Goal: Task Accomplishment & Management: Use online tool/utility

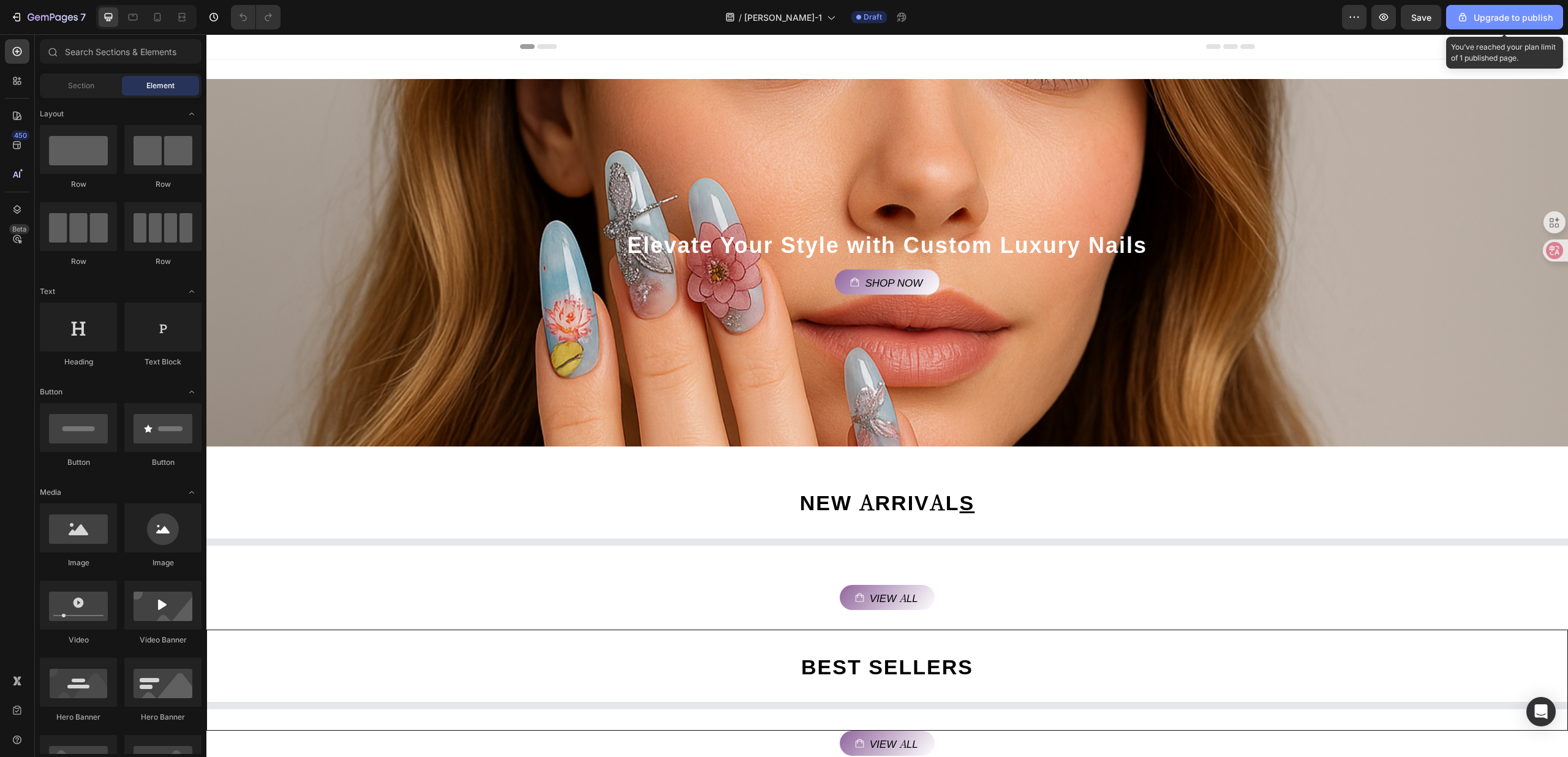
click at [1531, 20] on div "Upgrade to publish" at bounding box center [1504, 17] width 96 height 12
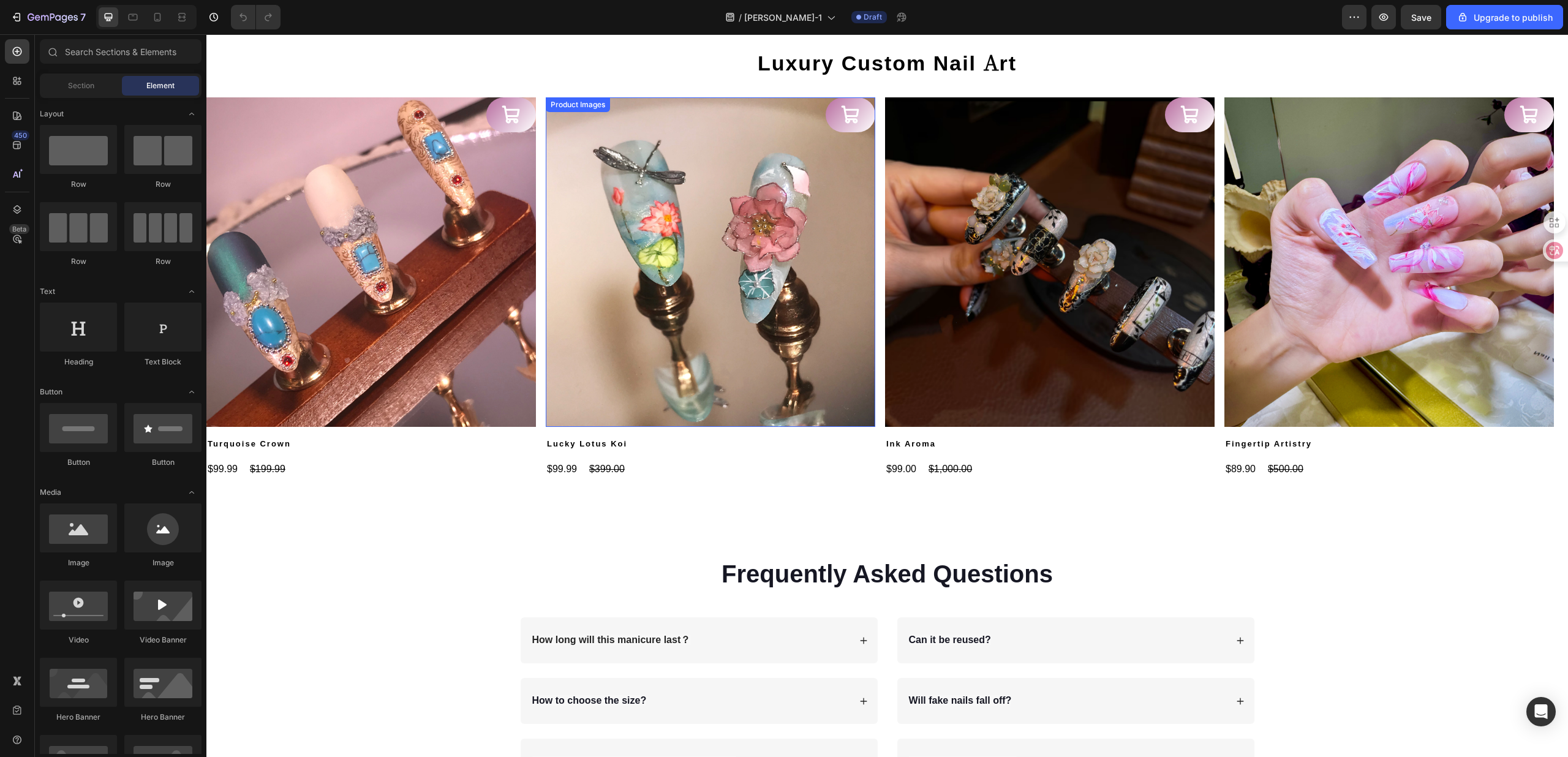
scroll to position [1635, 0]
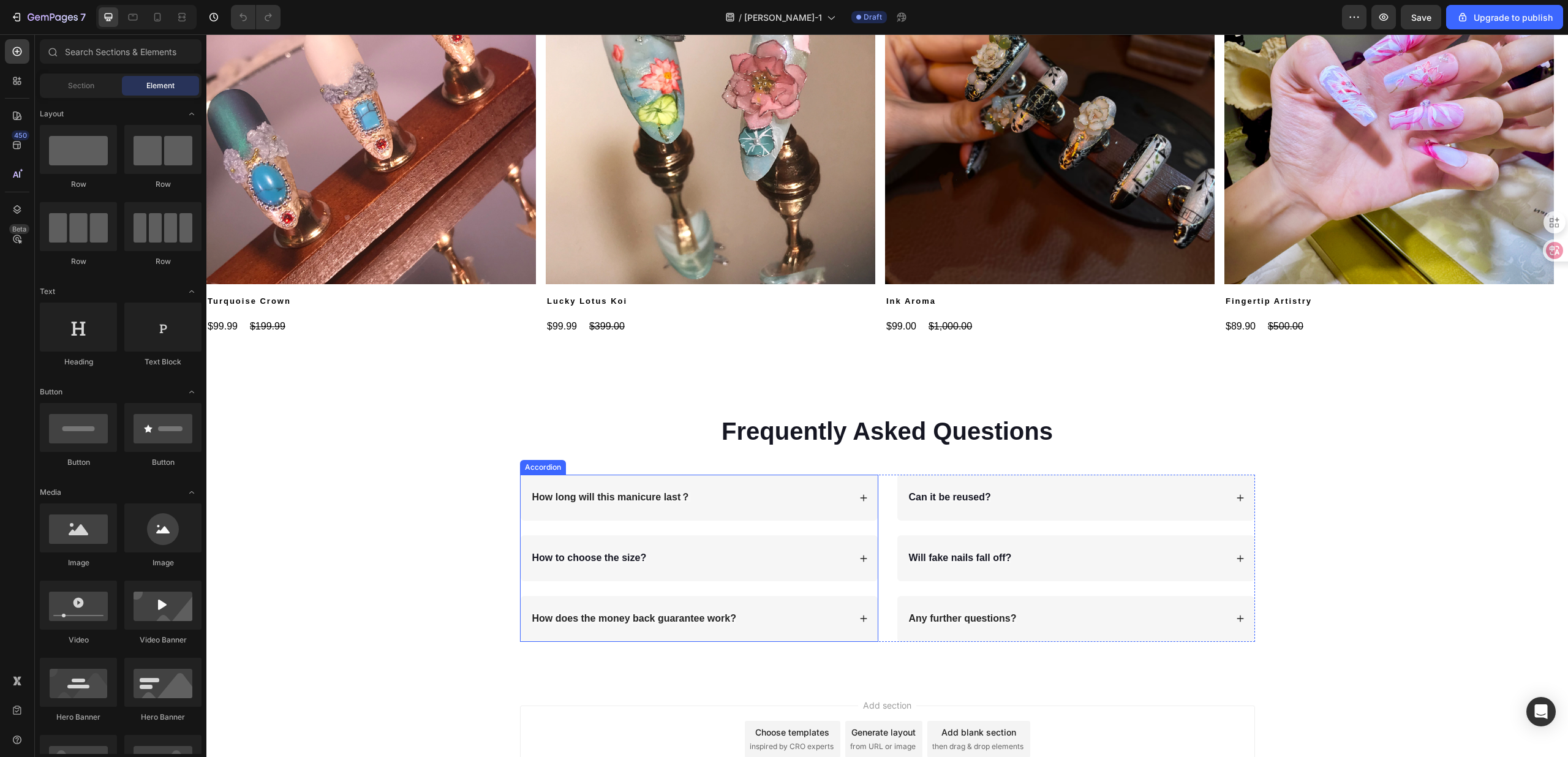
click at [737, 485] on div "How long will this manicure last？" at bounding box center [699, 498] width 357 height 46
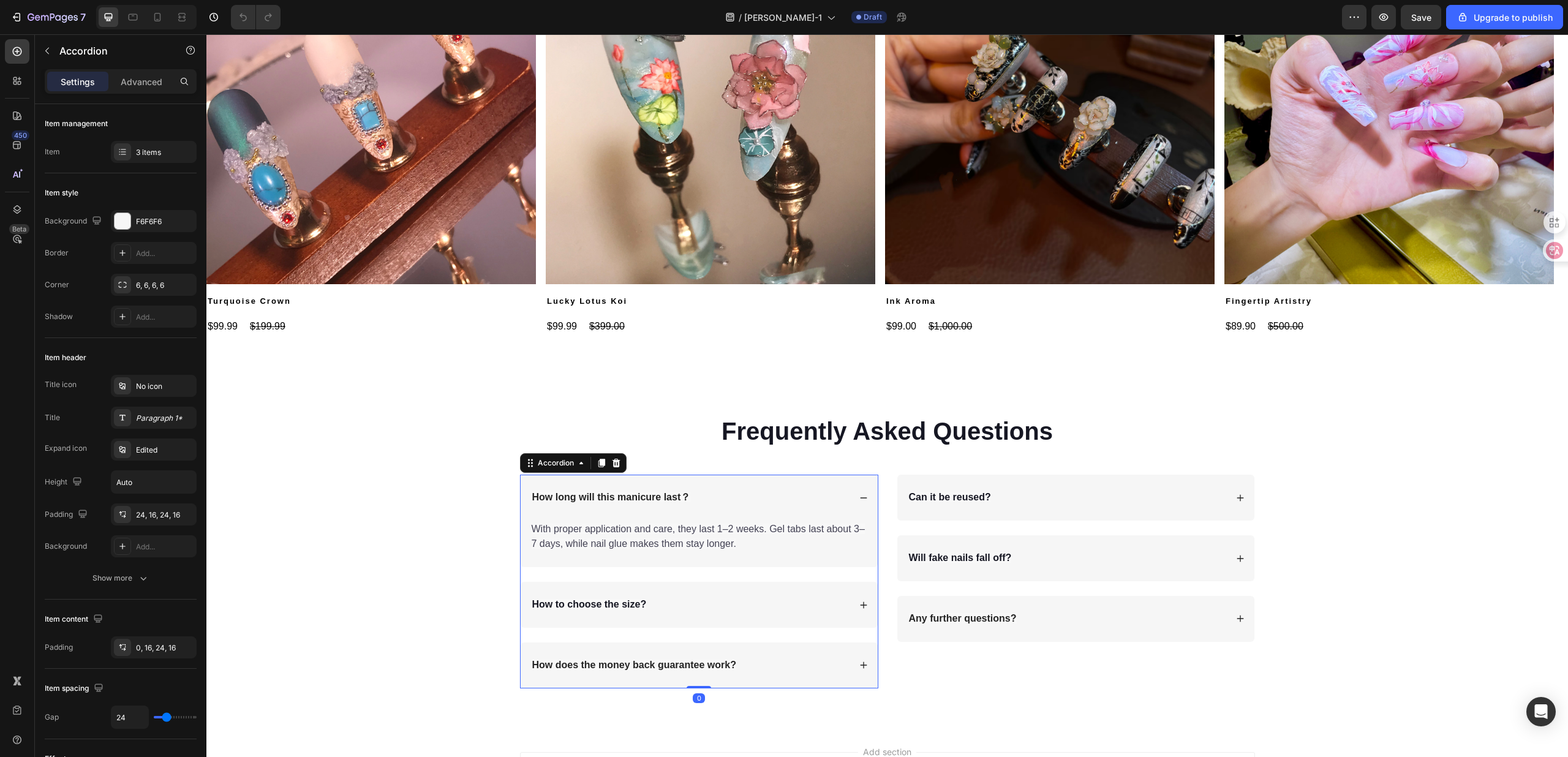
click at [737, 485] on div "How long will this manicure last？" at bounding box center [699, 498] width 357 height 46
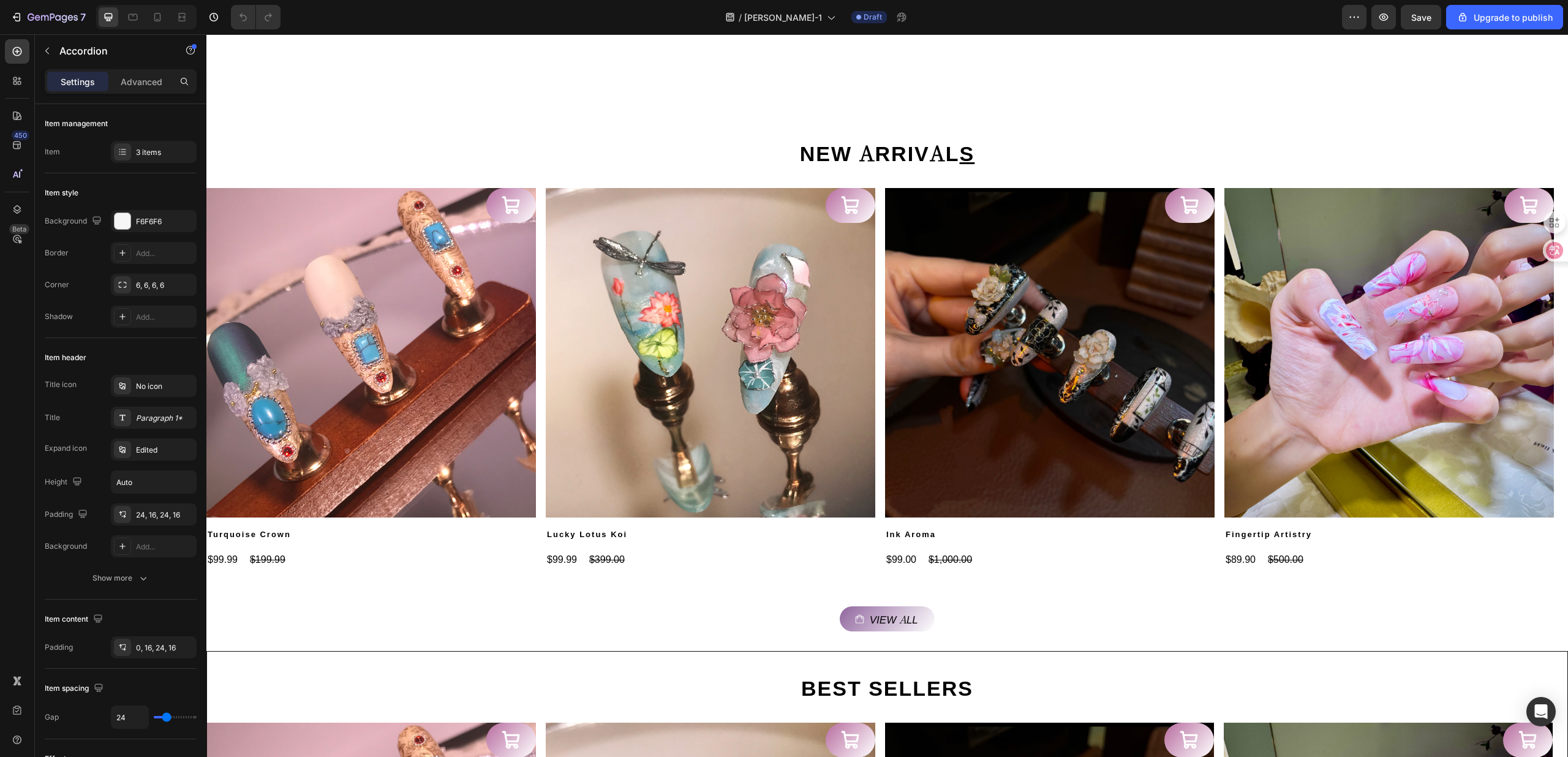
scroll to position [348, 0]
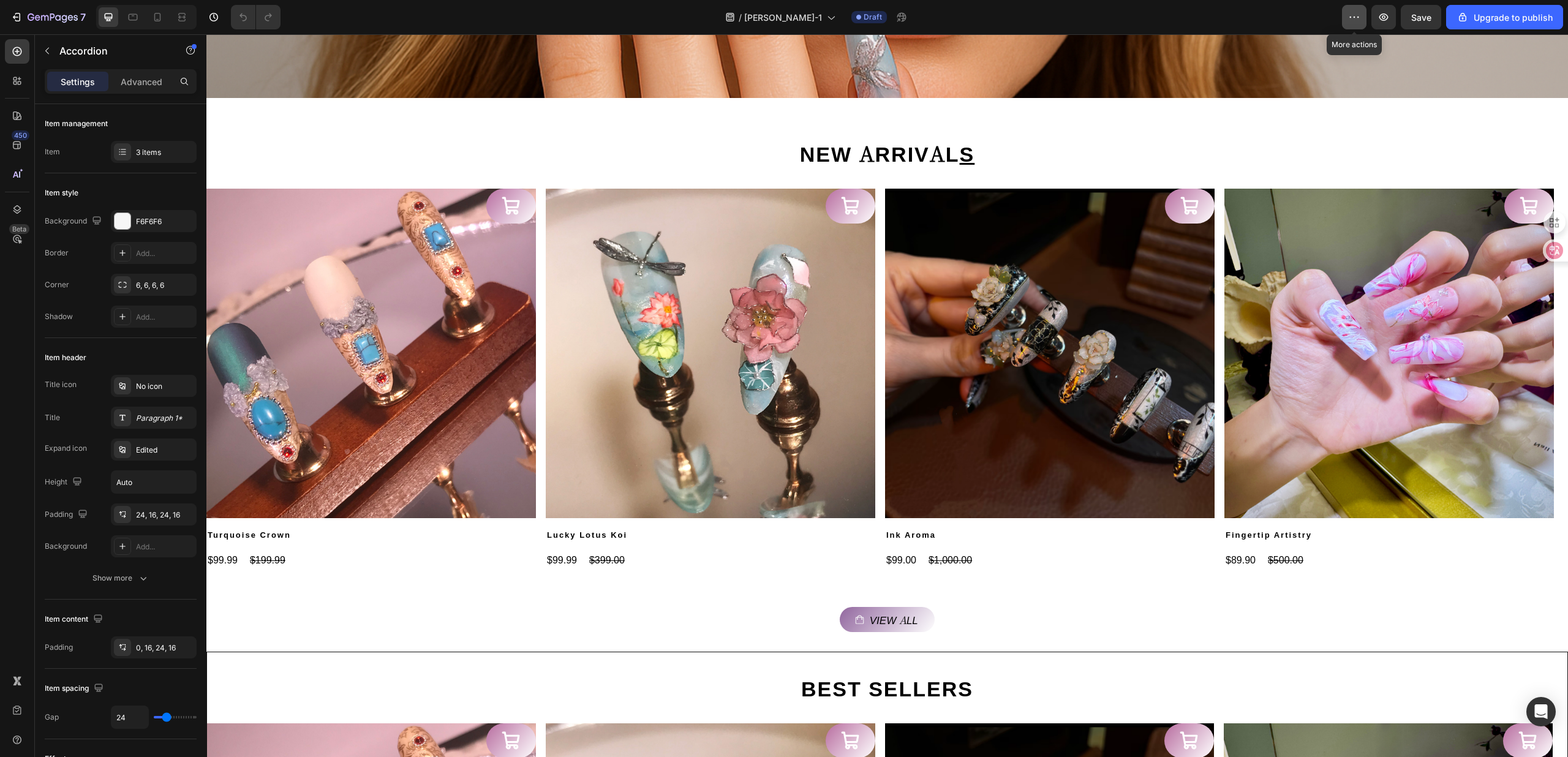
click at [1346, 16] on button "button" at bounding box center [1354, 17] width 24 height 24
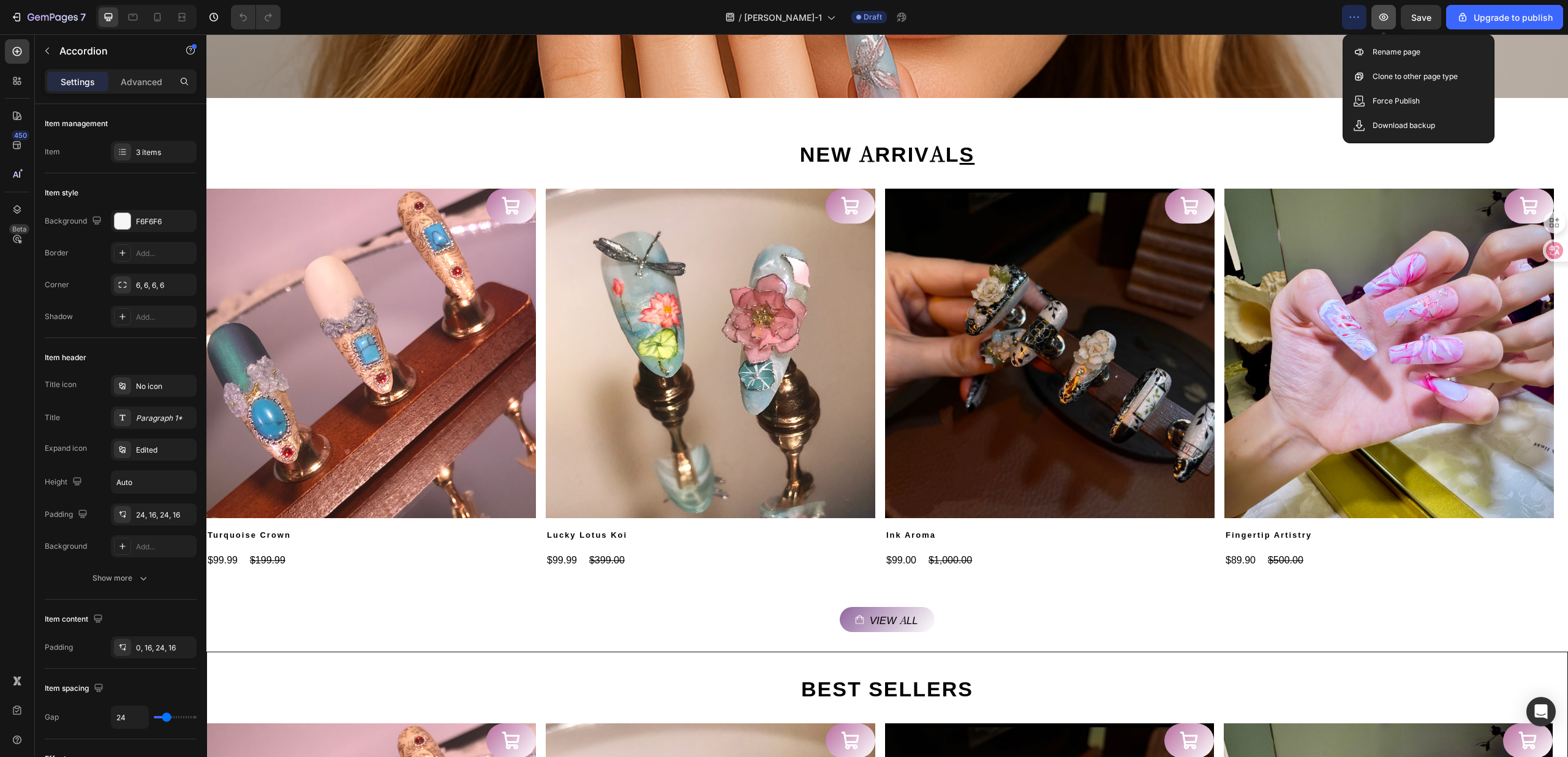
click at [1381, 18] on icon "button" at bounding box center [1383, 17] width 9 height 7
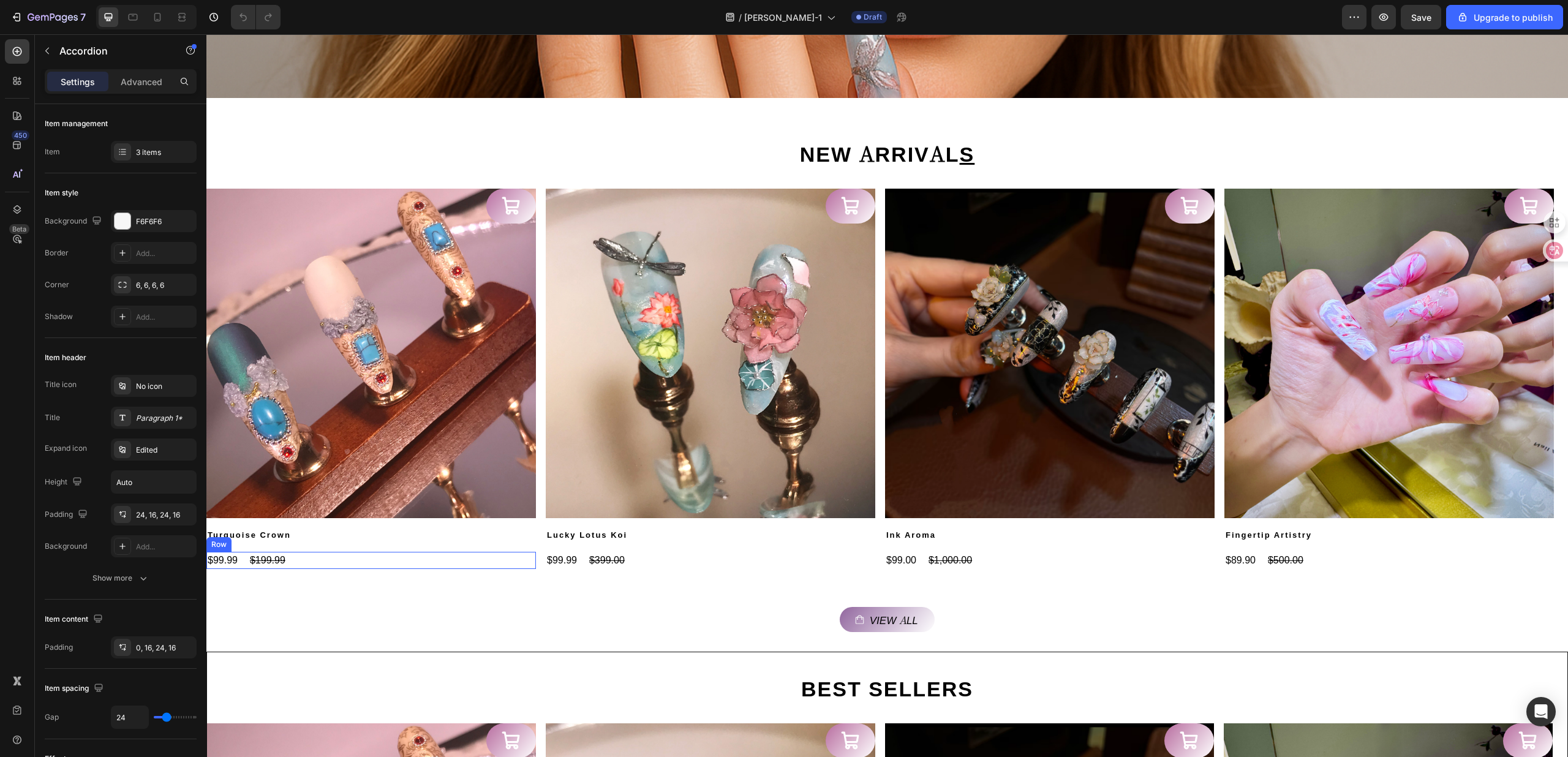
click at [429, 556] on div "$99.99 Product Price Product Price $199.99 Product Price Product Price Row" at bounding box center [371, 560] width 329 height 17
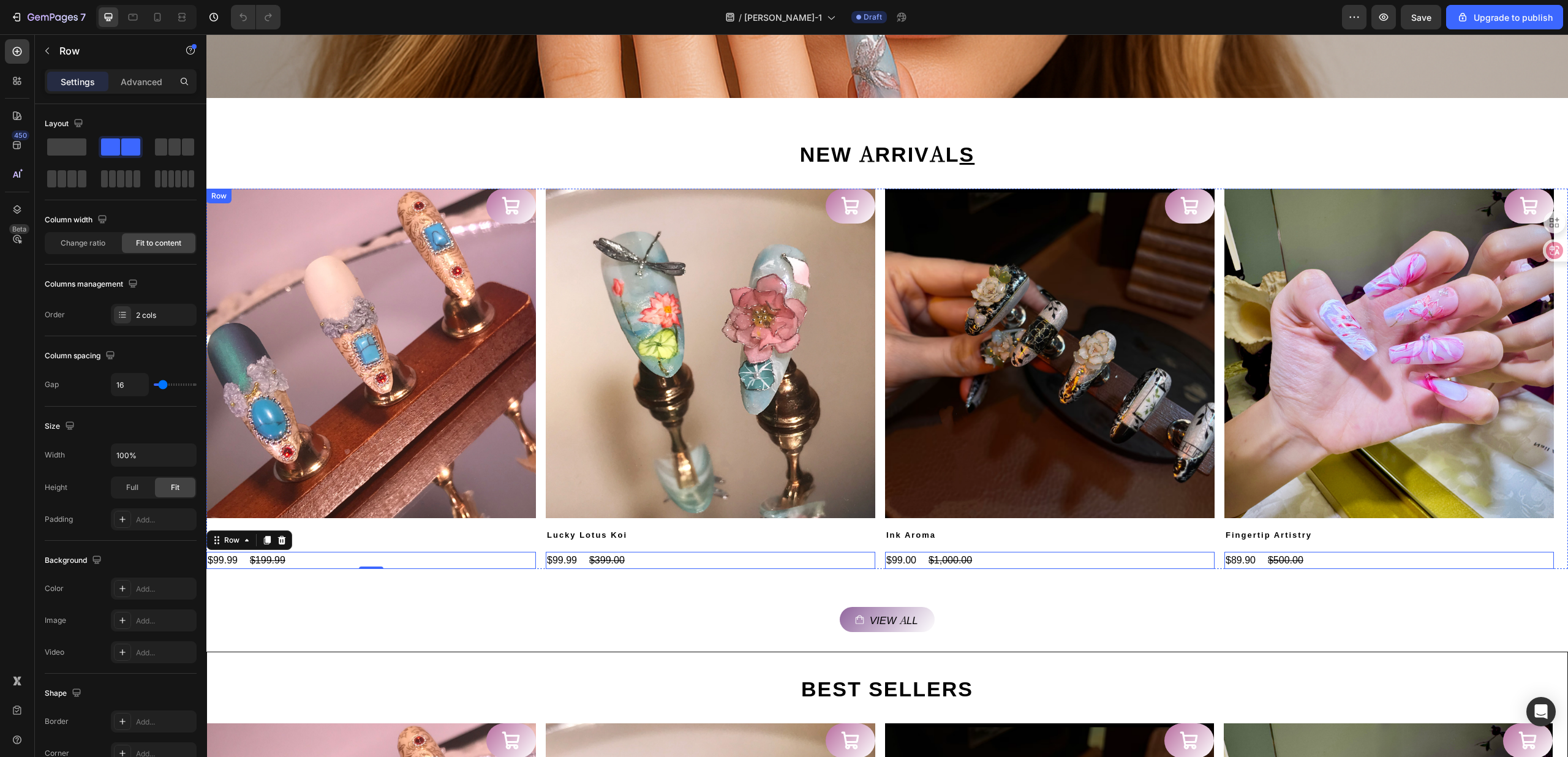
click at [432, 539] on h2 "Turquoise Crown" at bounding box center [371, 535] width 329 height 15
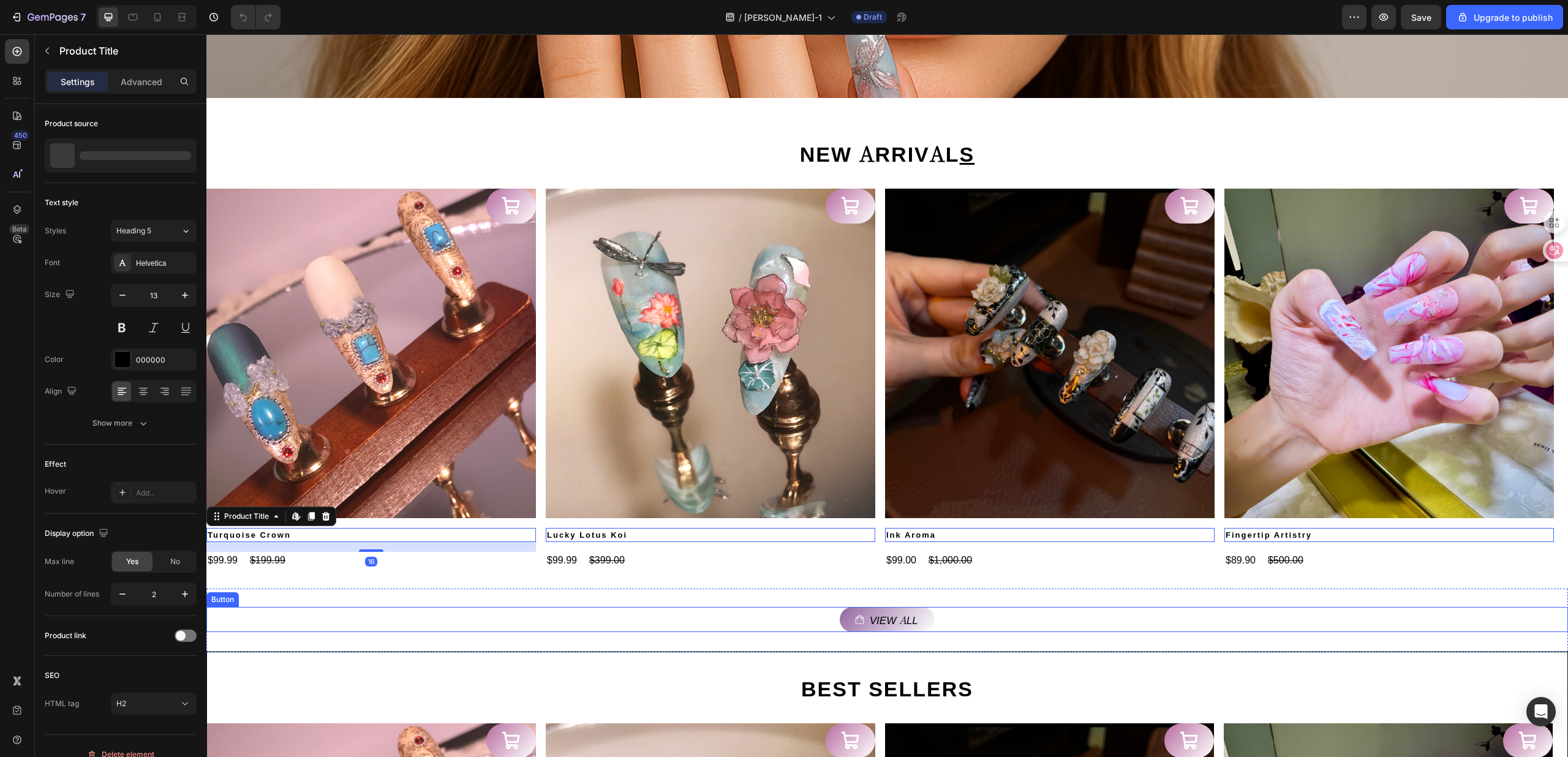
click at [412, 610] on div "View all Button" at bounding box center [887, 620] width 1361 height 25
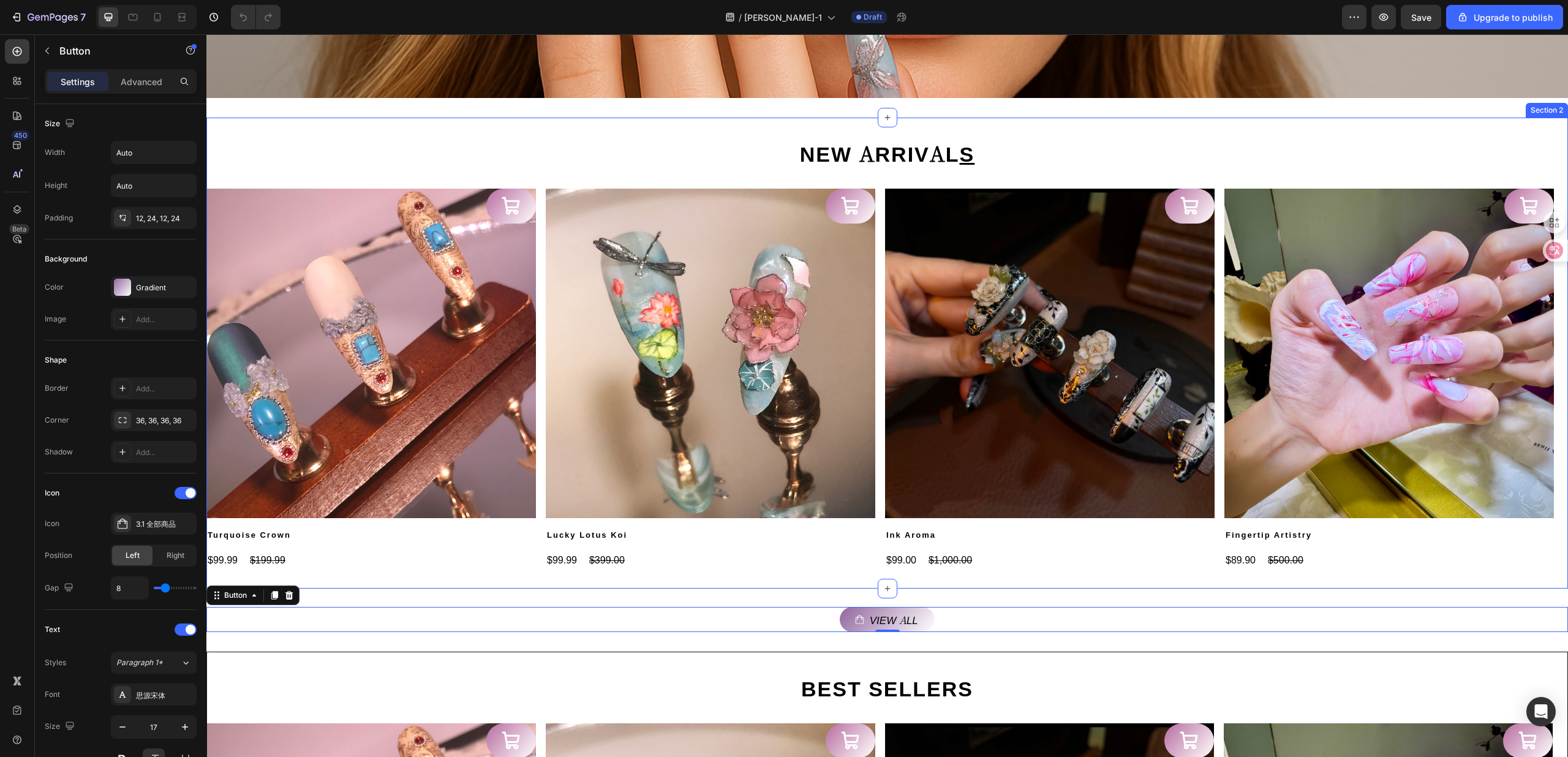
click at [424, 586] on div "NEW ARRIVAL S Heading Product Images Turquoise Crown Product Title $99.99 Produ…" at bounding box center [887, 353] width 1361 height 471
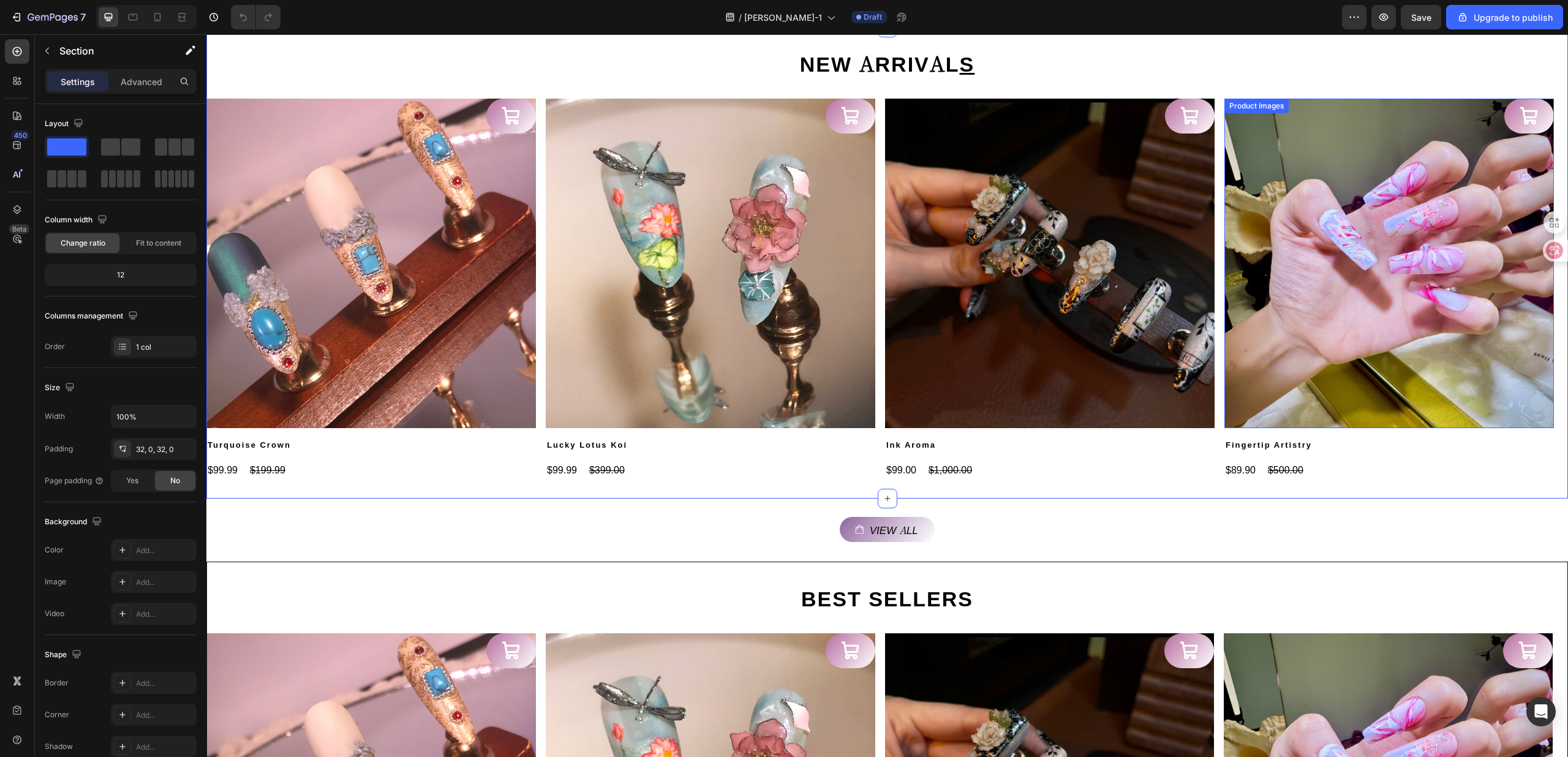
scroll to position [512, 0]
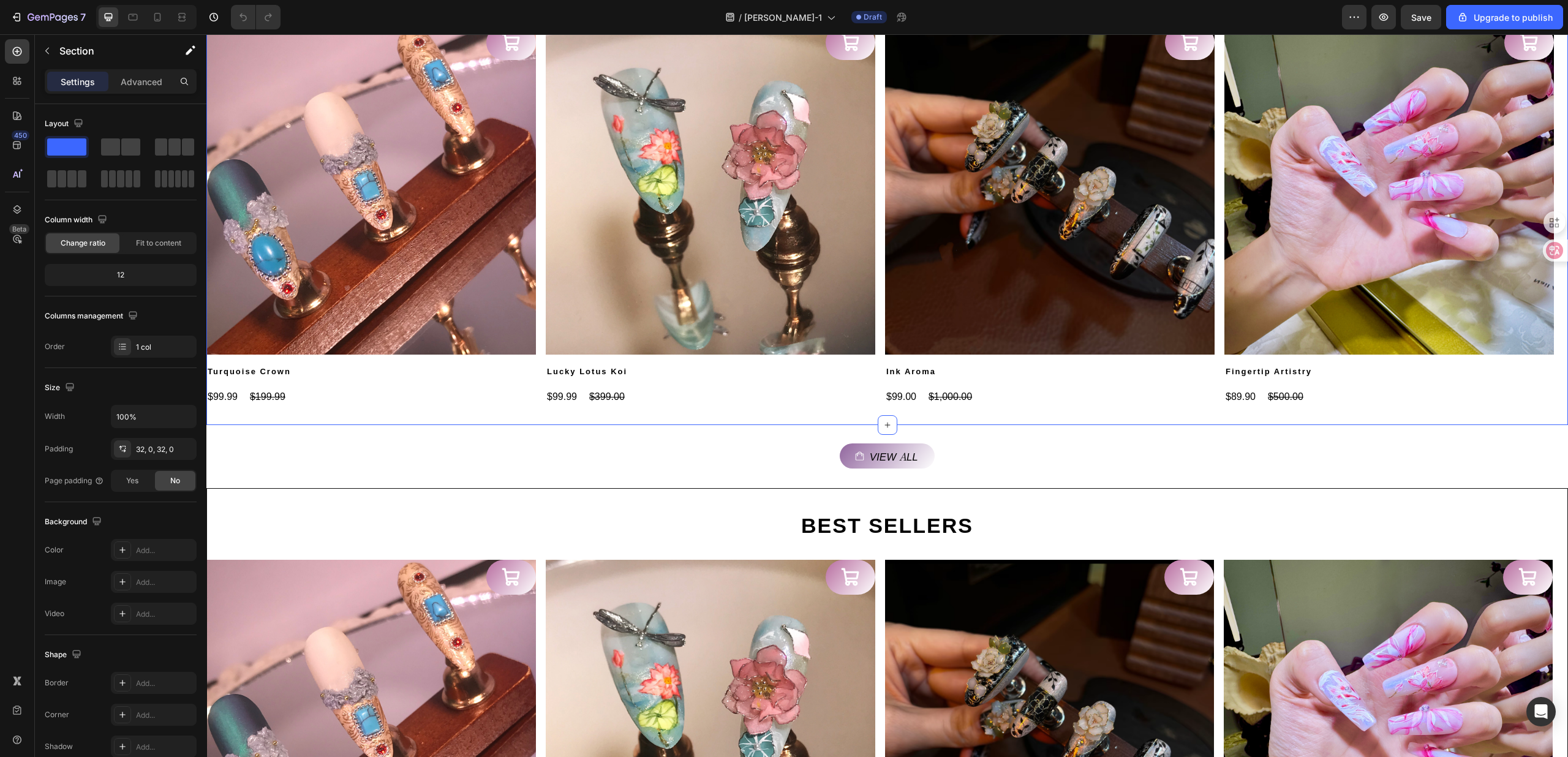
click at [1101, 412] on div "NEW ARRIVAL S Heading Product Images Turquoise Crown Product Title $99.99 Produ…" at bounding box center [887, 190] width 1361 height 471
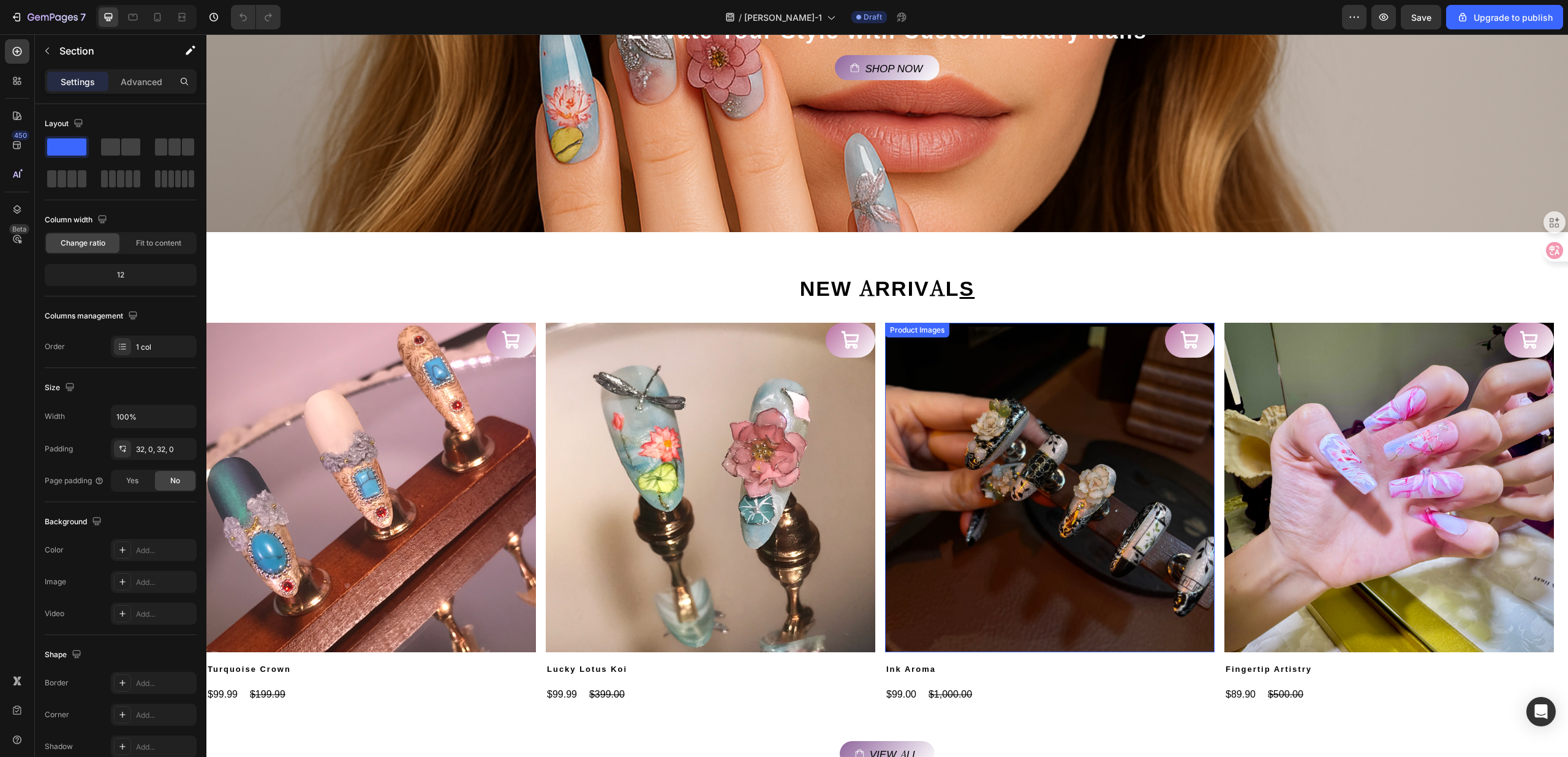
scroll to position [296, 0]
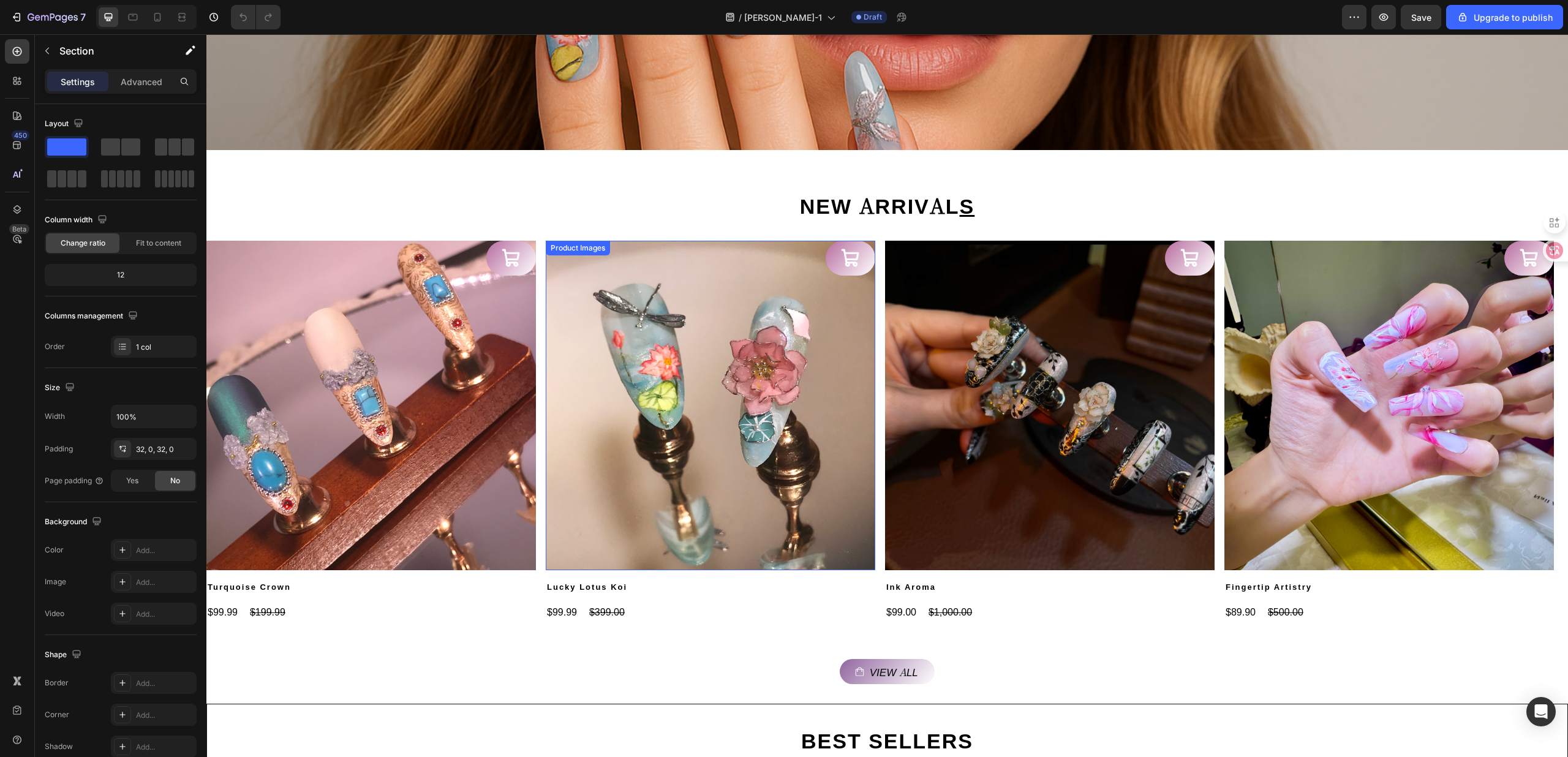
click at [615, 459] on img at bounding box center [710, 405] width 329 height 329
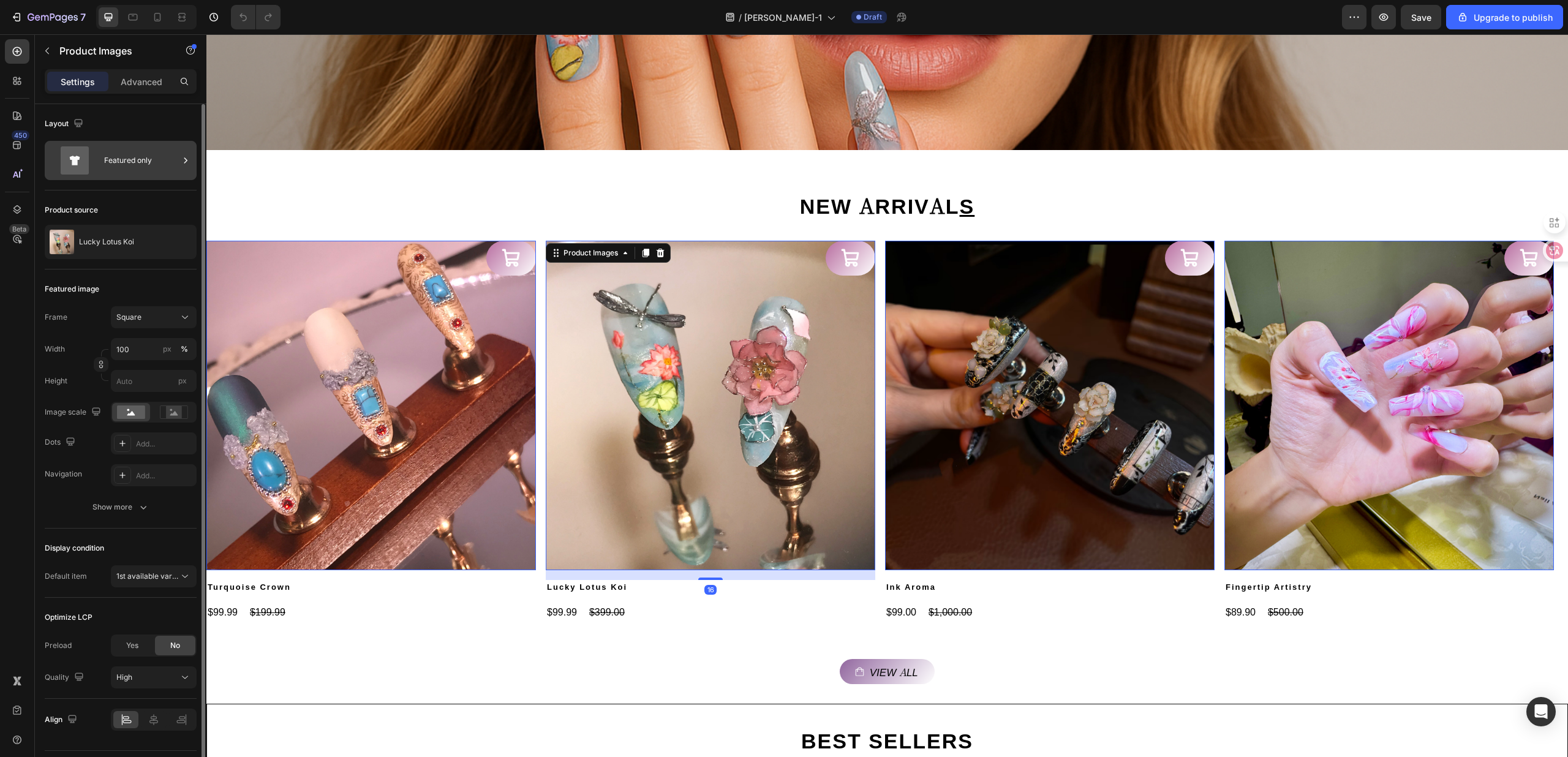
click at [137, 162] on div "Featured only" at bounding box center [142, 160] width 75 height 28
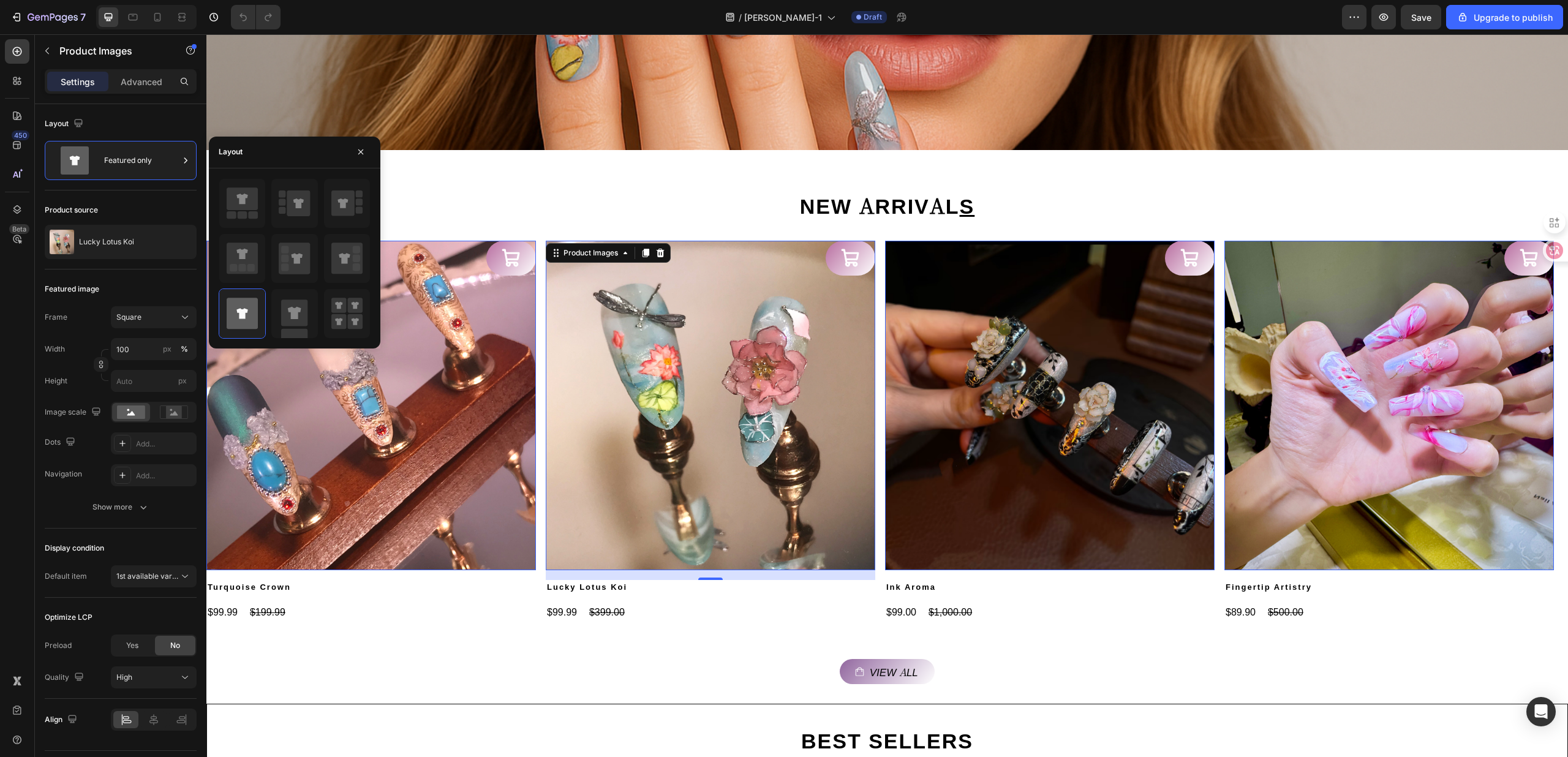
click at [566, 464] on img at bounding box center [710, 405] width 329 height 329
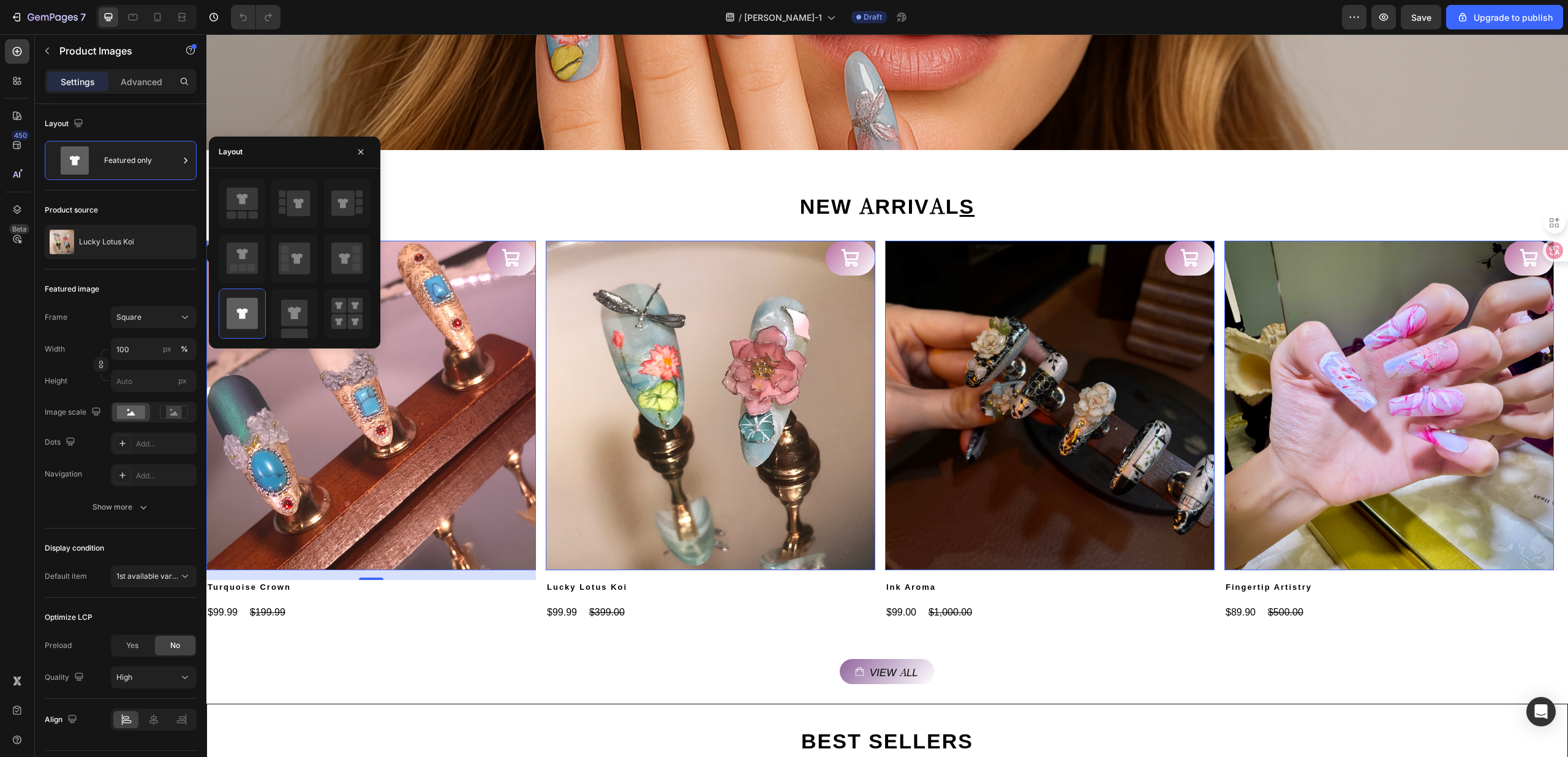
click at [479, 468] on img at bounding box center [371, 405] width 329 height 329
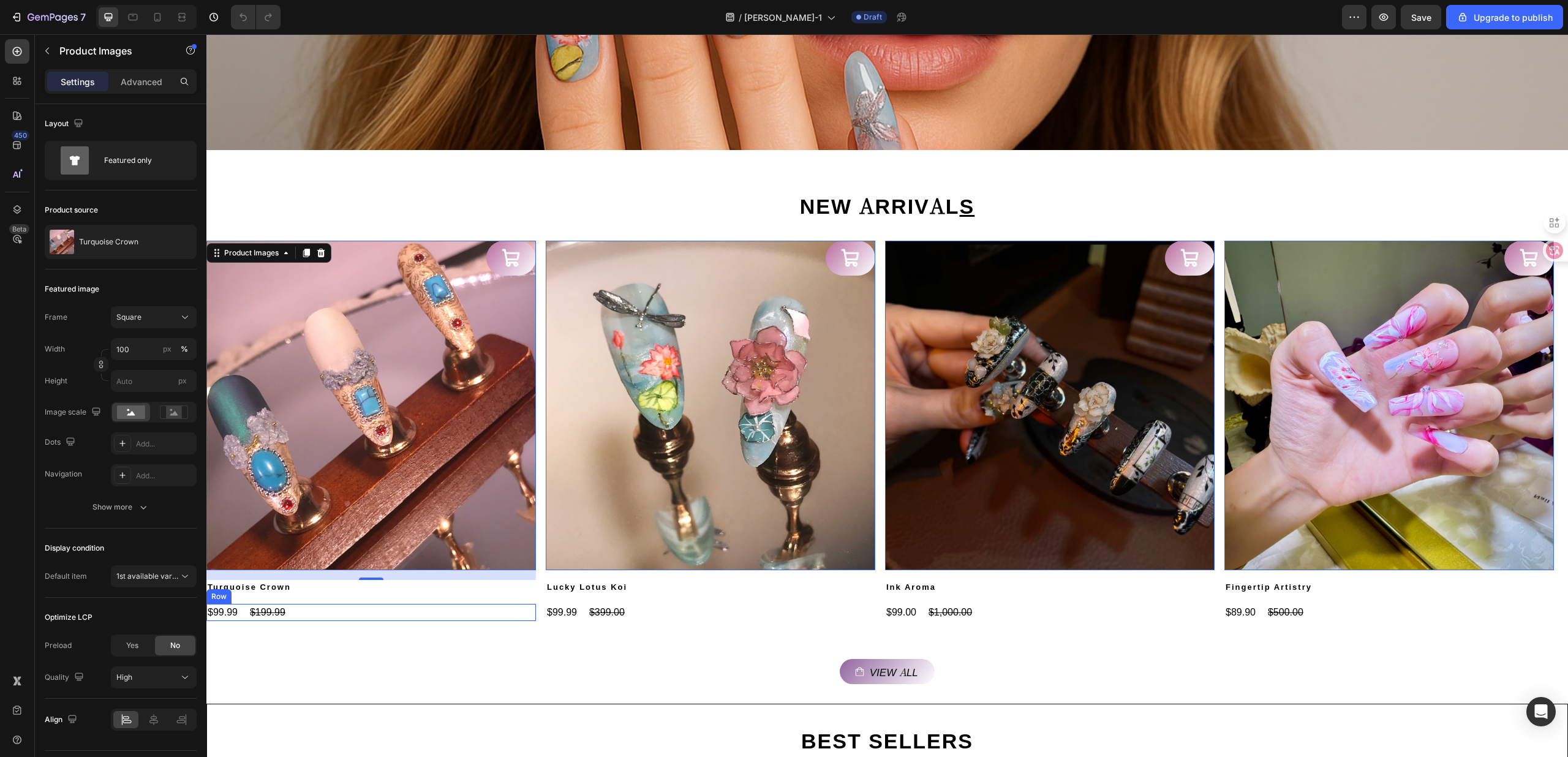
click at [420, 610] on div "$99.99 Product Price Product Price $199.99 Product Price Product Price Row" at bounding box center [371, 612] width 329 height 17
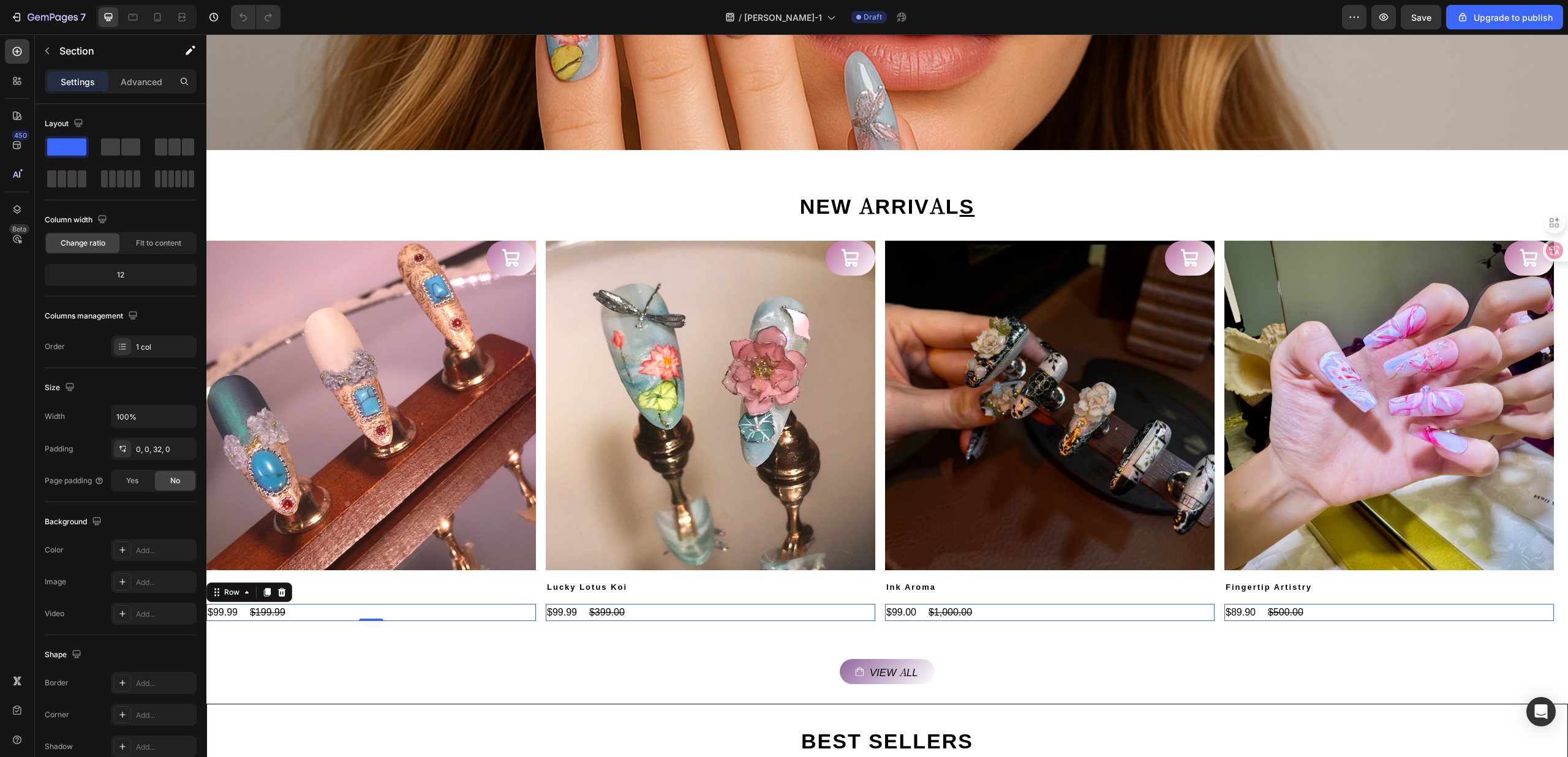
click at [402, 652] on div "View all Button" at bounding box center [887, 662] width 1361 height 43
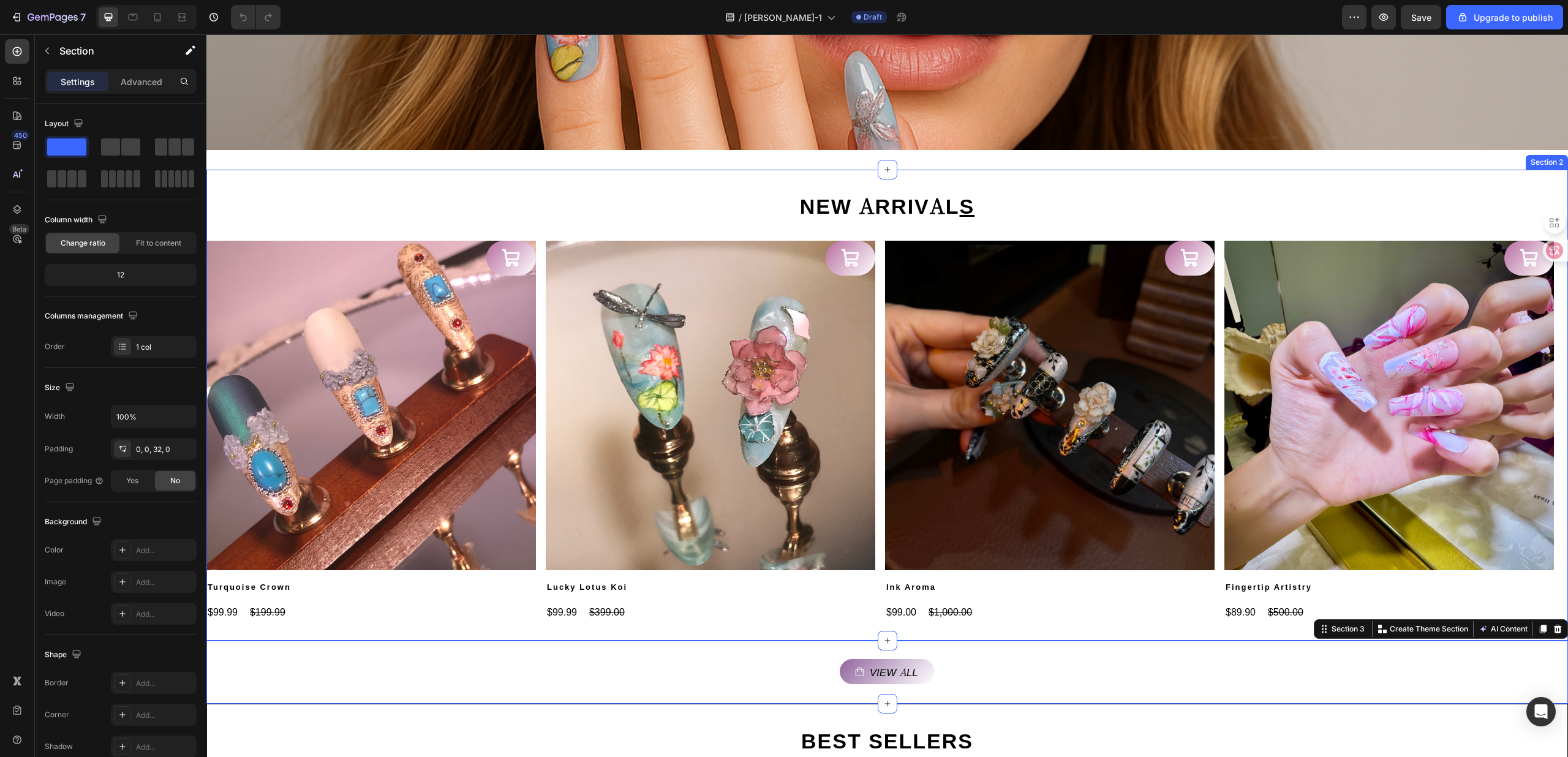
click at [325, 632] on div "NEW ARRIVAL S Heading Product Images Turquoise Crown Product Title $99.99 Produ…" at bounding box center [887, 405] width 1361 height 471
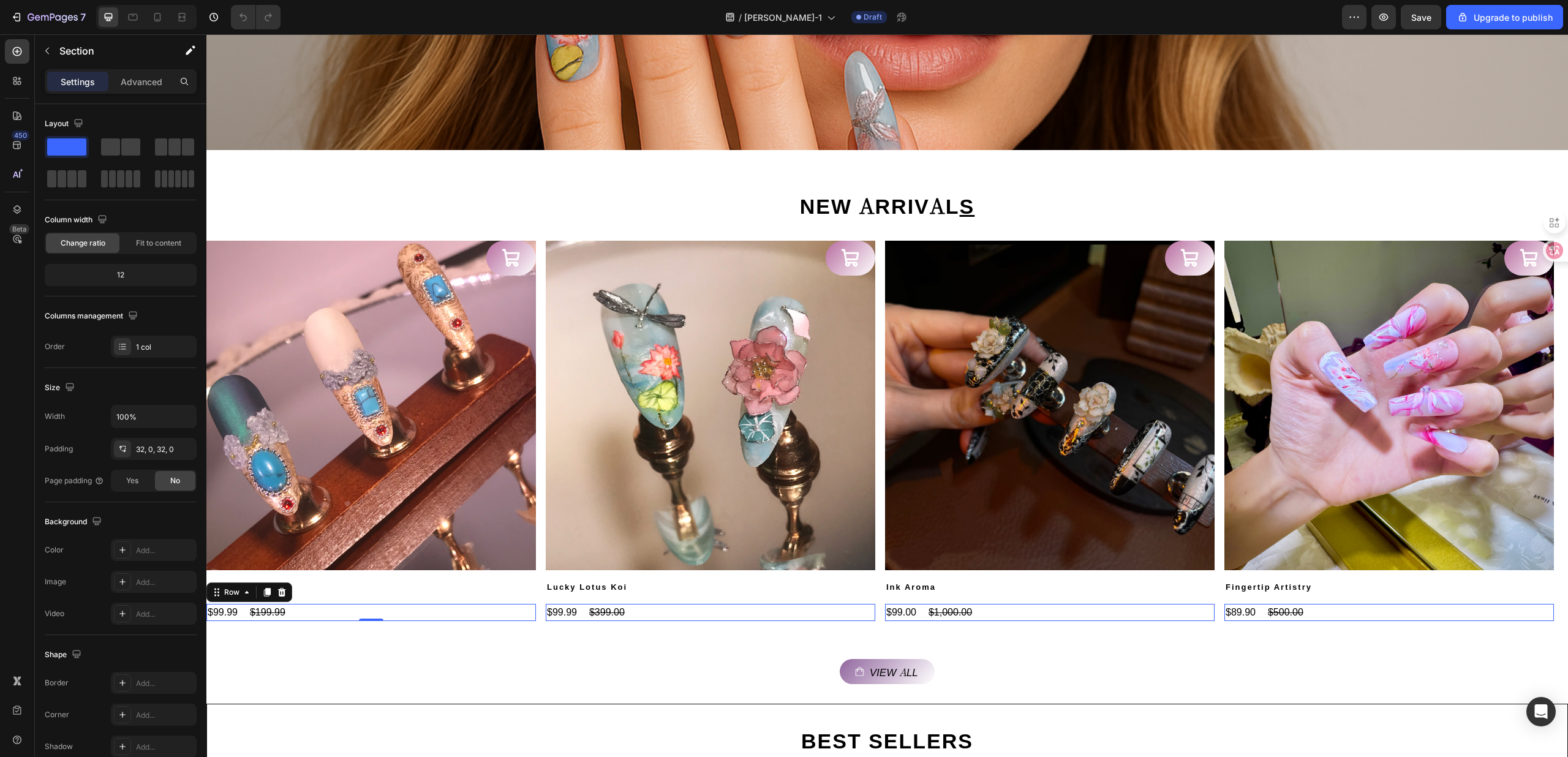
click at [337, 620] on div "$99.99 Product Price Product Price $199.99 Product Price Product Price Row 0" at bounding box center [371, 612] width 329 height 17
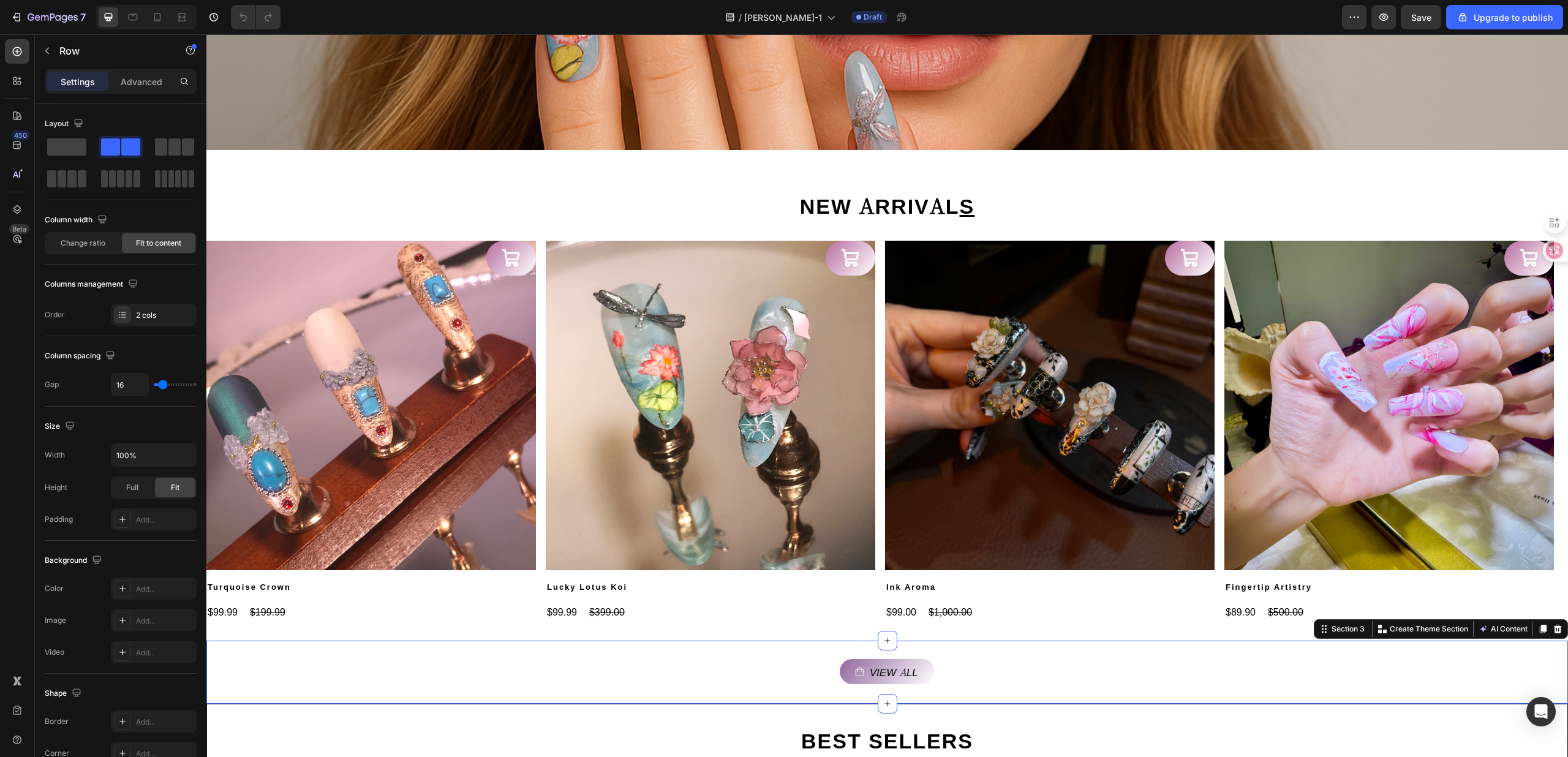
click at [381, 642] on div "View all Button" at bounding box center [887, 662] width 1361 height 43
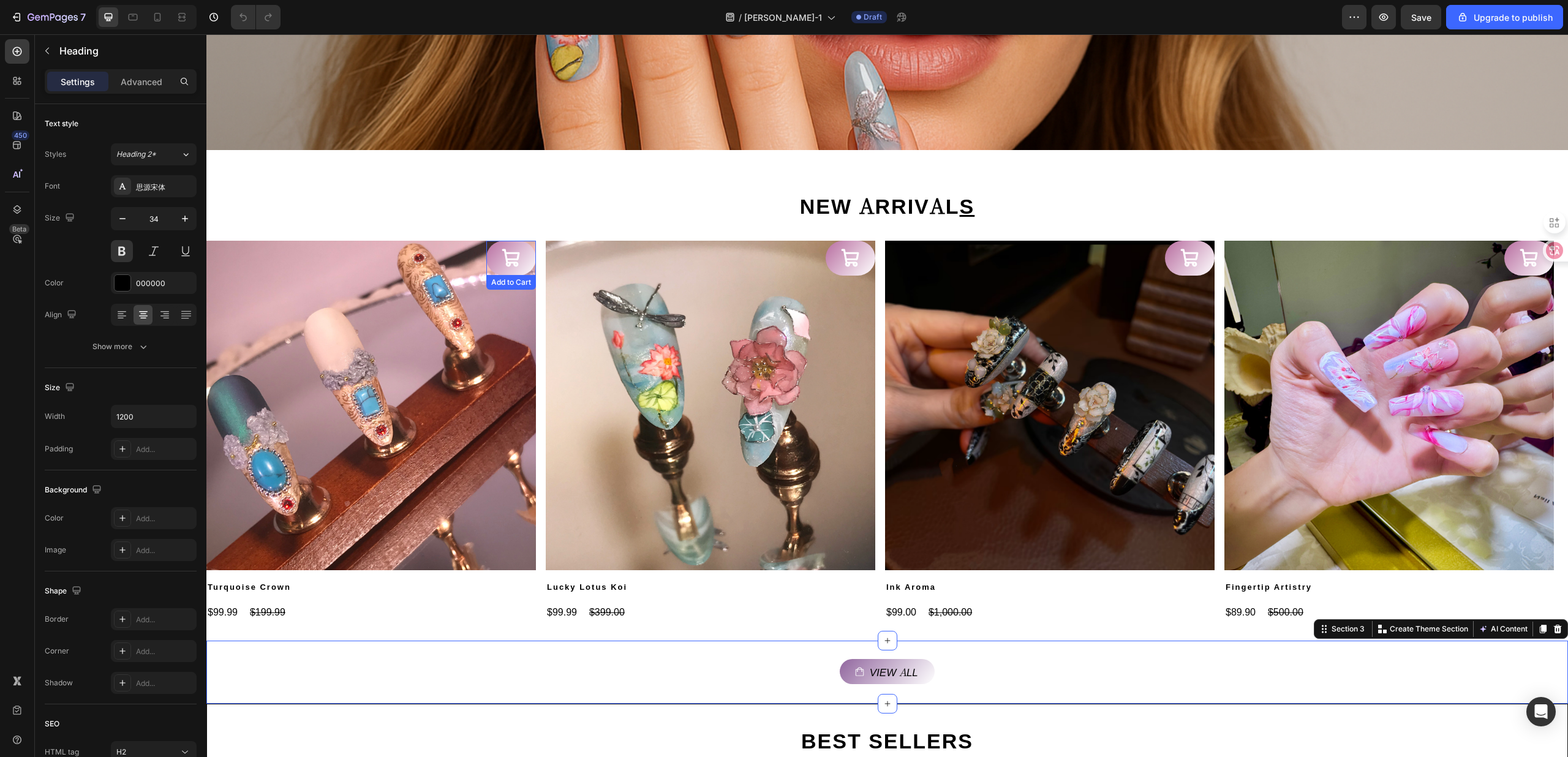
click at [526, 237] on div "NEW ARRIVAL S Heading" at bounding box center [887, 215] width 1361 height 51
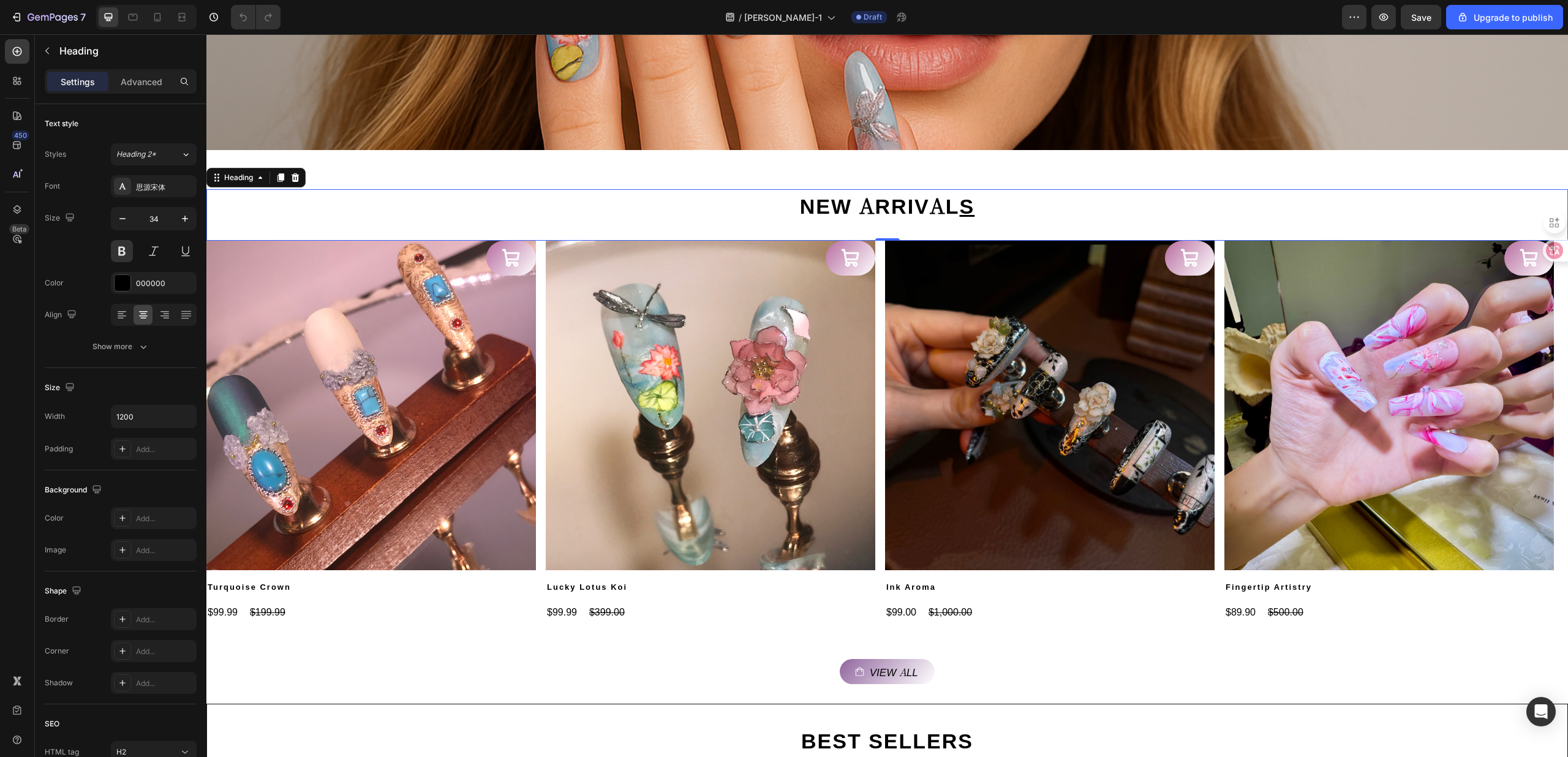
click at [575, 219] on h2 "NEW ARRIVAL S" at bounding box center [887, 204] width 735 height 32
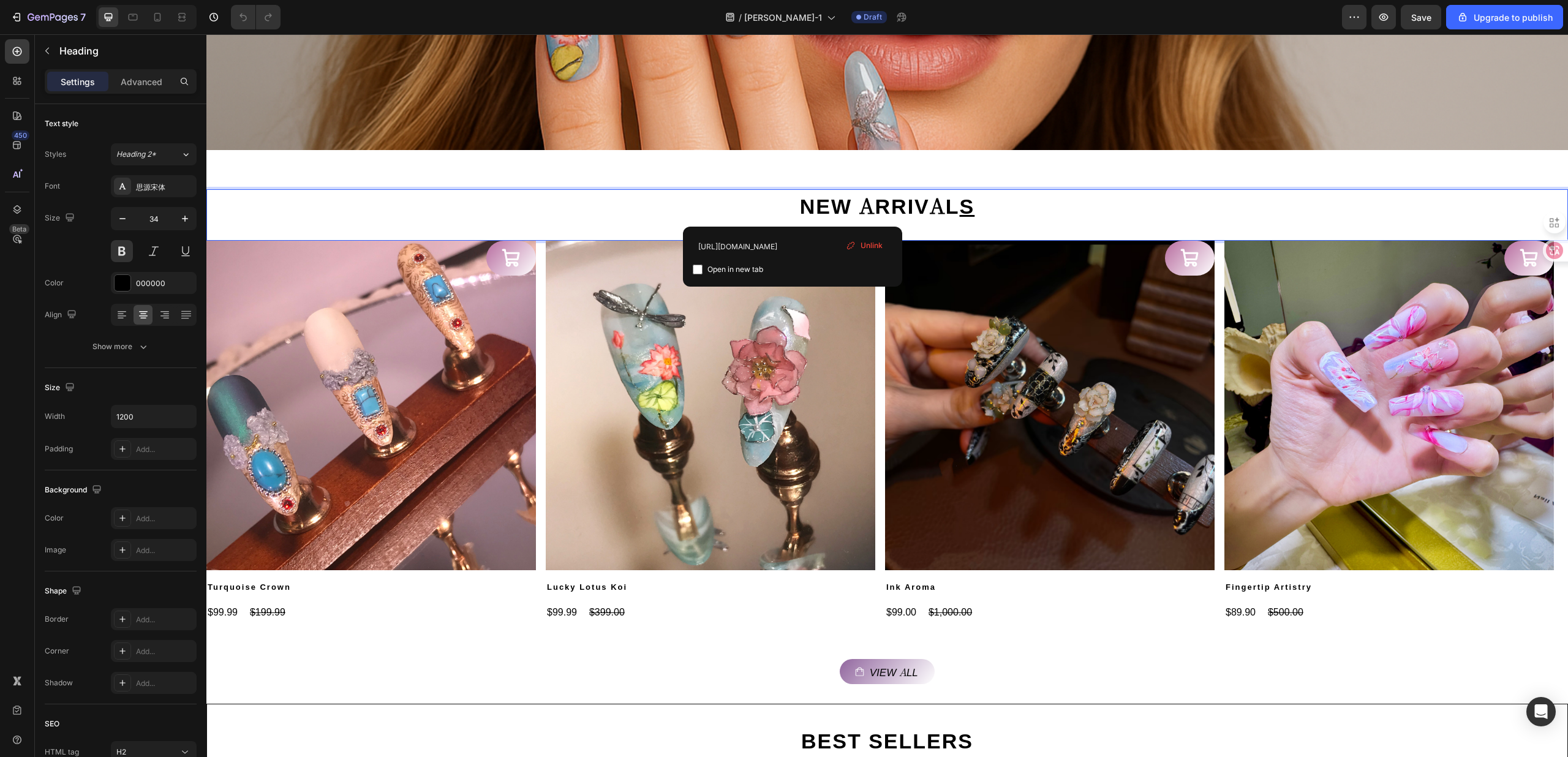
click at [554, 356] on img at bounding box center [710, 405] width 329 height 329
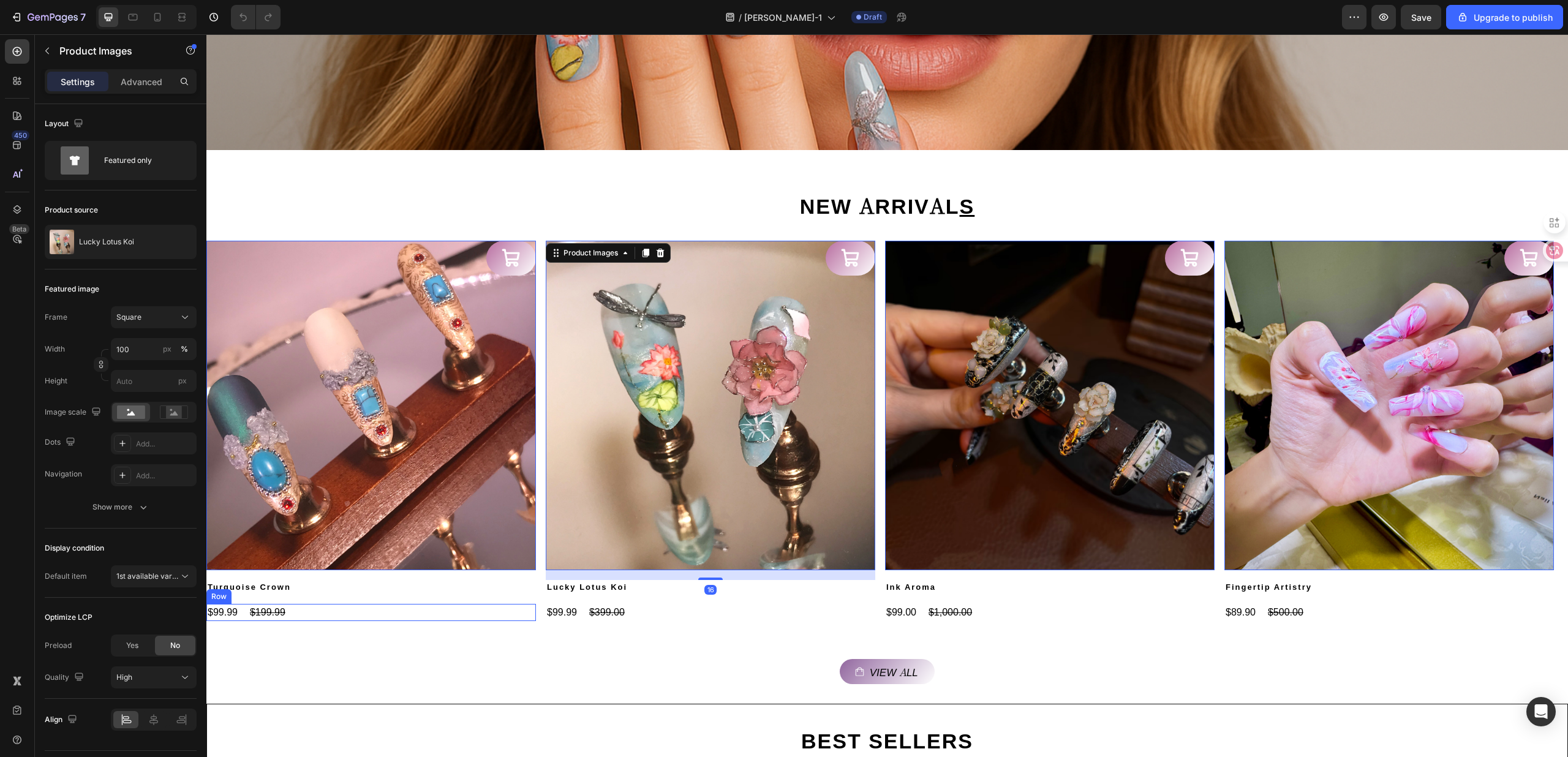
click at [512, 604] on div "$99.99 Product Price Product Price $199.99 Product Price Product Price Row" at bounding box center [371, 612] width 329 height 17
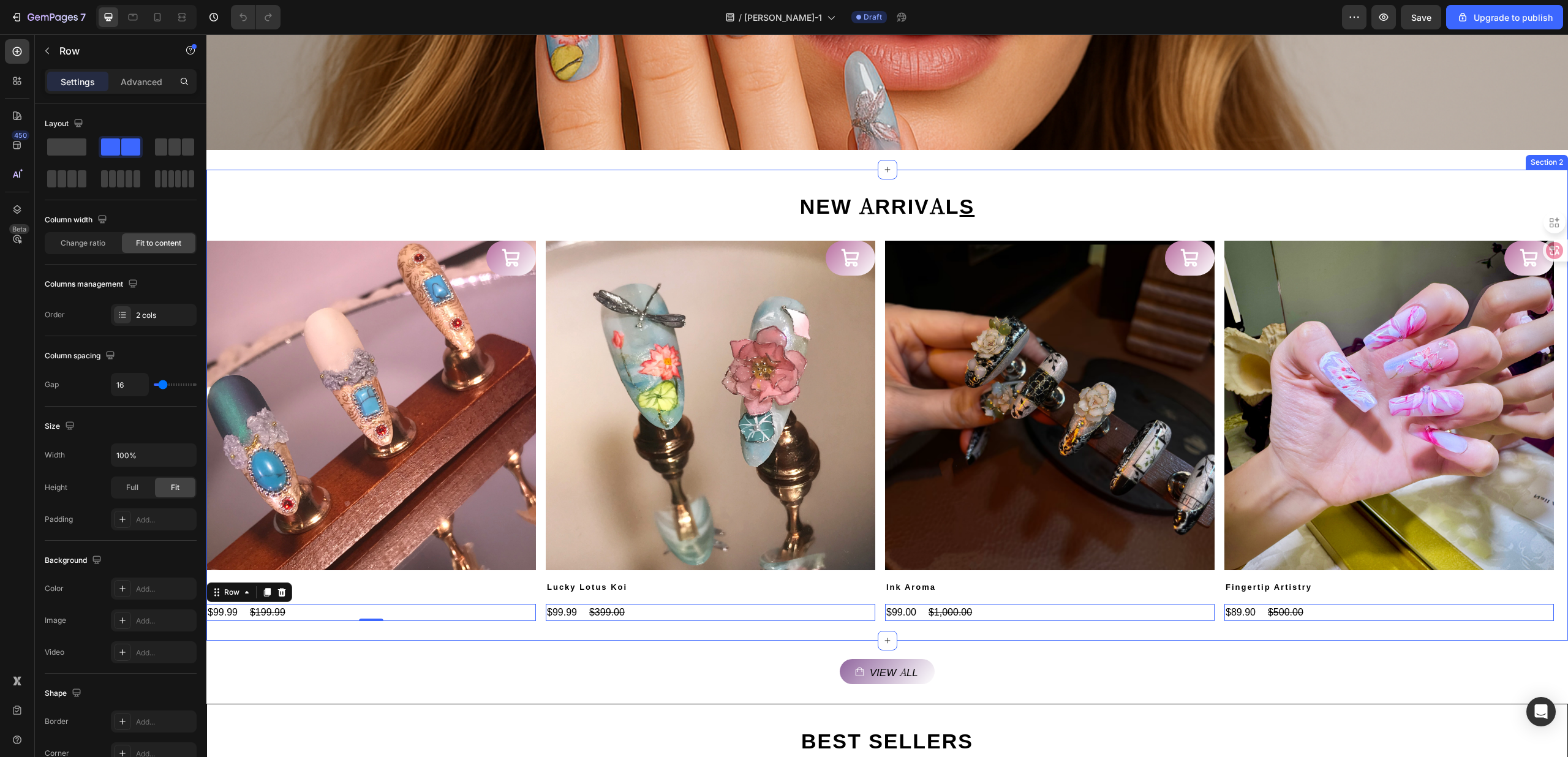
click at [494, 628] on div "⁠⁠⁠⁠⁠⁠⁠ NEW ARRIVAL S Heading Product Images Turquoise Crown Product Title $99.…" at bounding box center [887, 405] width 1361 height 471
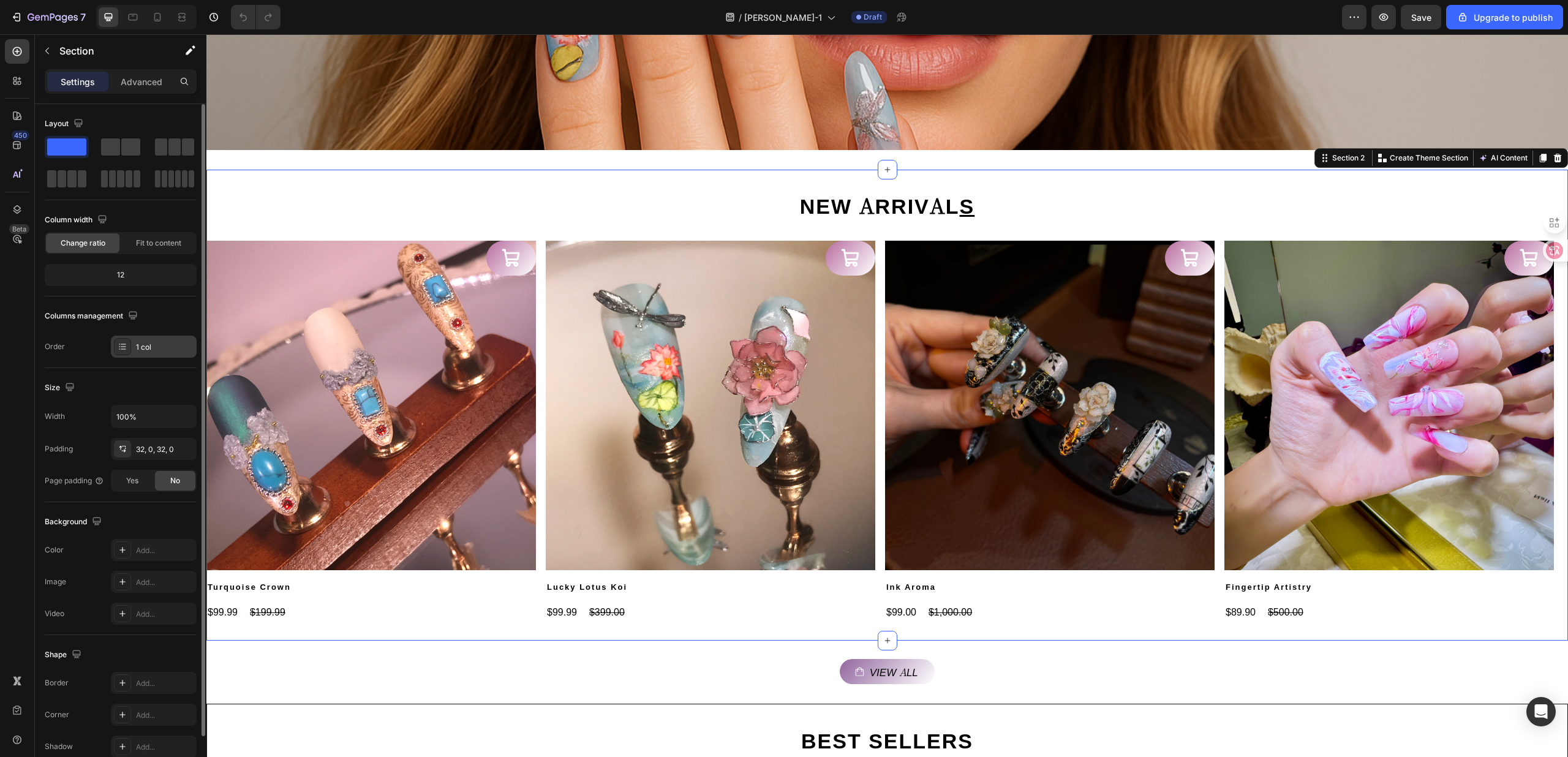
scroll to position [61, 0]
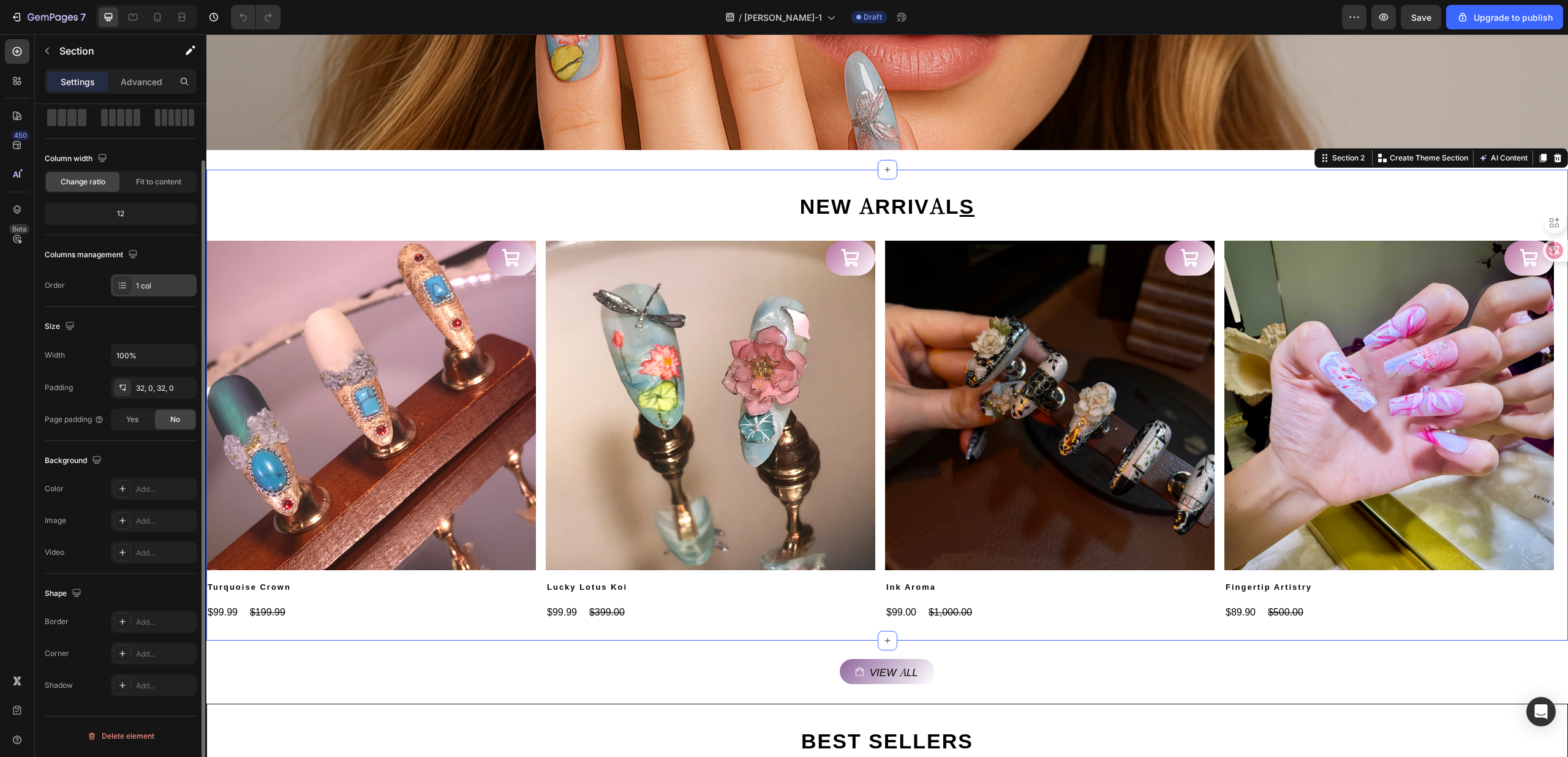
click at [127, 288] on icon at bounding box center [122, 285] width 10 height 10
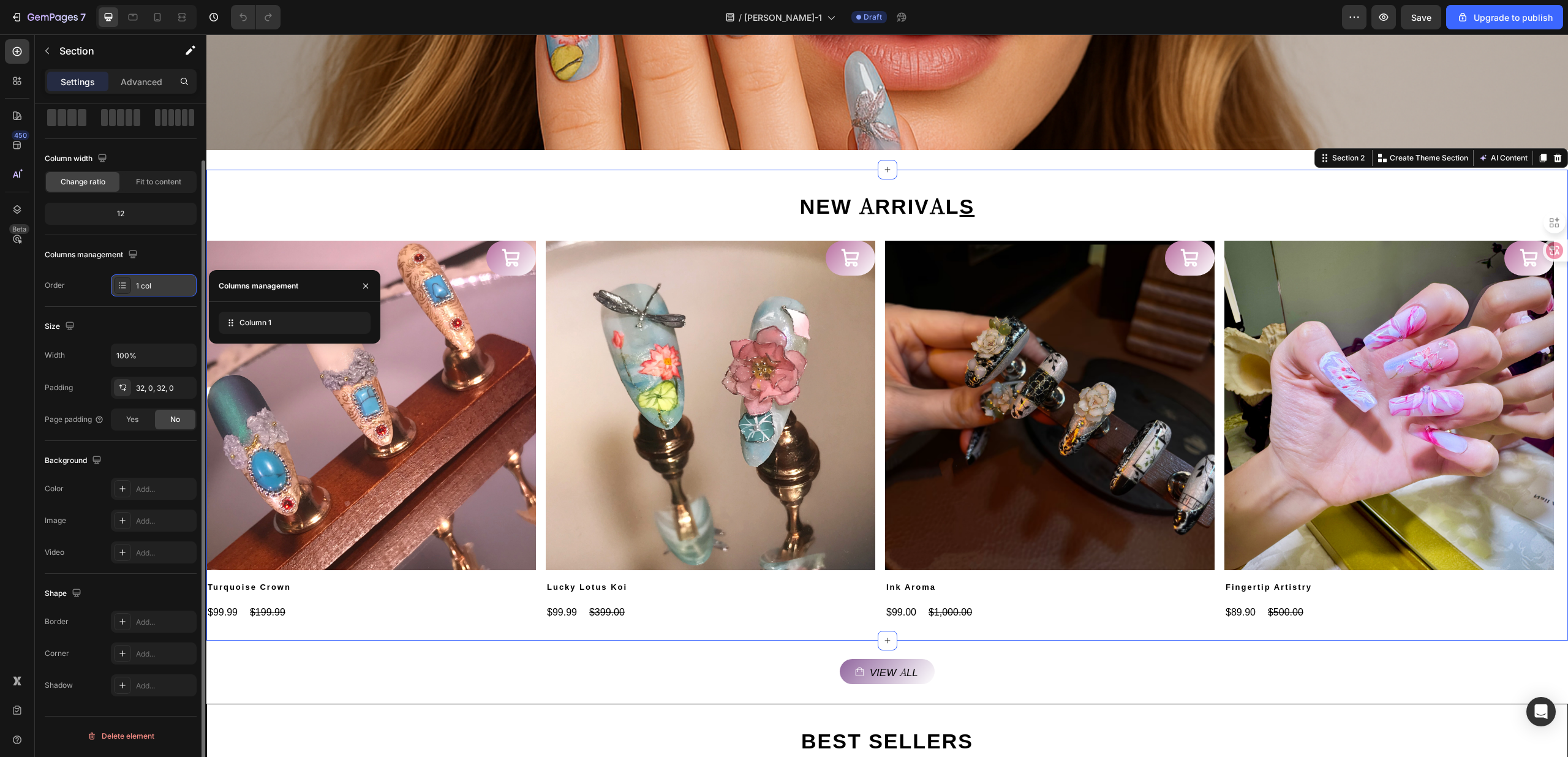
click at [127, 288] on icon at bounding box center [122, 285] width 10 height 10
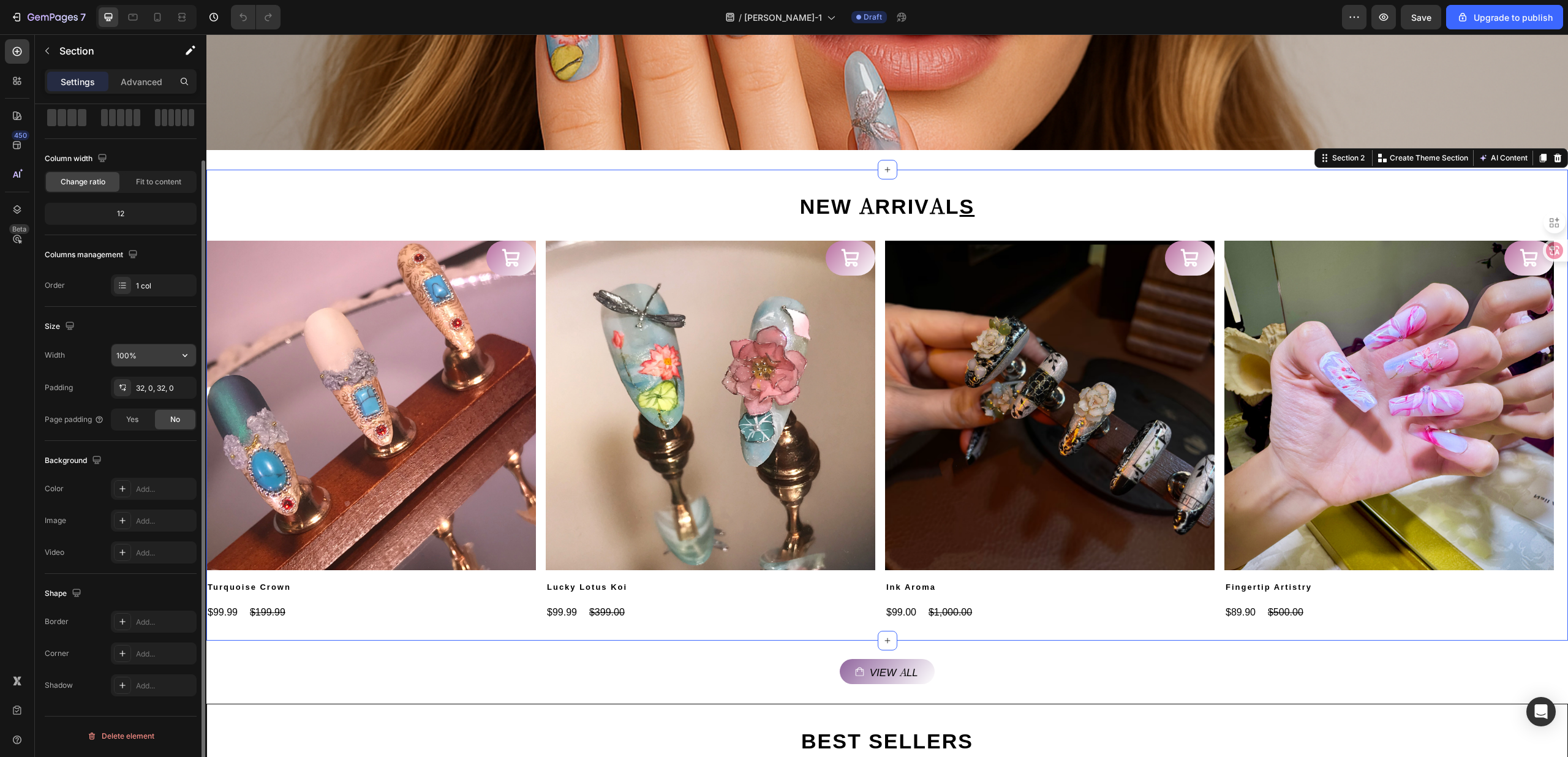
scroll to position [0, 0]
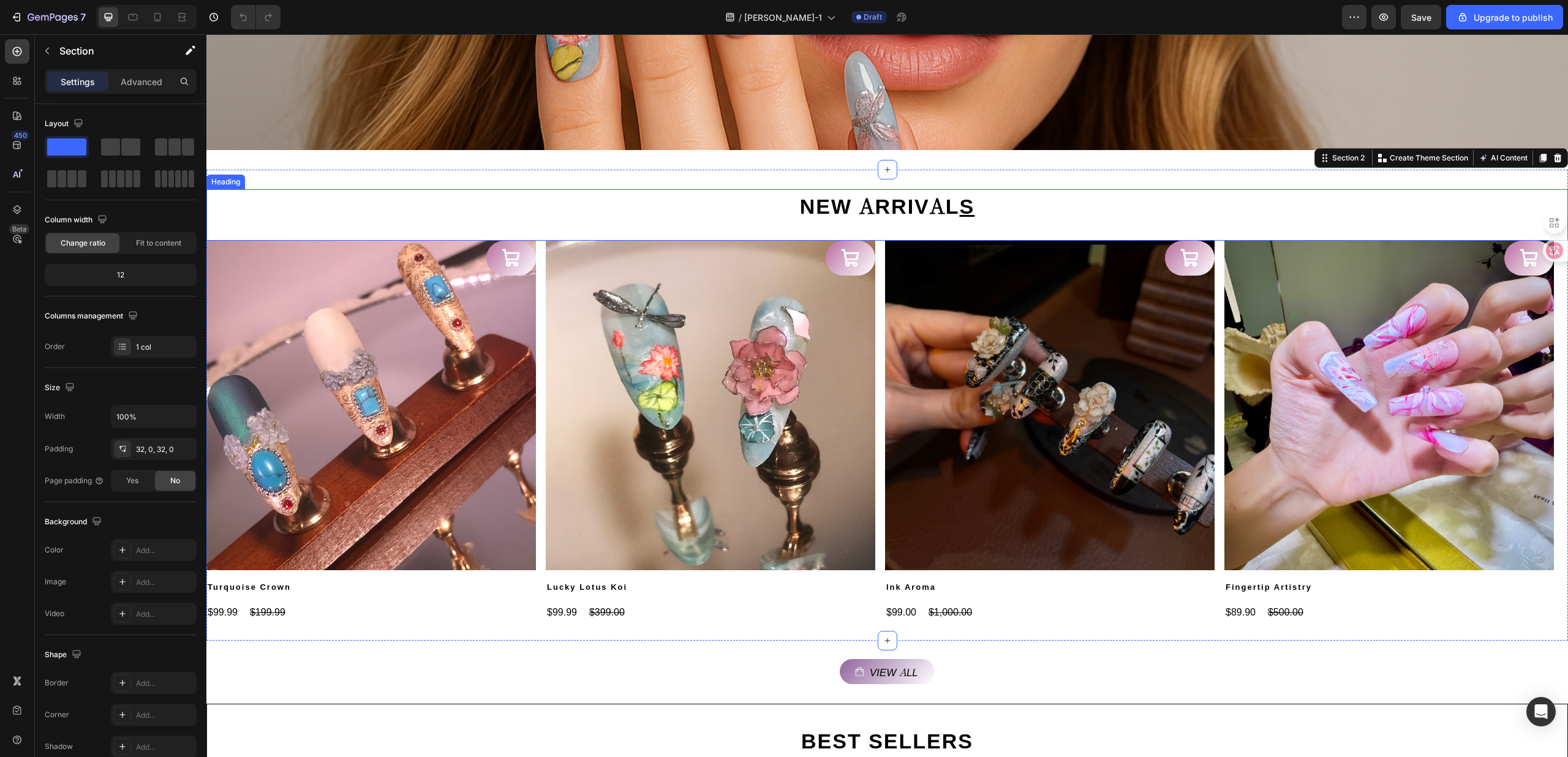
click at [434, 202] on div "⁠⁠⁠⁠⁠⁠⁠ NEW ARRIVAL S" at bounding box center [887, 204] width 1361 height 32
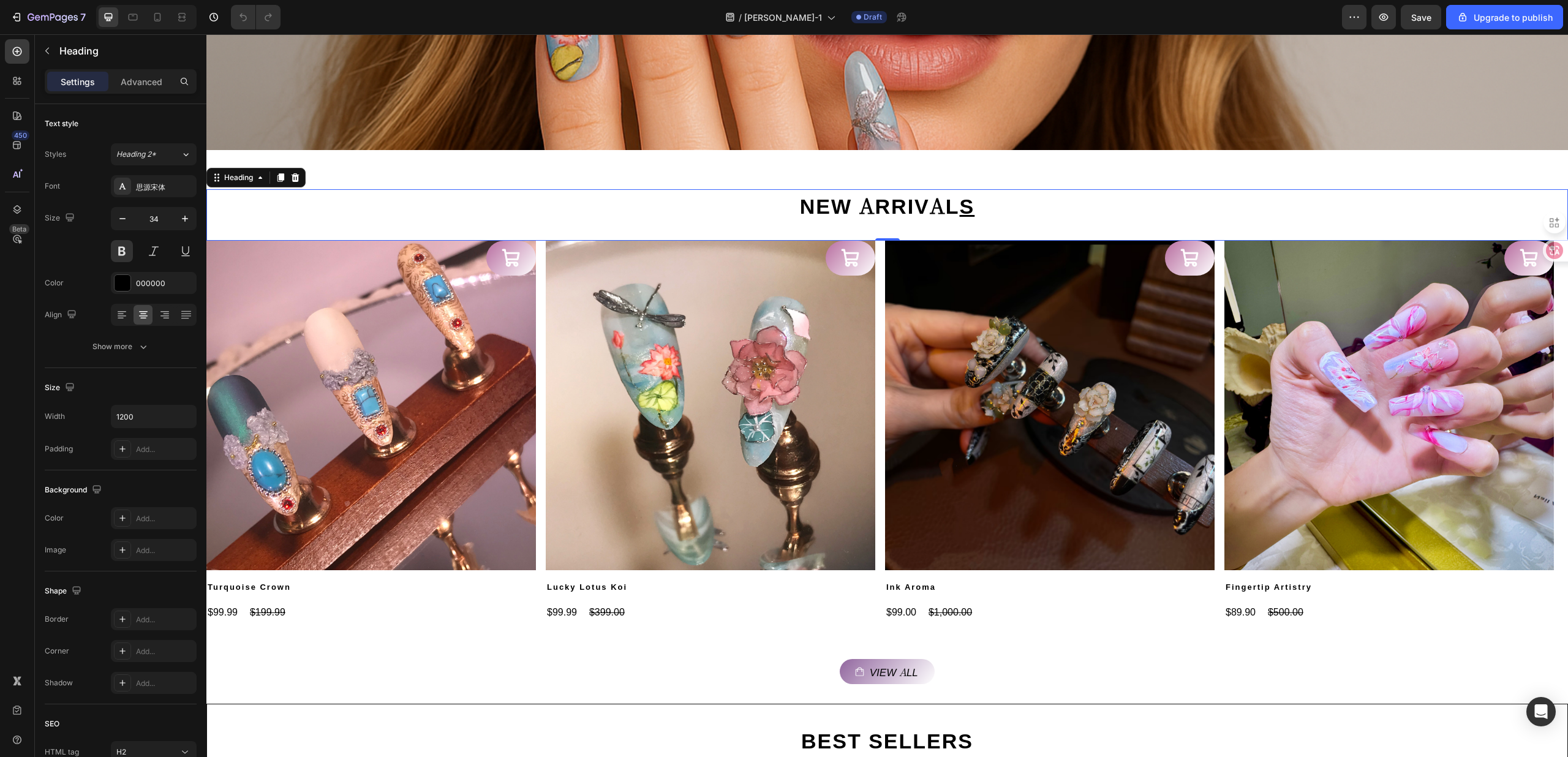
click at [275, 221] on div "⁠⁠⁠⁠⁠⁠⁠ NEW ARRIVAL S Heading 0" at bounding box center [887, 215] width 1361 height 51
click at [365, 303] on img at bounding box center [371, 405] width 329 height 329
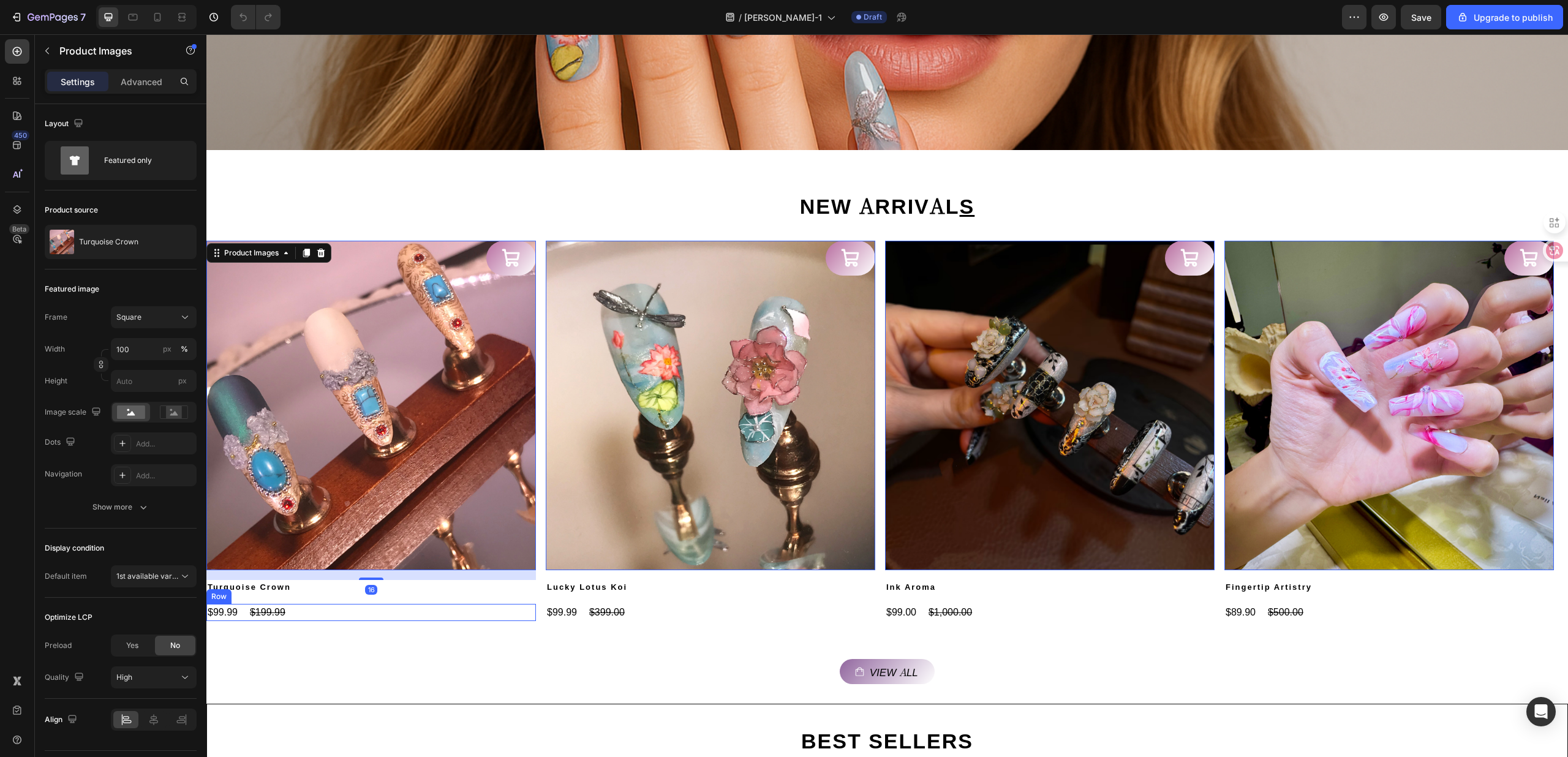
click at [339, 634] on div "⁠⁠⁠⁠⁠⁠⁠ NEW ARRIVAL S Heading Product Images 16 Turquoise Crown Product Title $…" at bounding box center [887, 405] width 1361 height 471
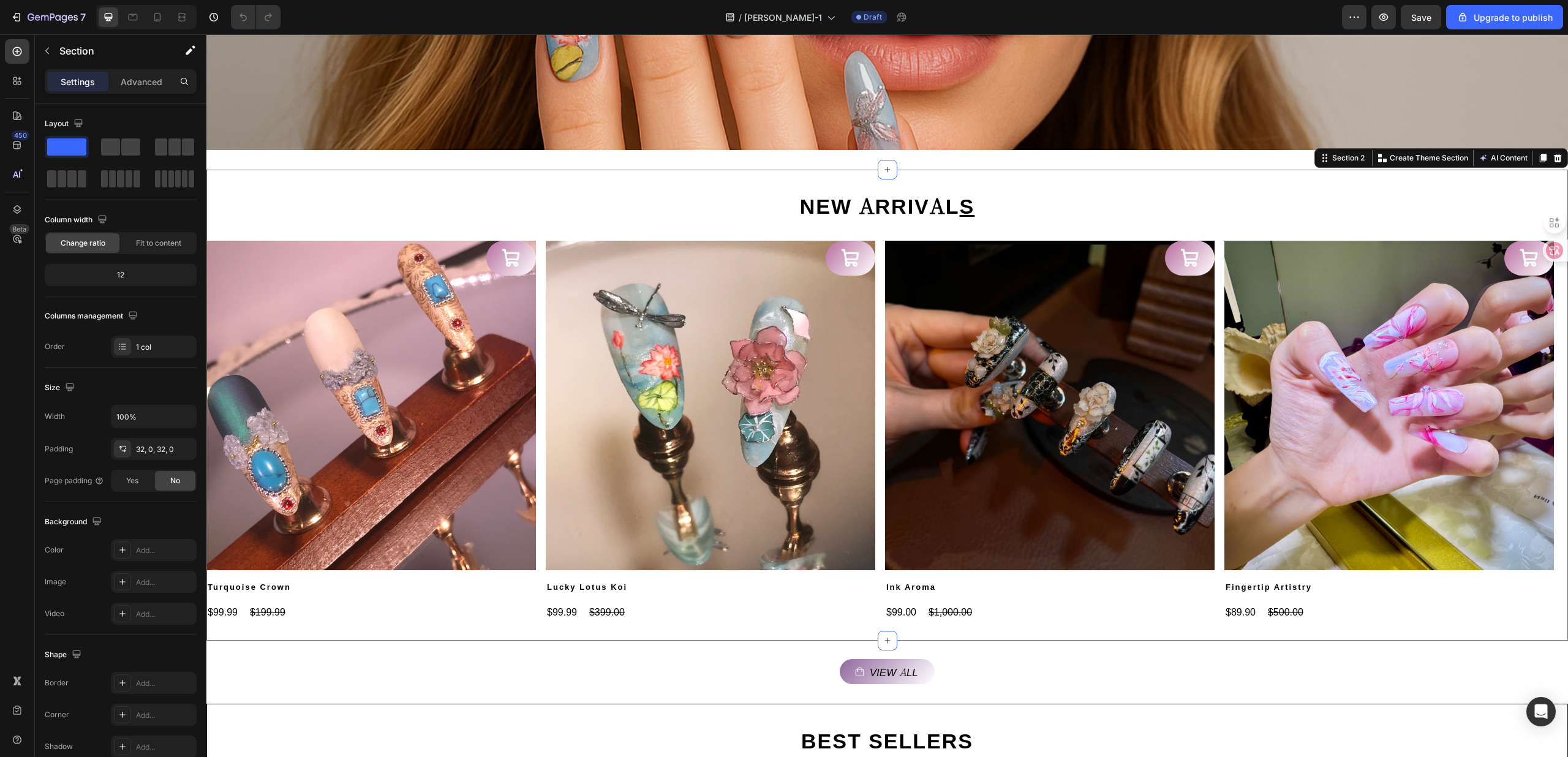
click at [370, 634] on div "⁠⁠⁠⁠⁠⁠⁠ NEW ARRIVAL S Heading Product Images Turquoise Crown Product Title $99.…" at bounding box center [887, 405] width 1361 height 471
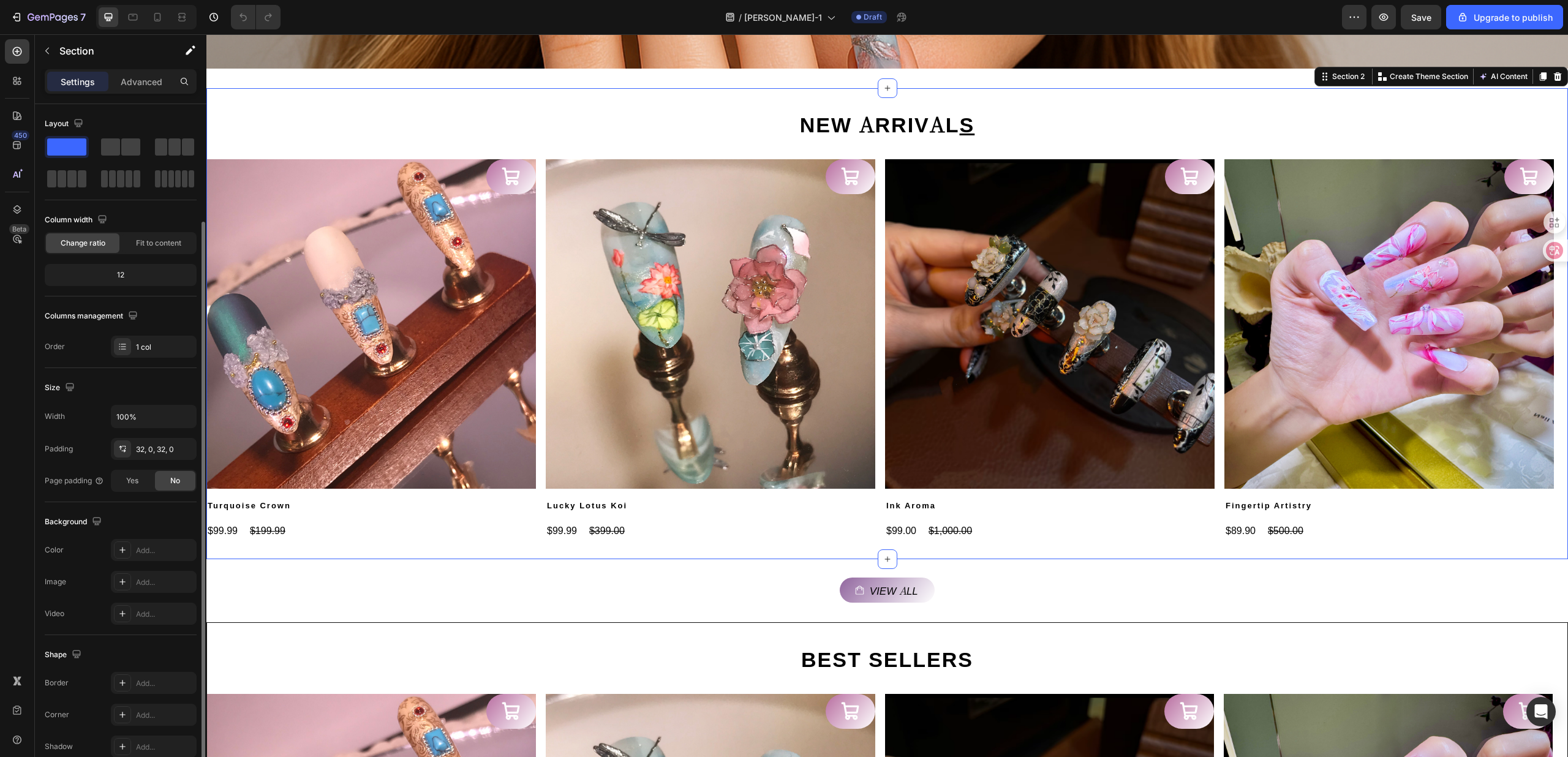
scroll to position [61, 0]
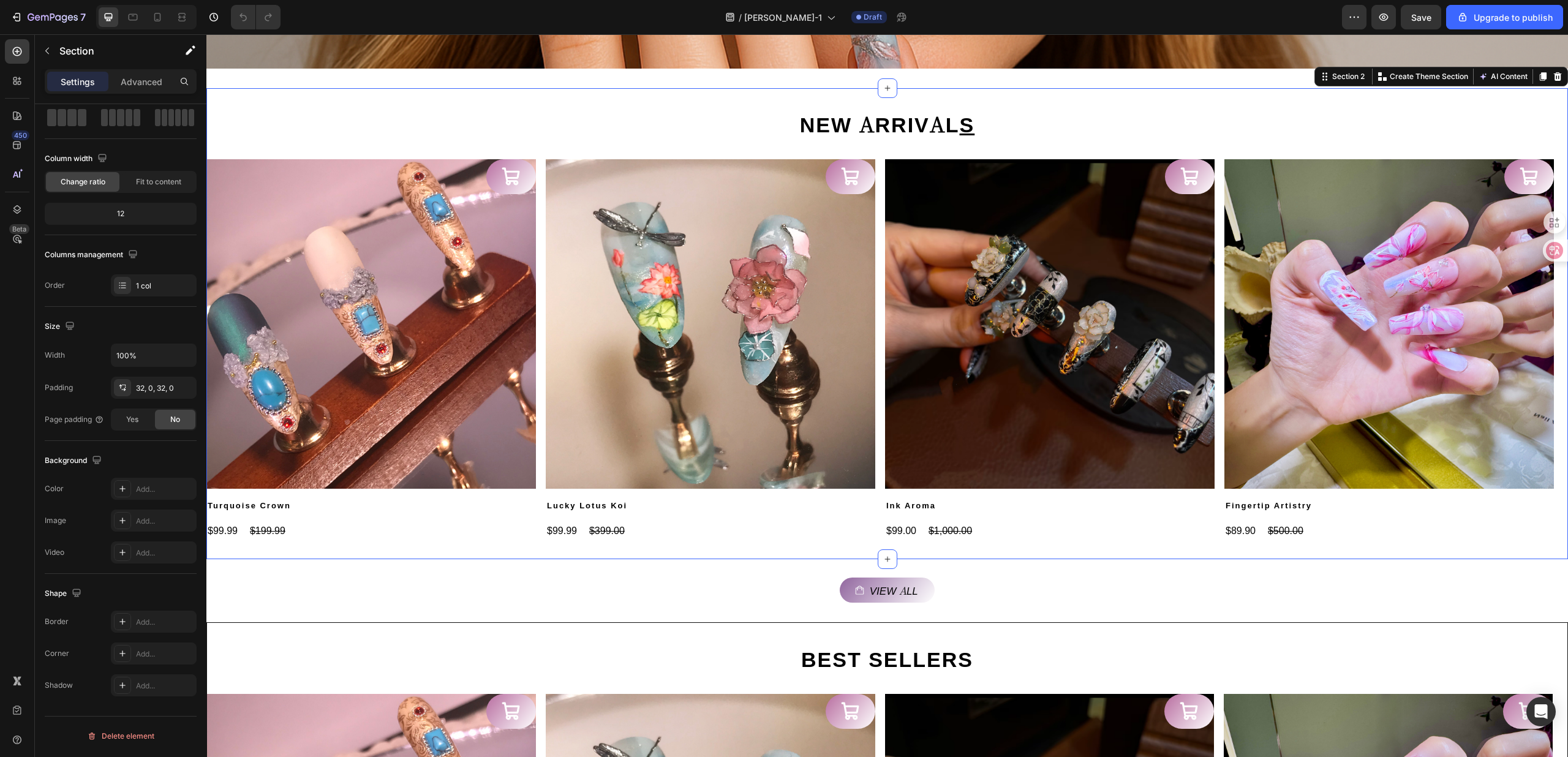
click at [392, 555] on div "⁠⁠⁠⁠⁠⁠⁠ NEW ARRIVAL S Heading Product Images Turquoise Crown Product Title $99.…" at bounding box center [887, 323] width 1361 height 471
click at [395, 550] on div "⁠⁠⁠⁠⁠⁠⁠ NEW ARRIVAL S Heading Product Images Turquoise Crown Product Title $99.…" at bounding box center [887, 323] width 1361 height 471
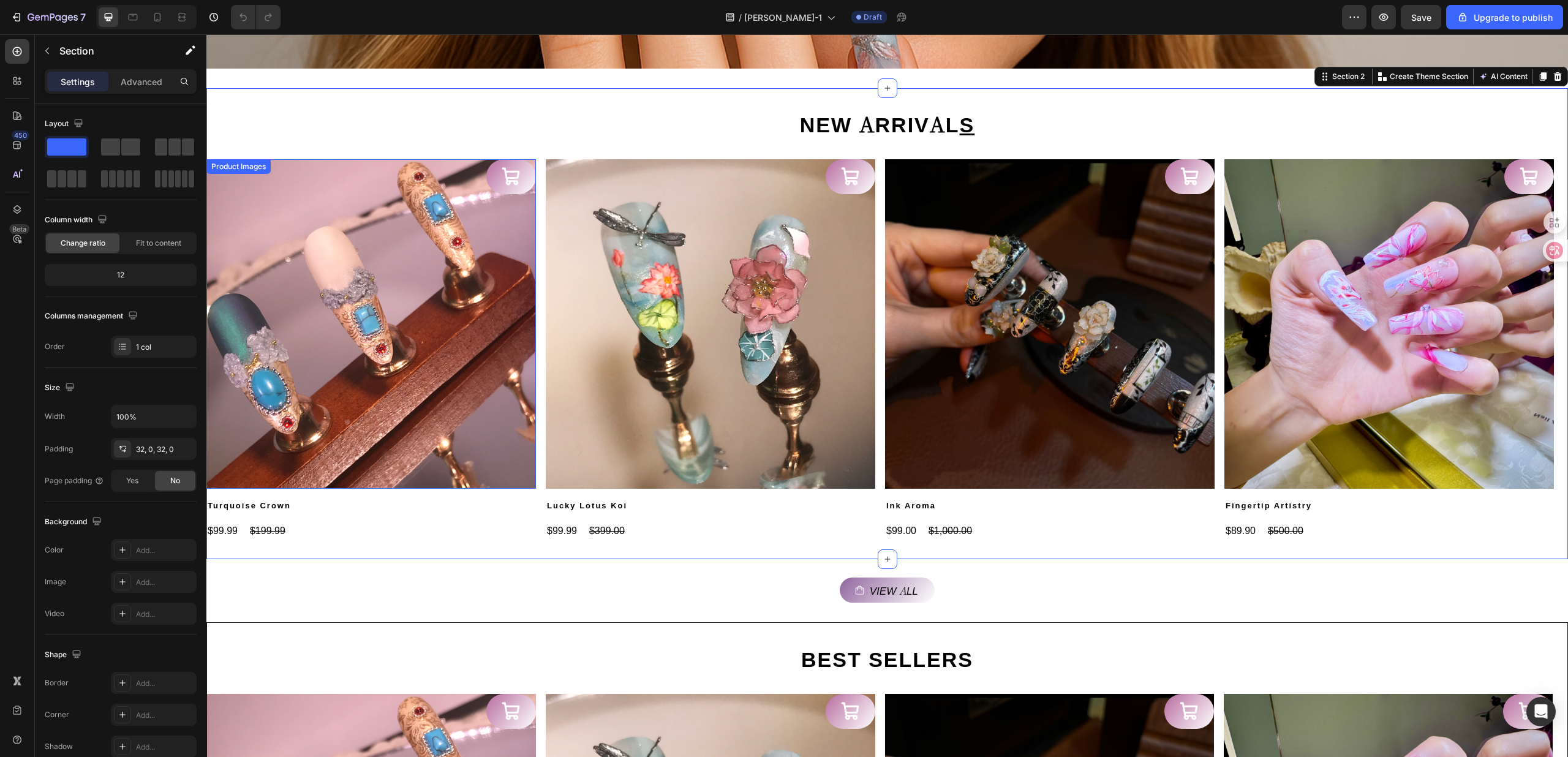
click at [232, 167] on div "Product Images" at bounding box center [238, 166] width 60 height 11
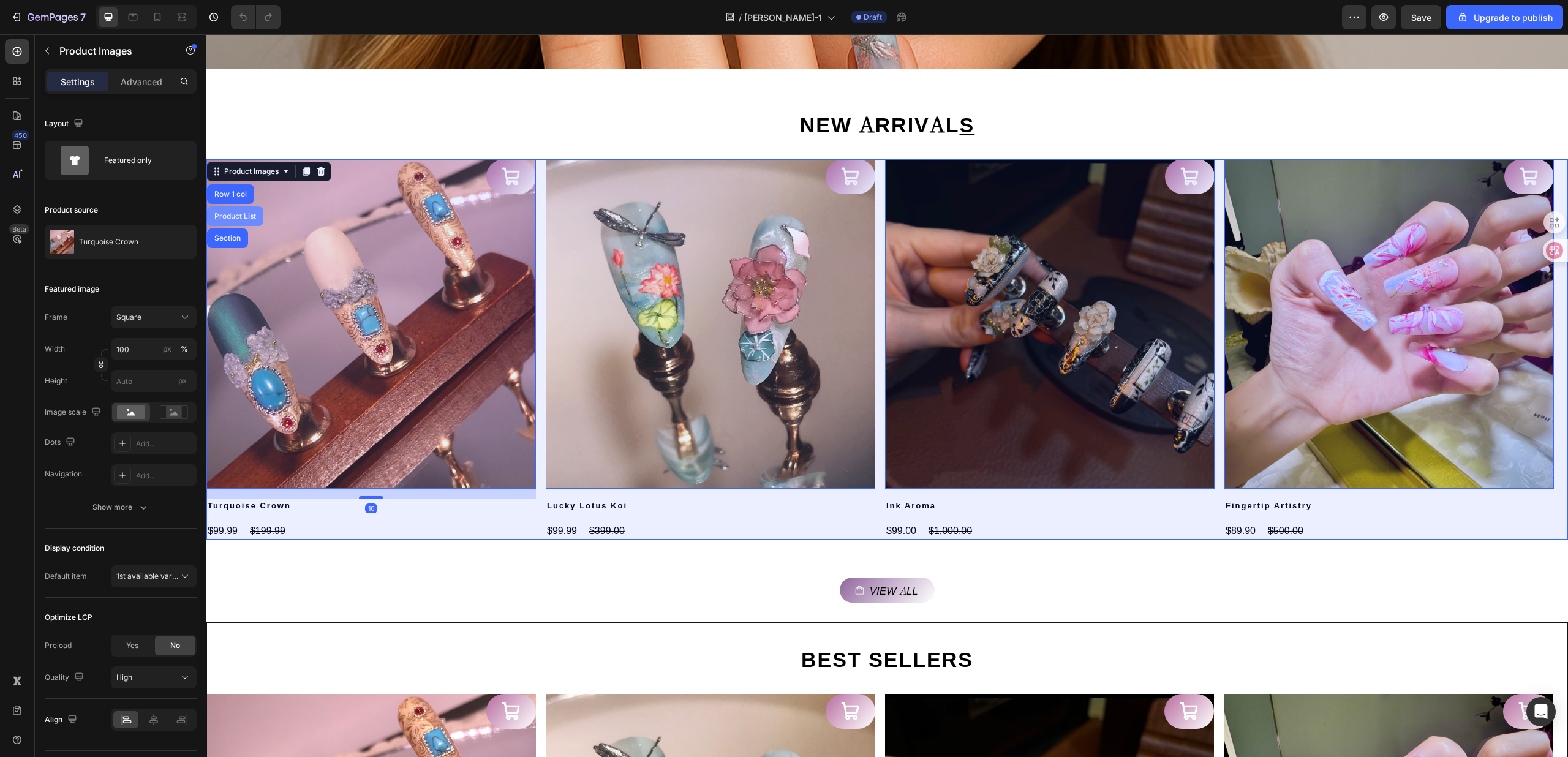
click at [237, 217] on div "Product List" at bounding box center [235, 216] width 46 height 7
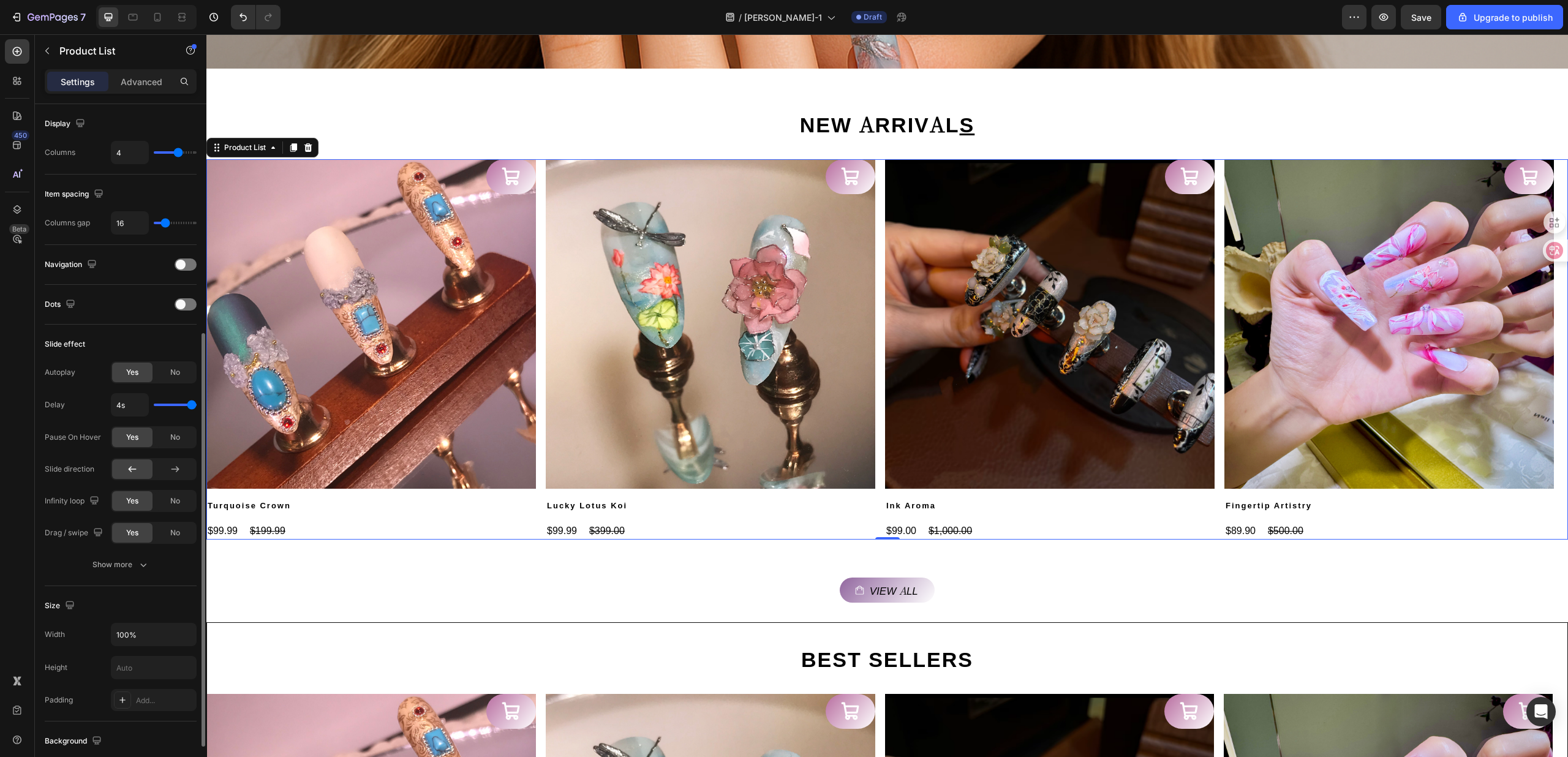
scroll to position [245, 0]
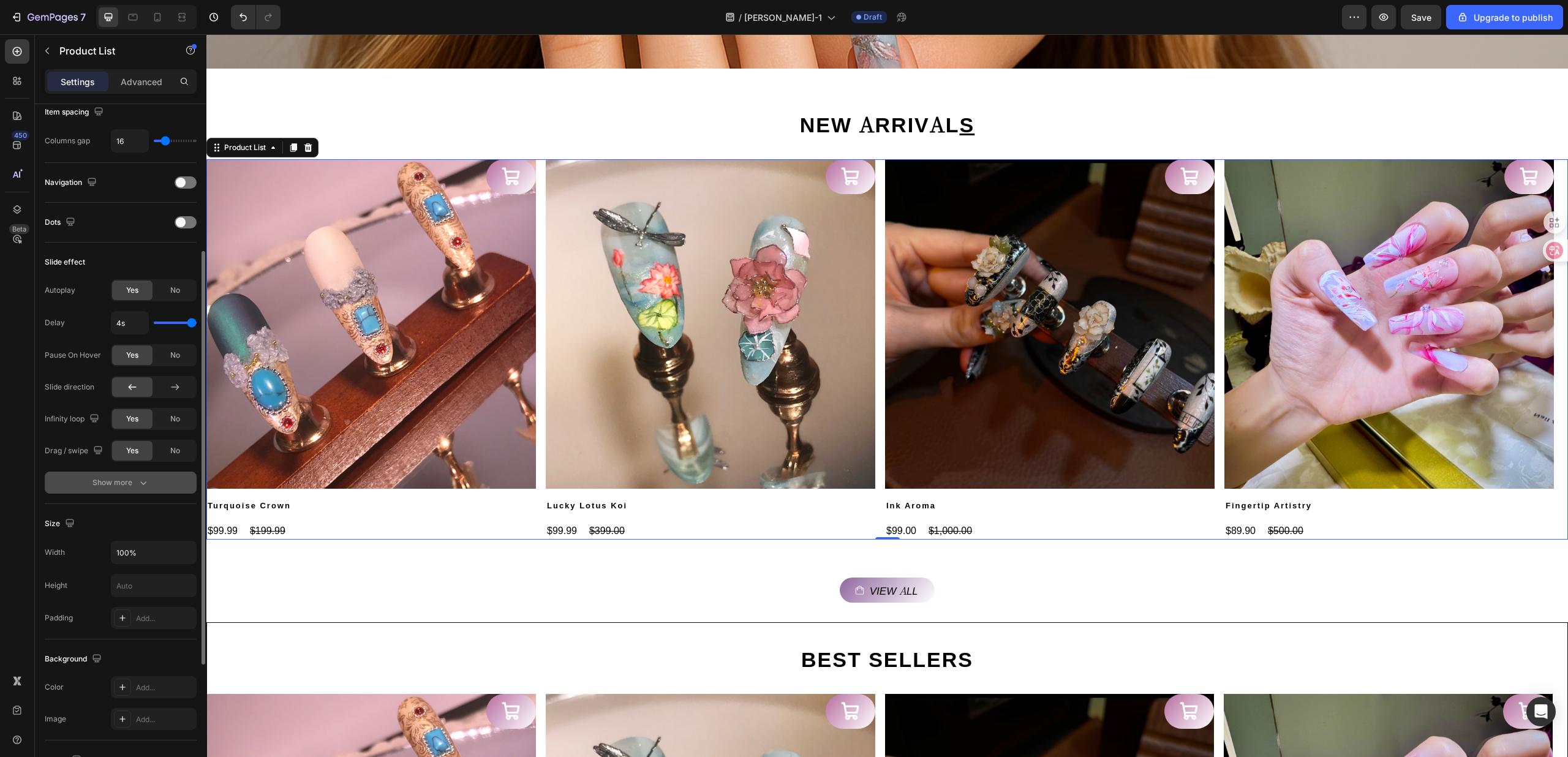
click at [134, 489] on div "Show more" at bounding box center [121, 482] width 57 height 12
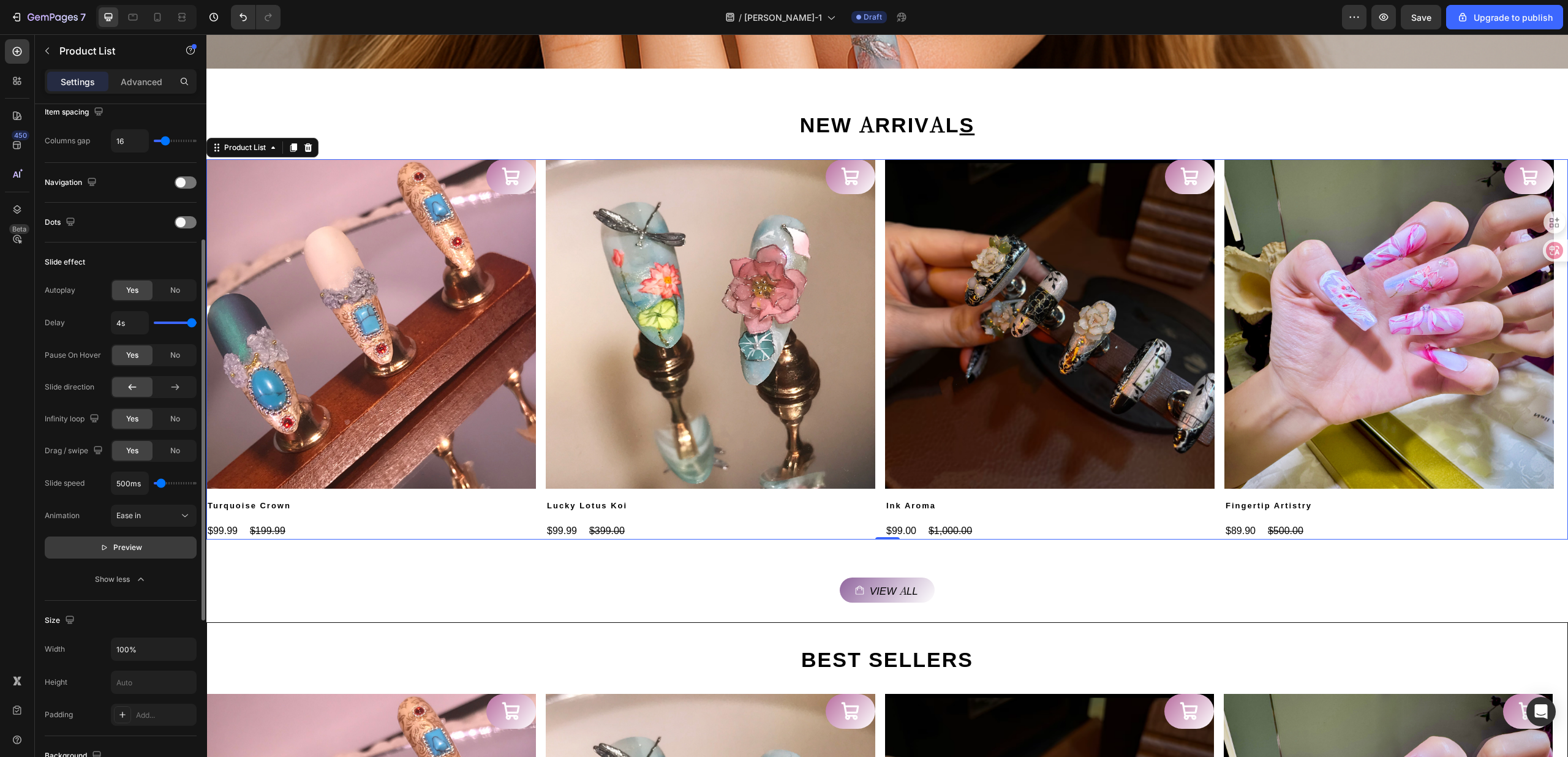
scroll to position [553, 0]
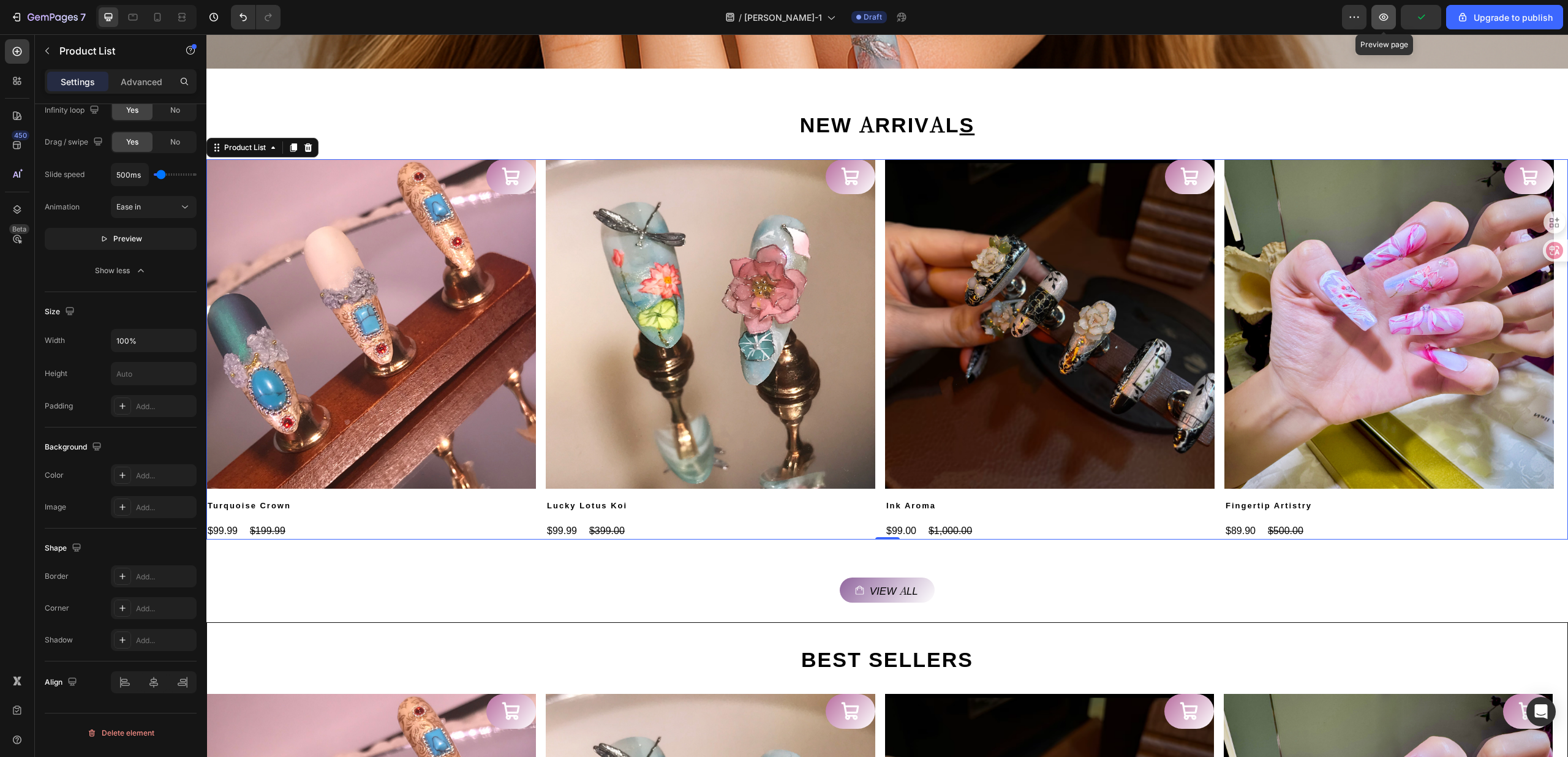
click at [1386, 21] on icon "button" at bounding box center [1383, 17] width 12 height 12
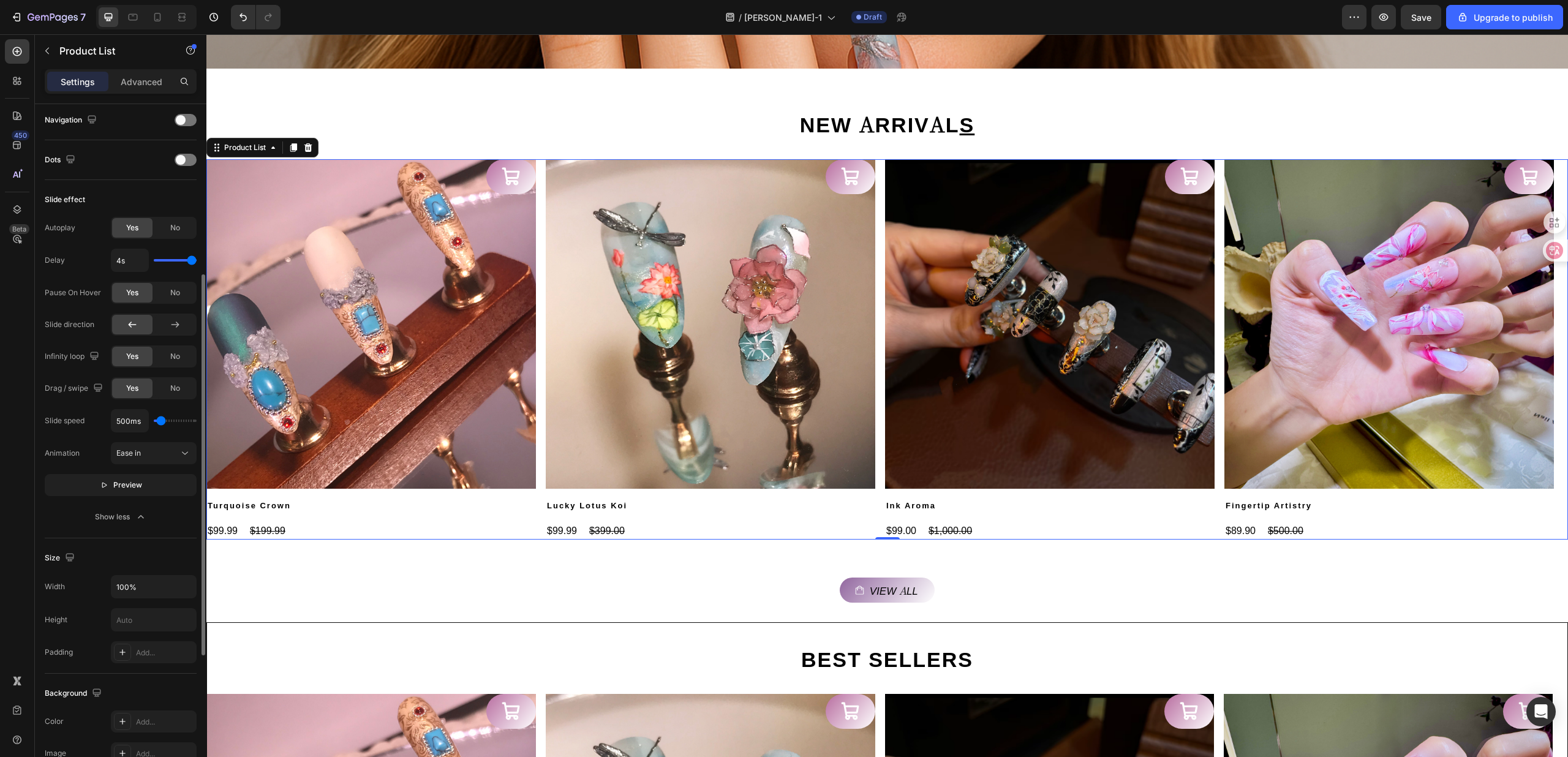
type input "2s"
type input "2"
click at [170, 261] on input "range" at bounding box center [175, 259] width 43 height 2
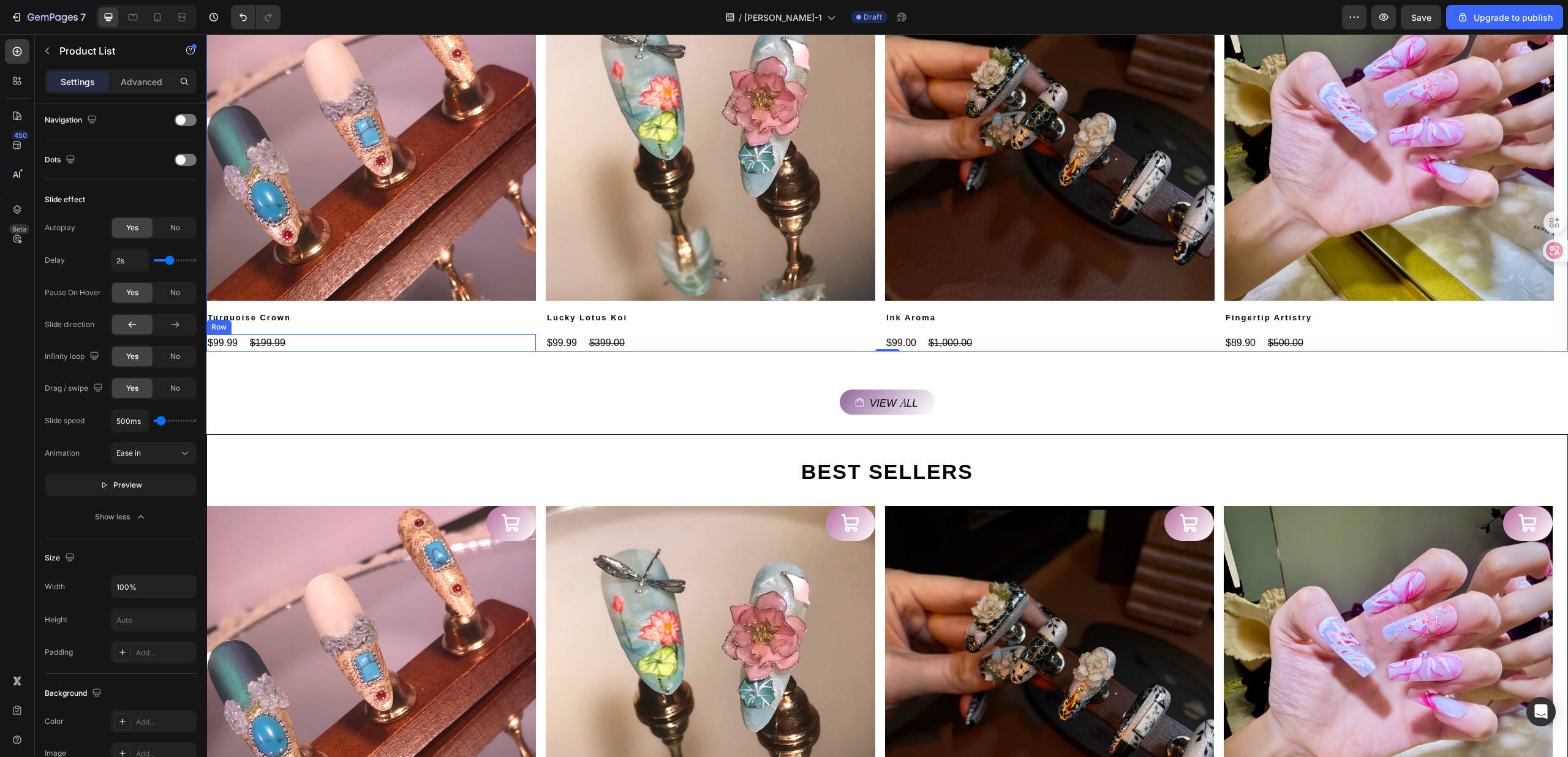
scroll to position [704, 0]
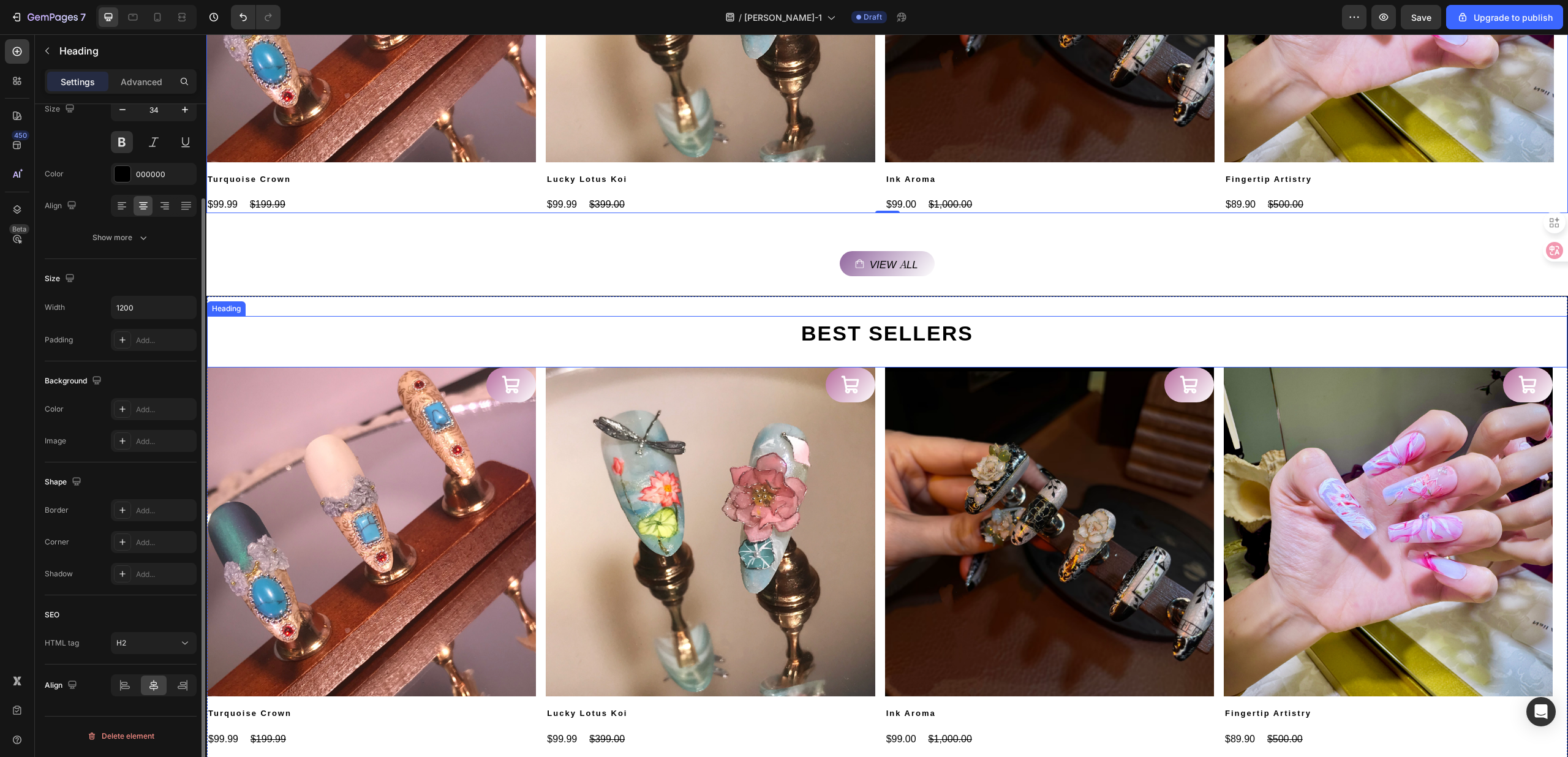
click at [450, 336] on div "BEST SELLERS" at bounding box center [887, 331] width 1361 height 32
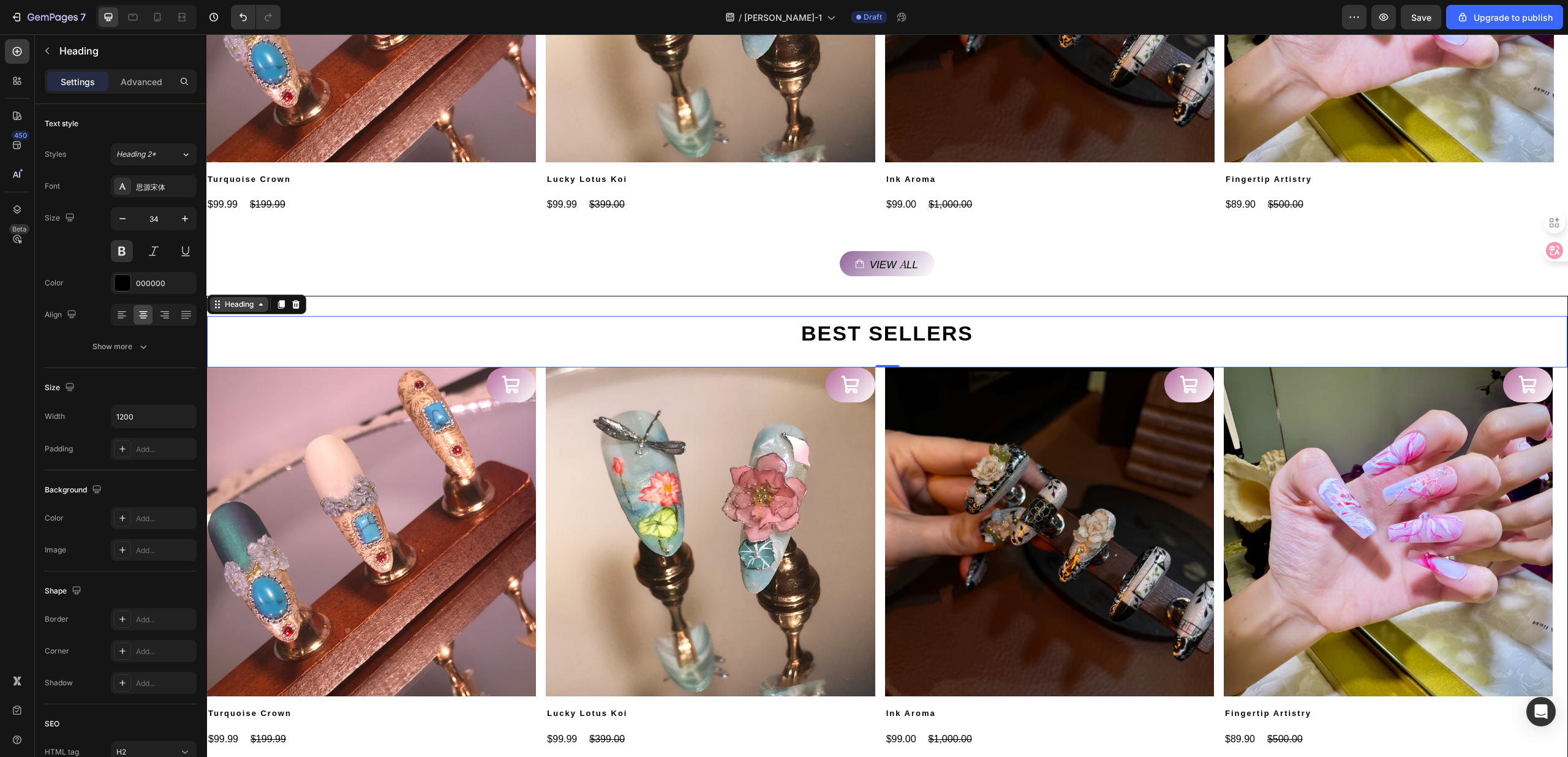
click at [241, 309] on div "Heading" at bounding box center [239, 304] width 34 height 11
click at [318, 437] on img at bounding box center [371, 531] width 329 height 329
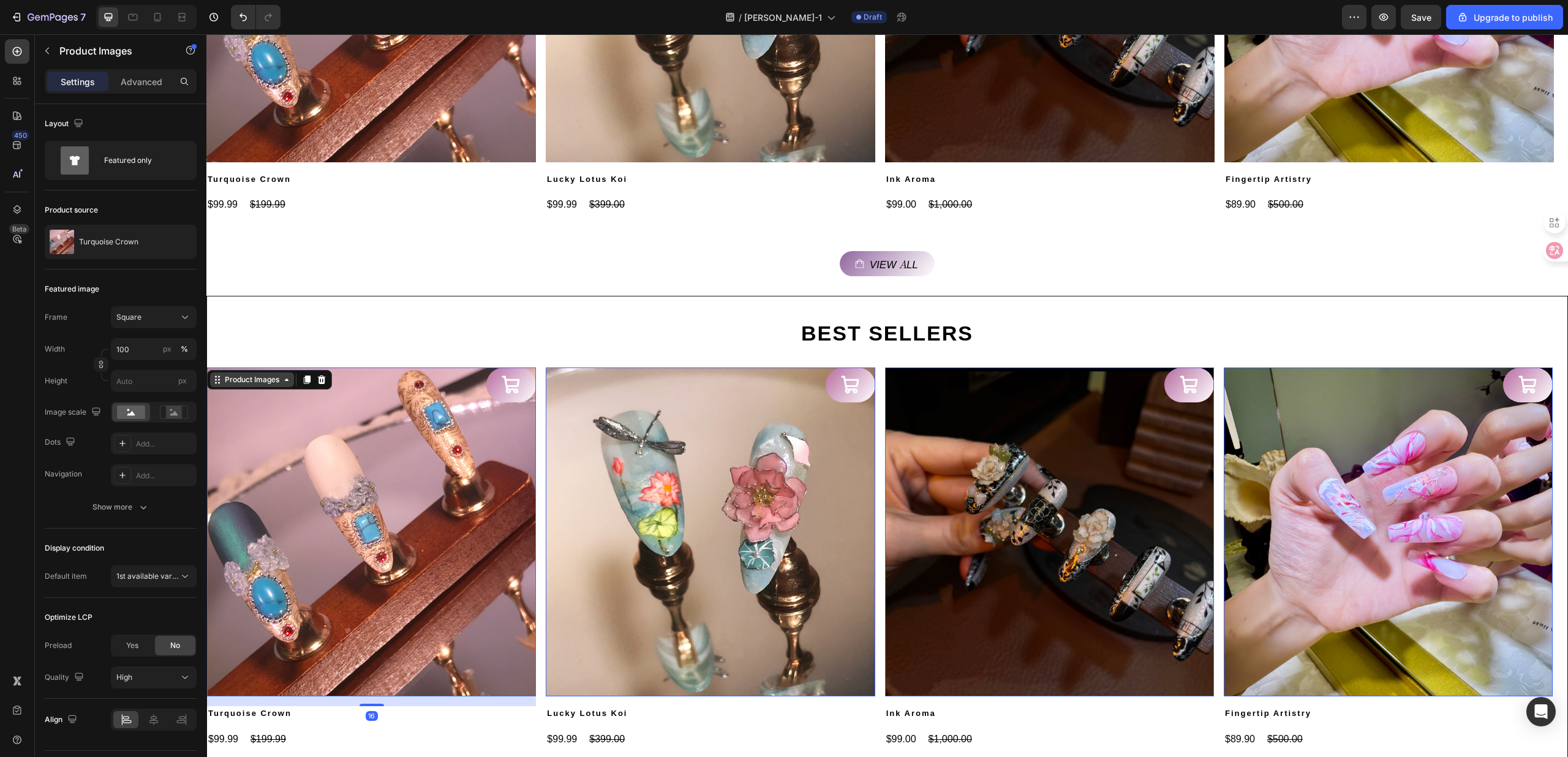
click at [232, 380] on div "Product Images" at bounding box center [251, 379] width 60 height 11
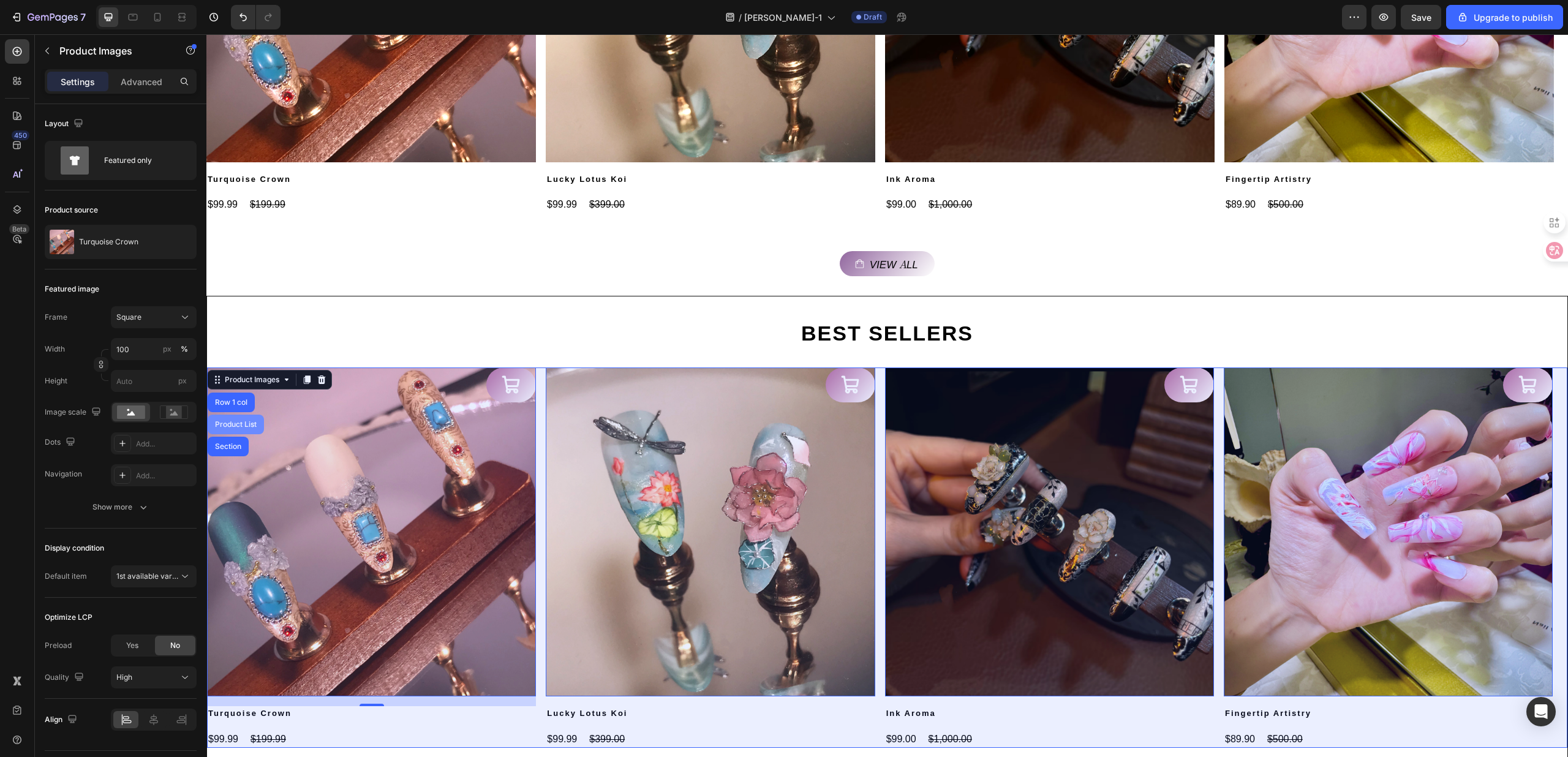
click at [240, 419] on div "Product List" at bounding box center [235, 424] width 57 height 20
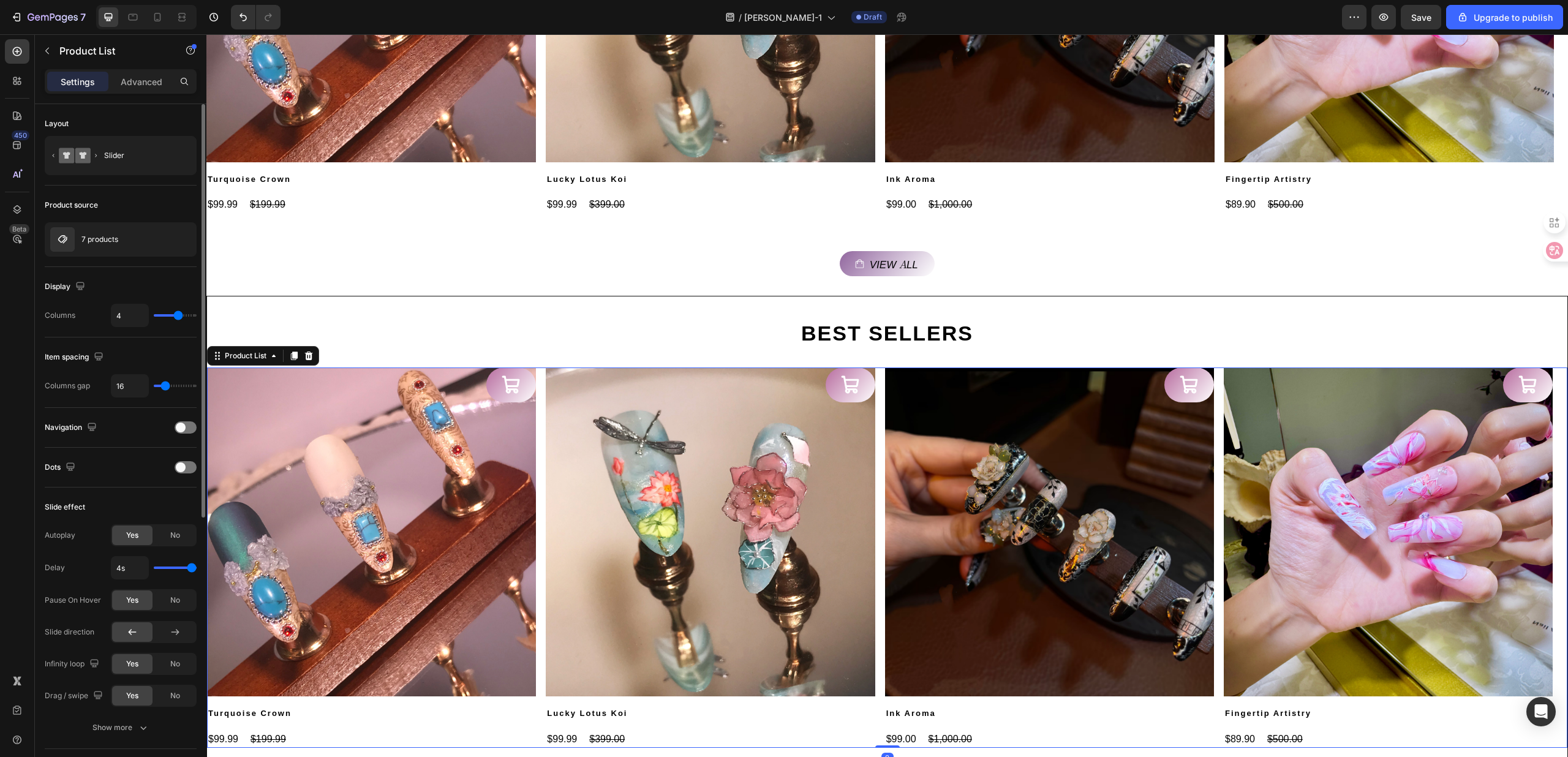
type input "2"
click at [165, 315] on input "range" at bounding box center [175, 315] width 43 height 2
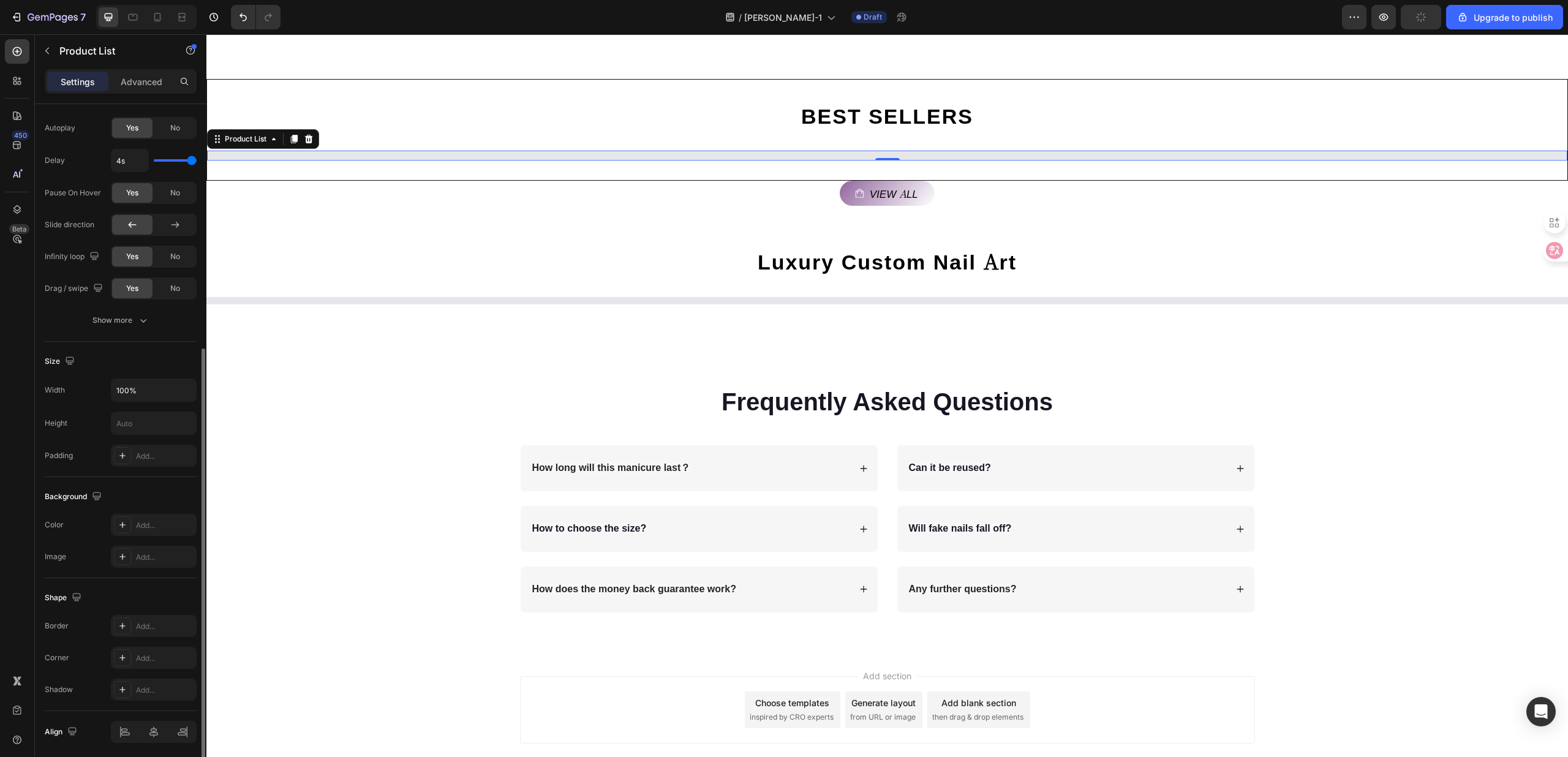
scroll to position [994, 0]
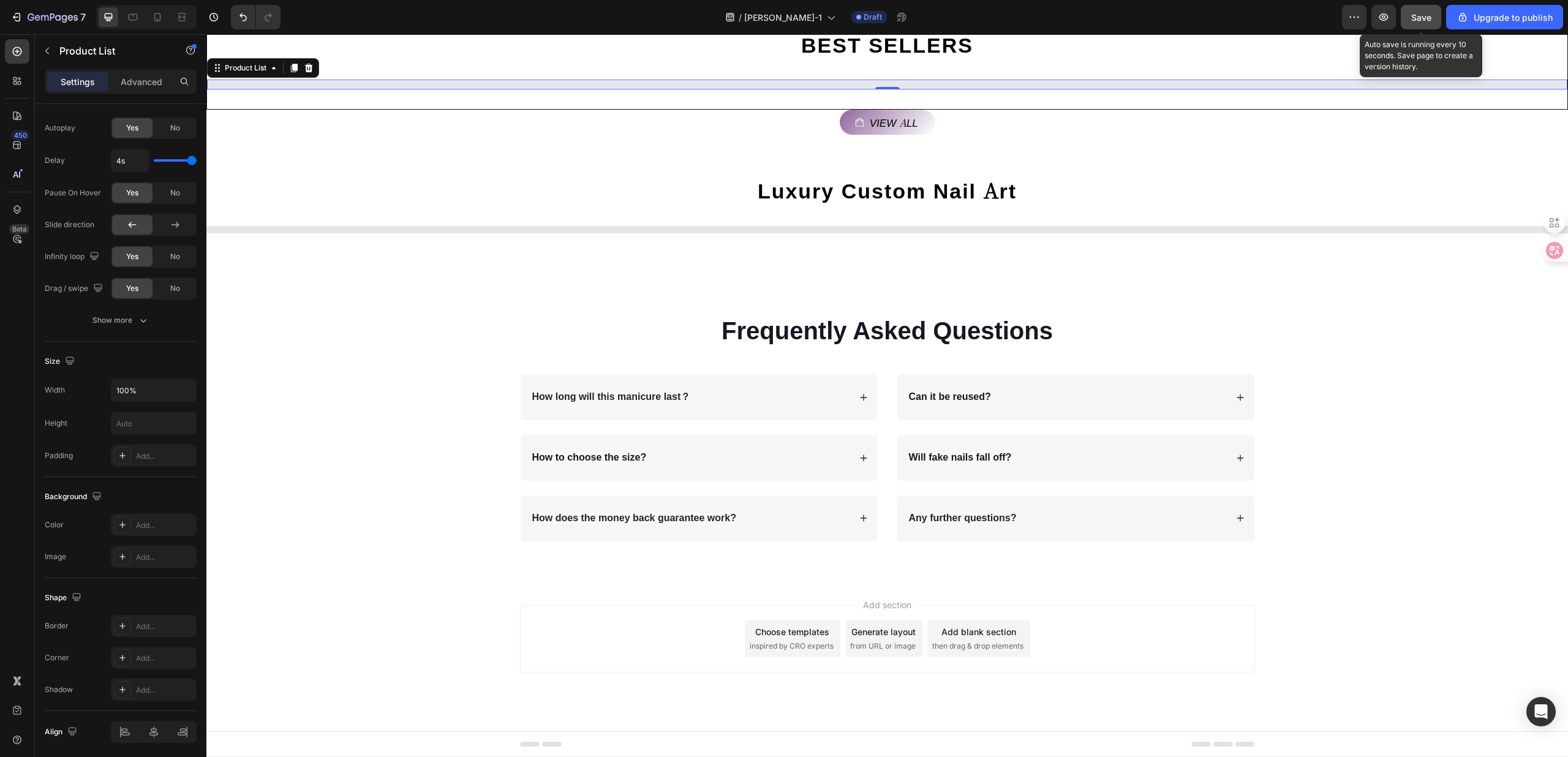
click at [1430, 22] on div "Save" at bounding box center [1421, 17] width 20 height 12
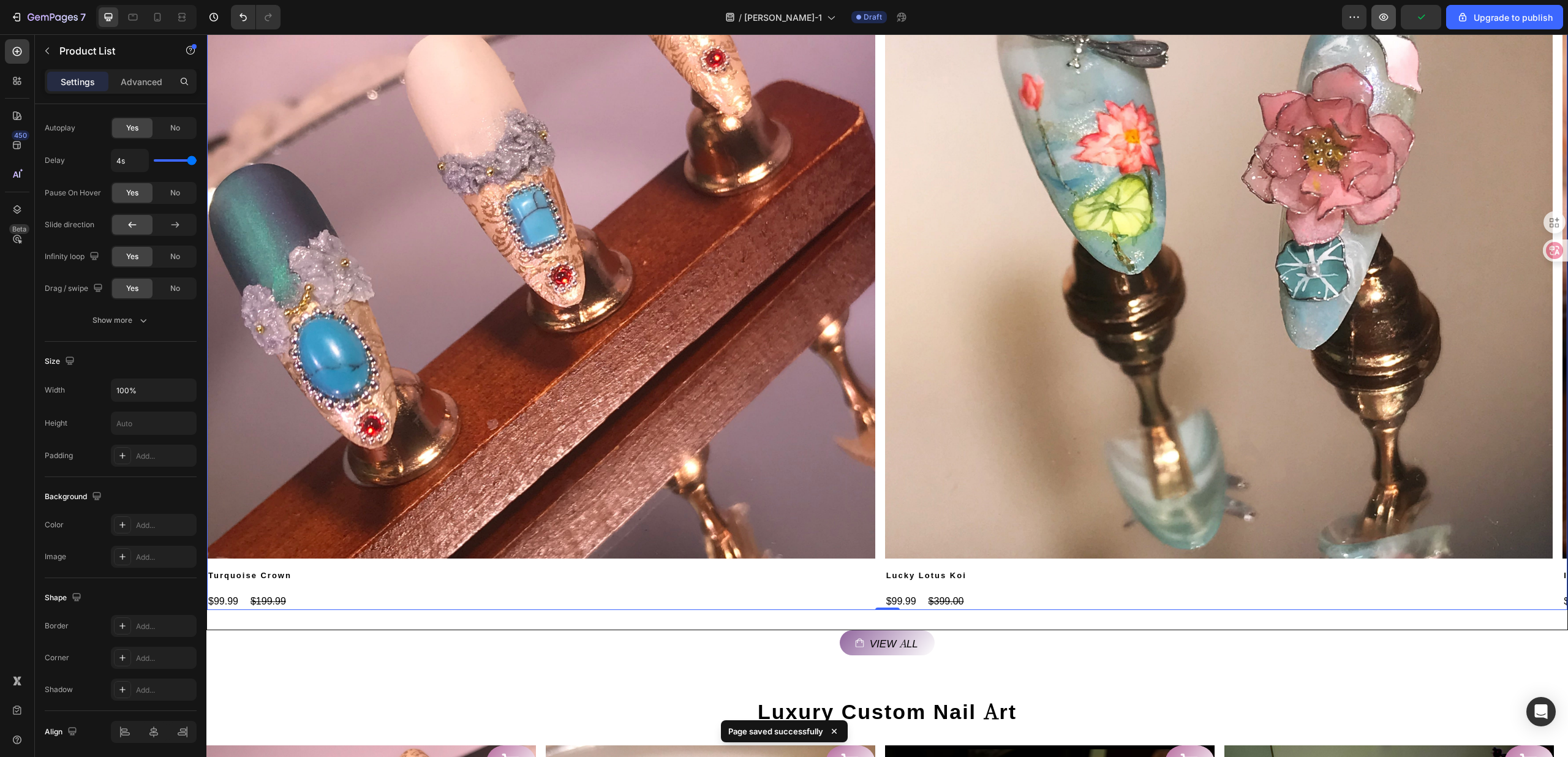
click at [1395, 15] on button "button" at bounding box center [1383, 17] width 24 height 24
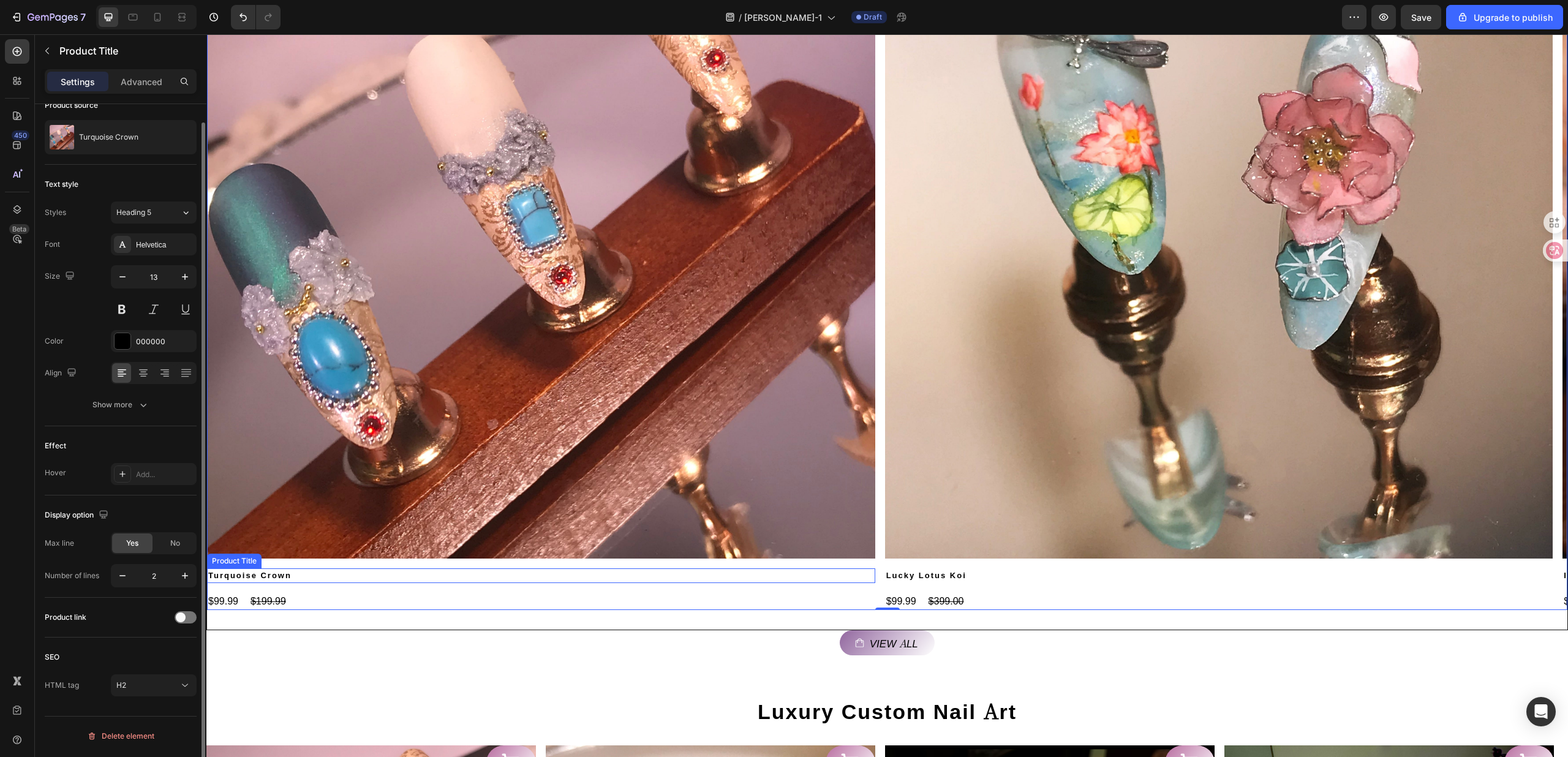
click at [405, 582] on h2 "Turquoise Crown" at bounding box center [541, 575] width 668 height 15
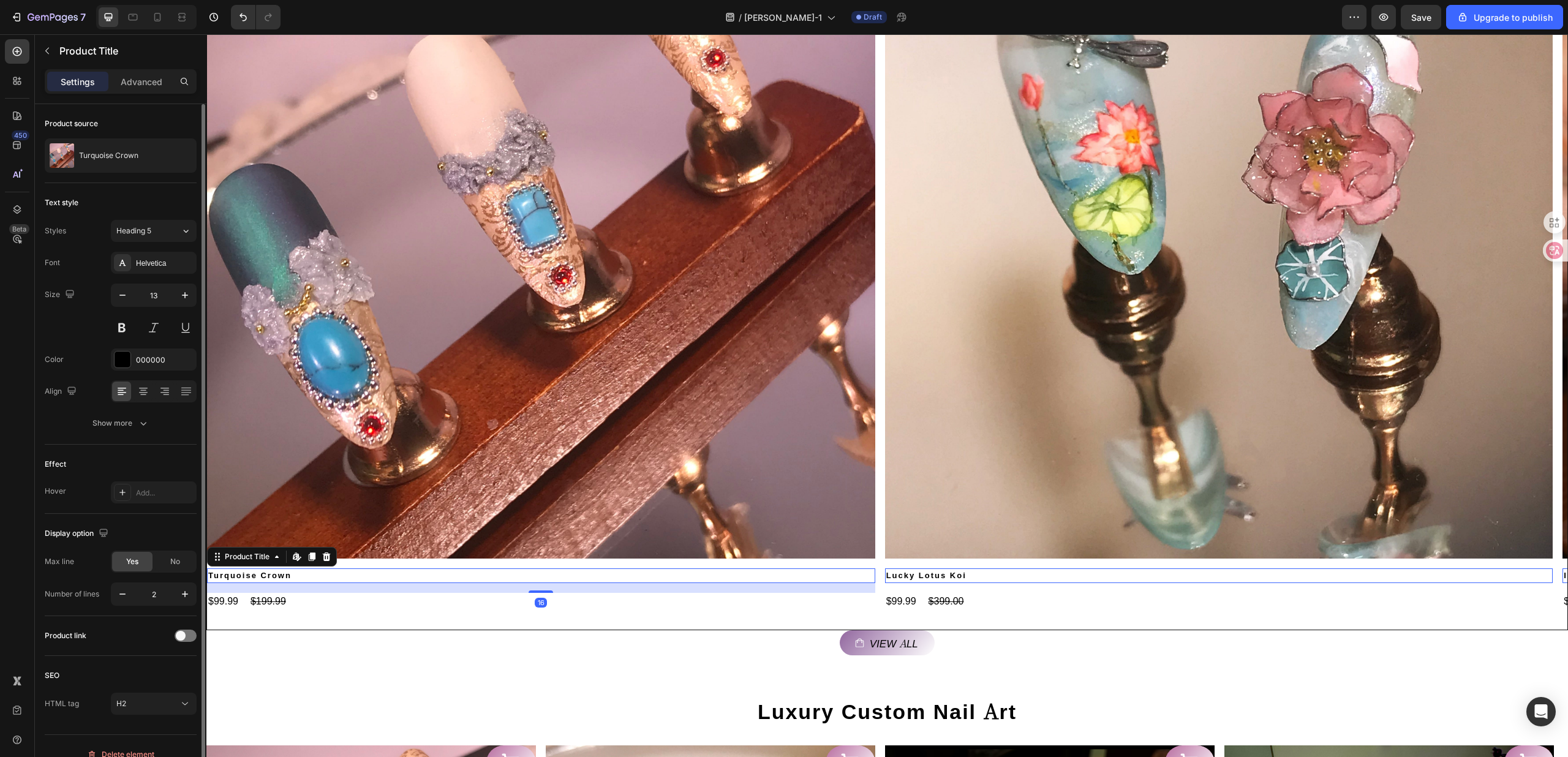
click at [408, 606] on div "$99.99 Product Price Product Price $199.99 Product Price Product Price Row" at bounding box center [541, 601] width 668 height 17
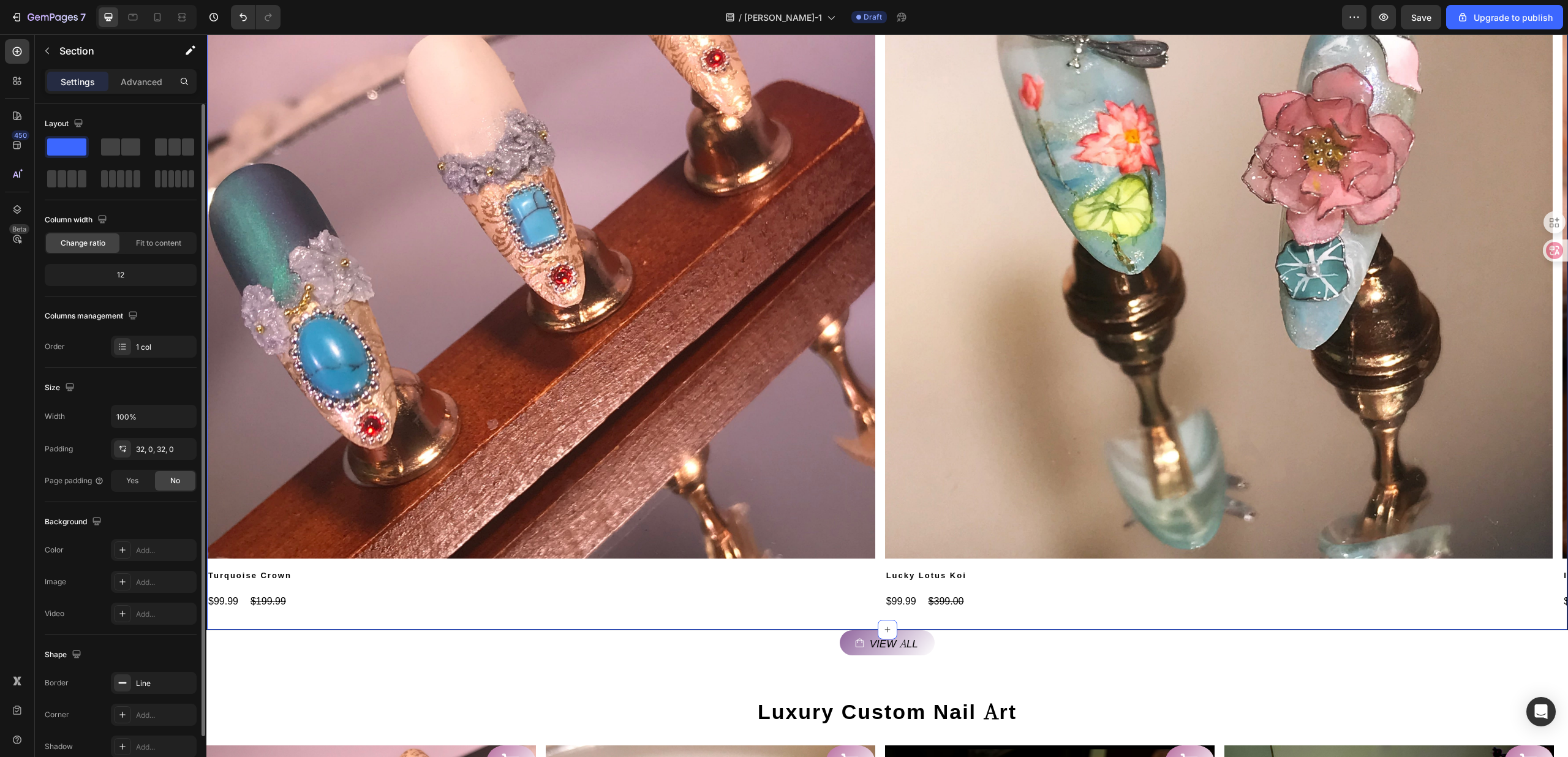
click at [405, 626] on div "BEST SELLERS Heading Product Images Add to Cart Turquoise Crown Product Title $…" at bounding box center [887, 224] width 1361 height 811
click at [443, 557] on img at bounding box center [541, 225] width 668 height 668
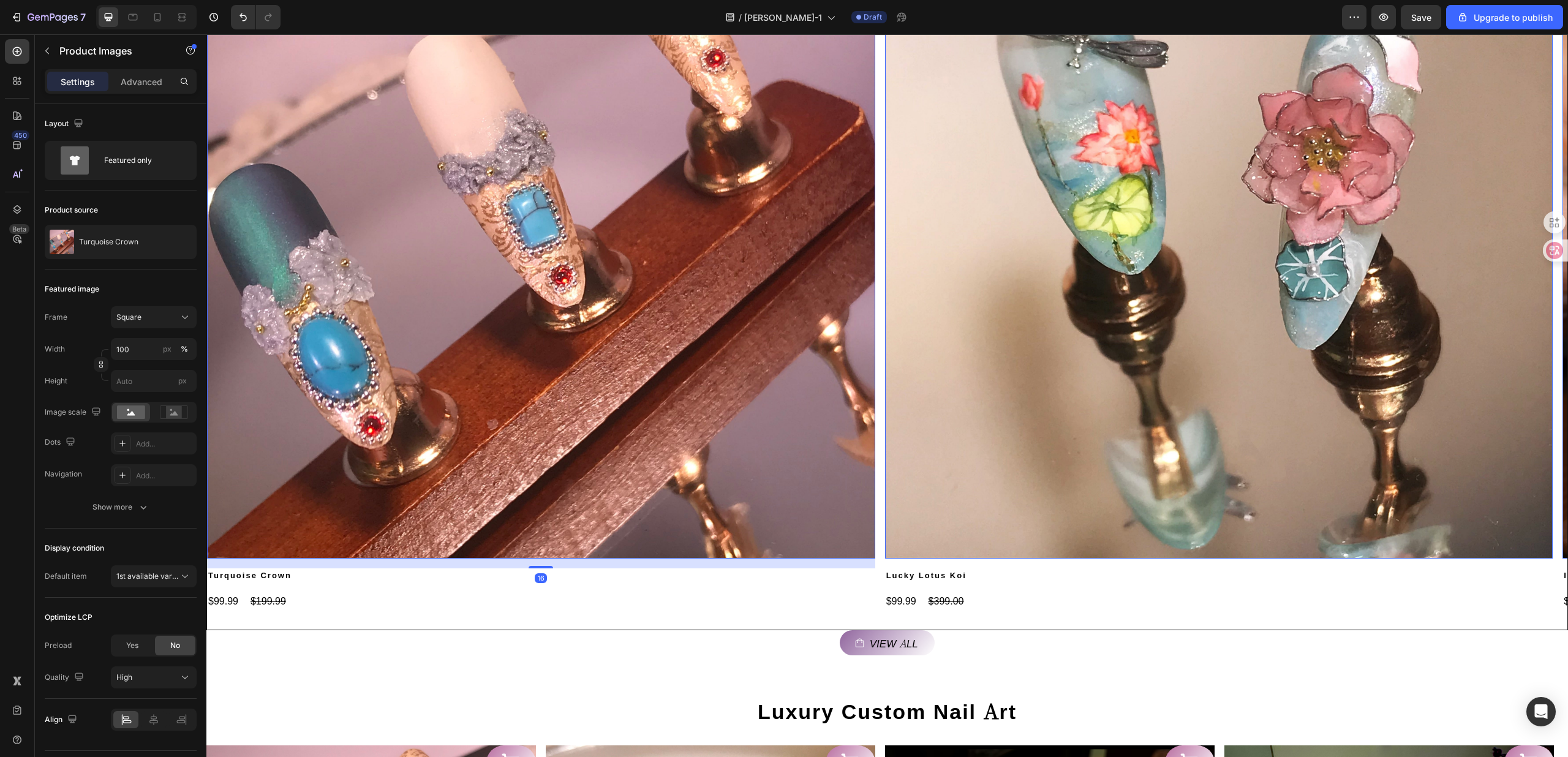
click at [443, 572] on h2 "Turquoise Crown" at bounding box center [541, 575] width 668 height 15
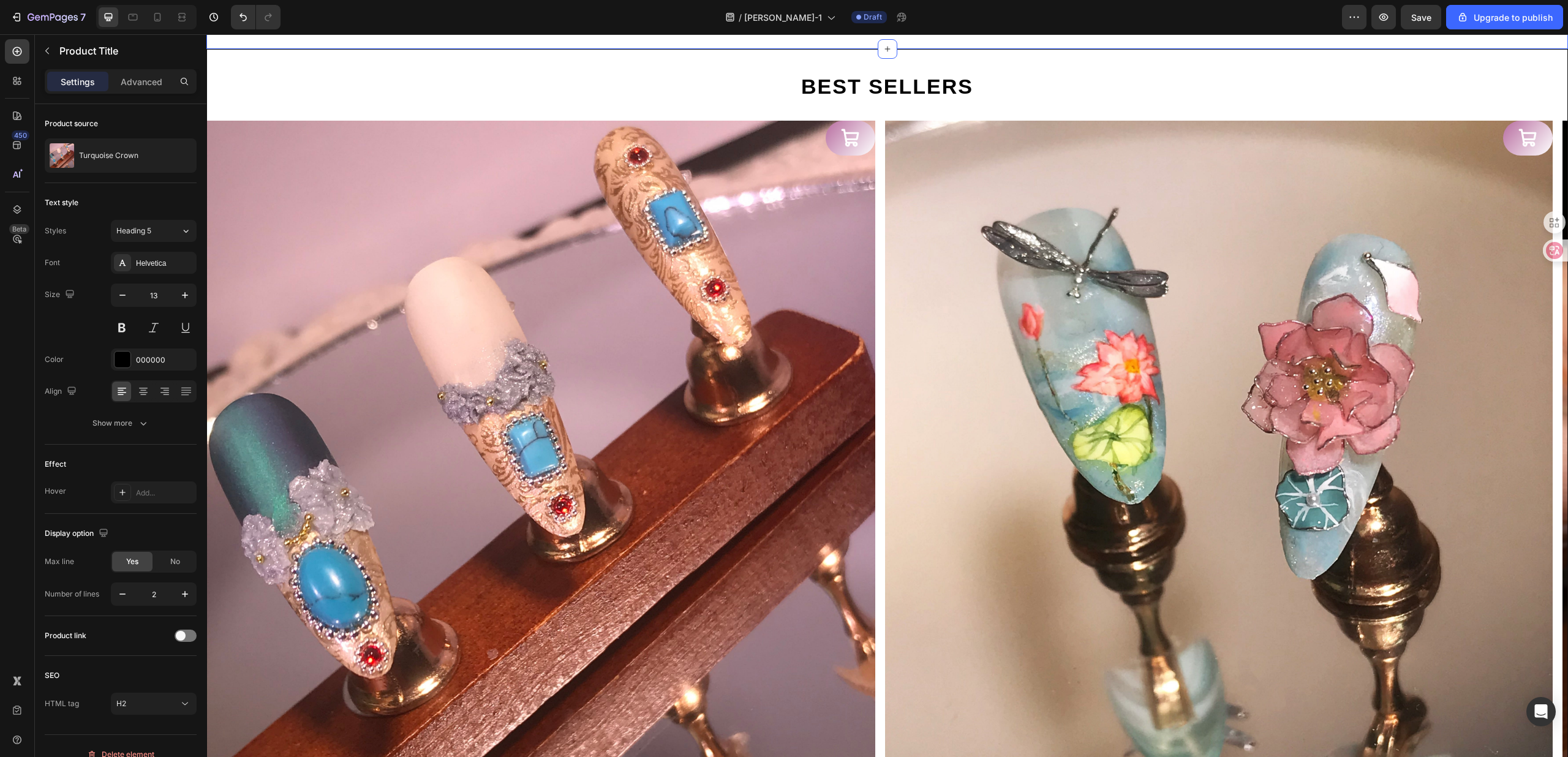
scroll to position [772, 0]
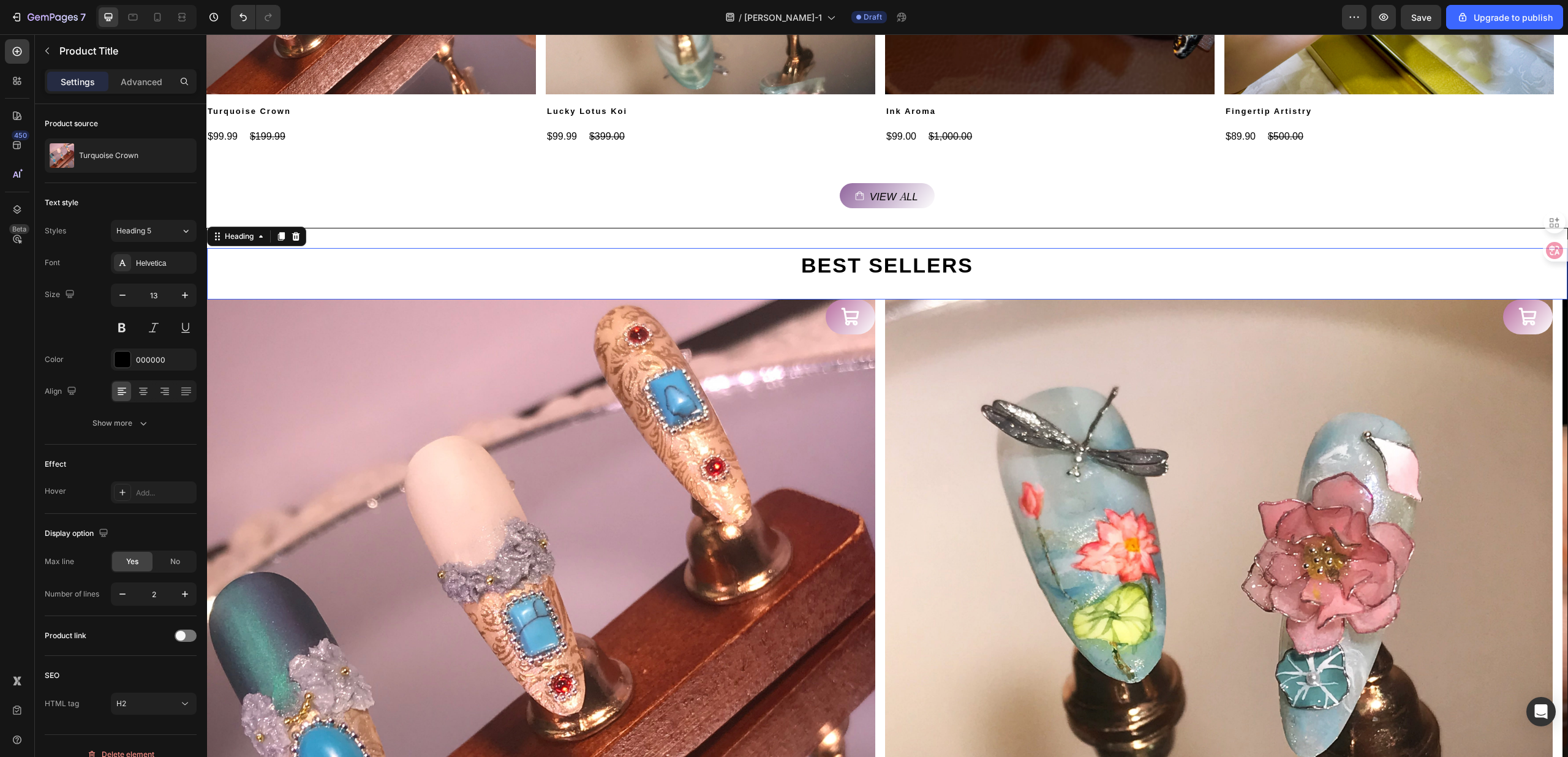
click at [405, 267] on div "BEST SELLERS" at bounding box center [887, 263] width 1361 height 32
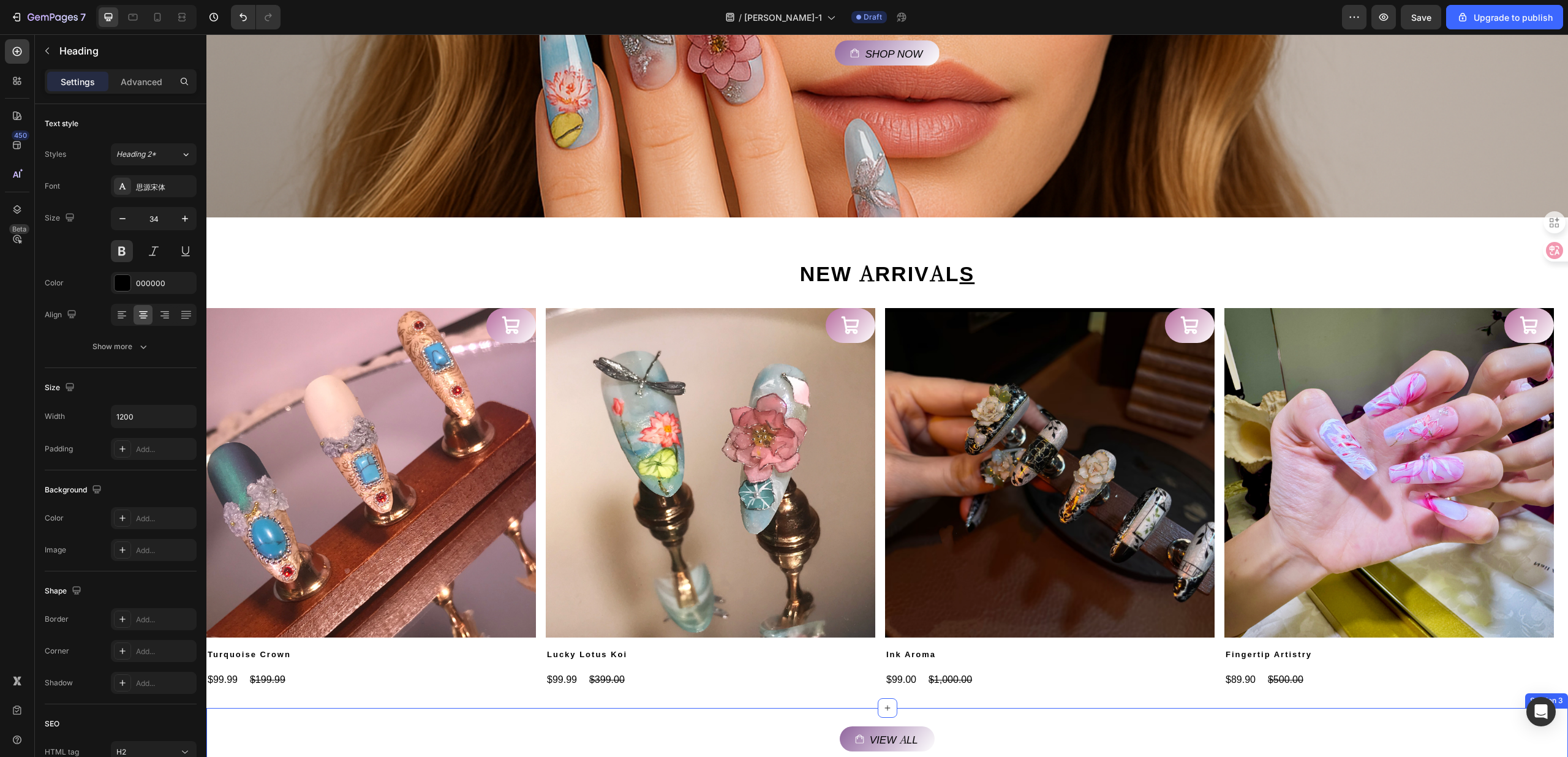
scroll to position [0, 0]
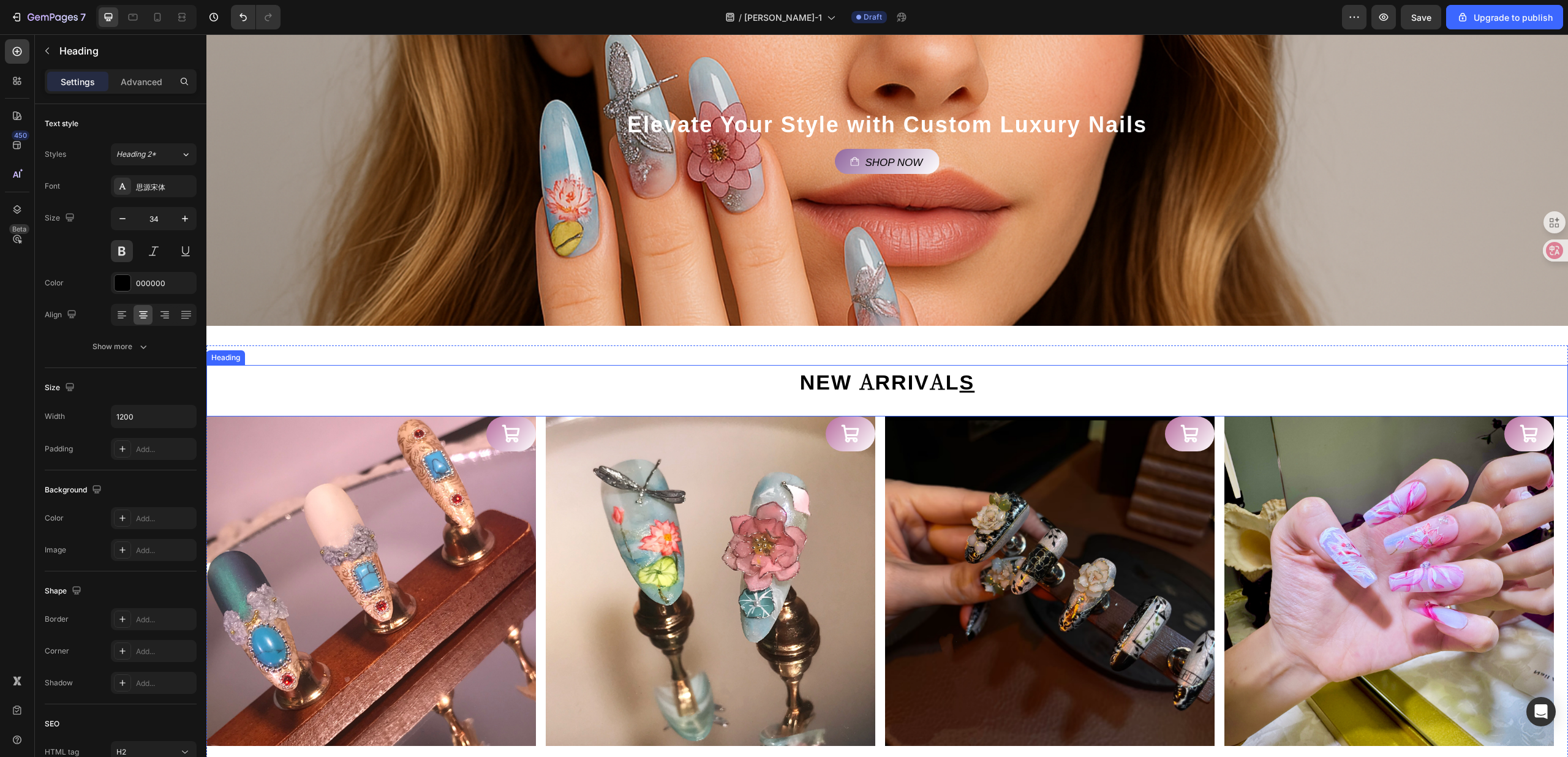
click at [395, 495] on img at bounding box center [371, 581] width 329 height 329
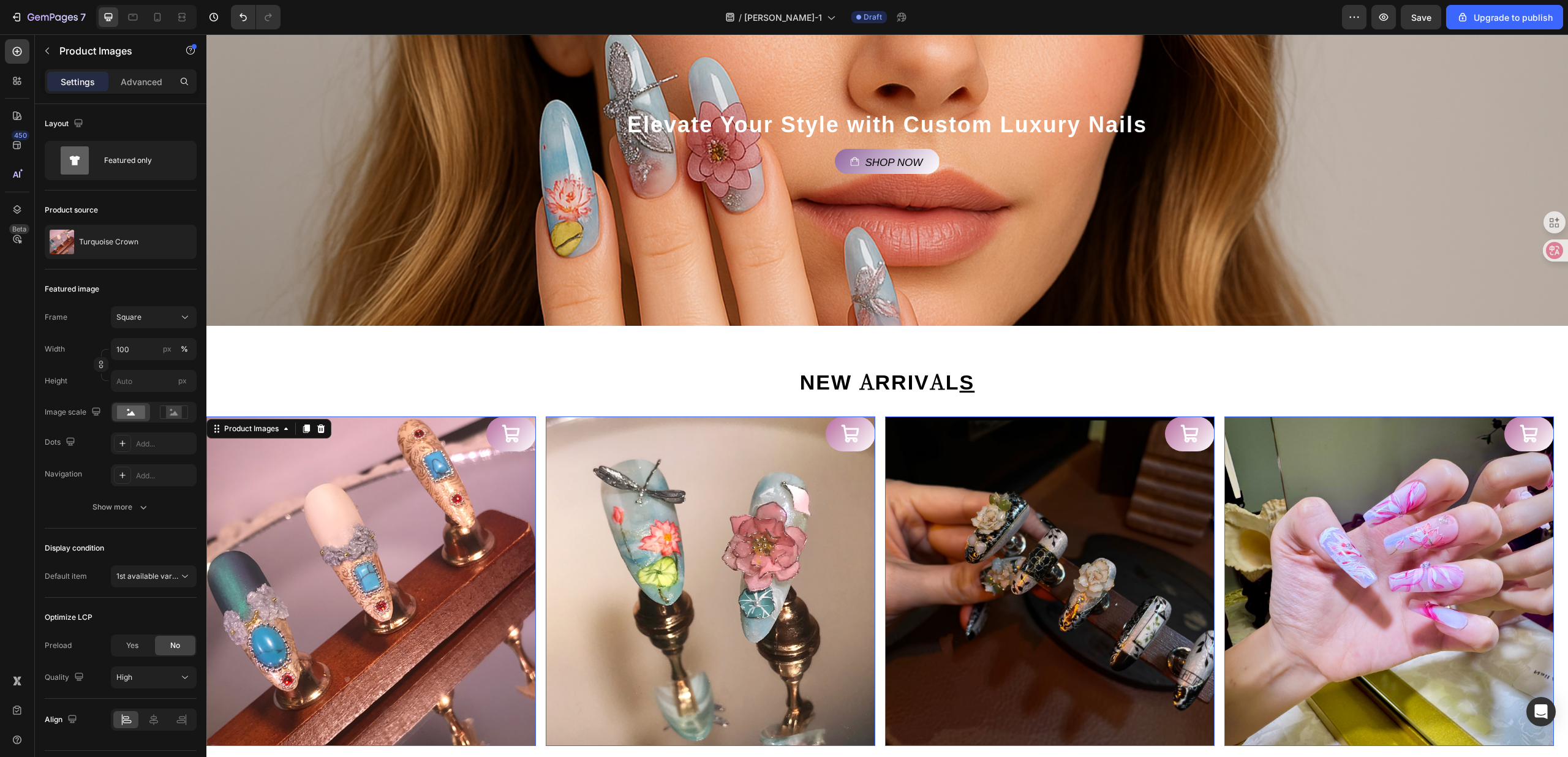
scroll to position [326, 0]
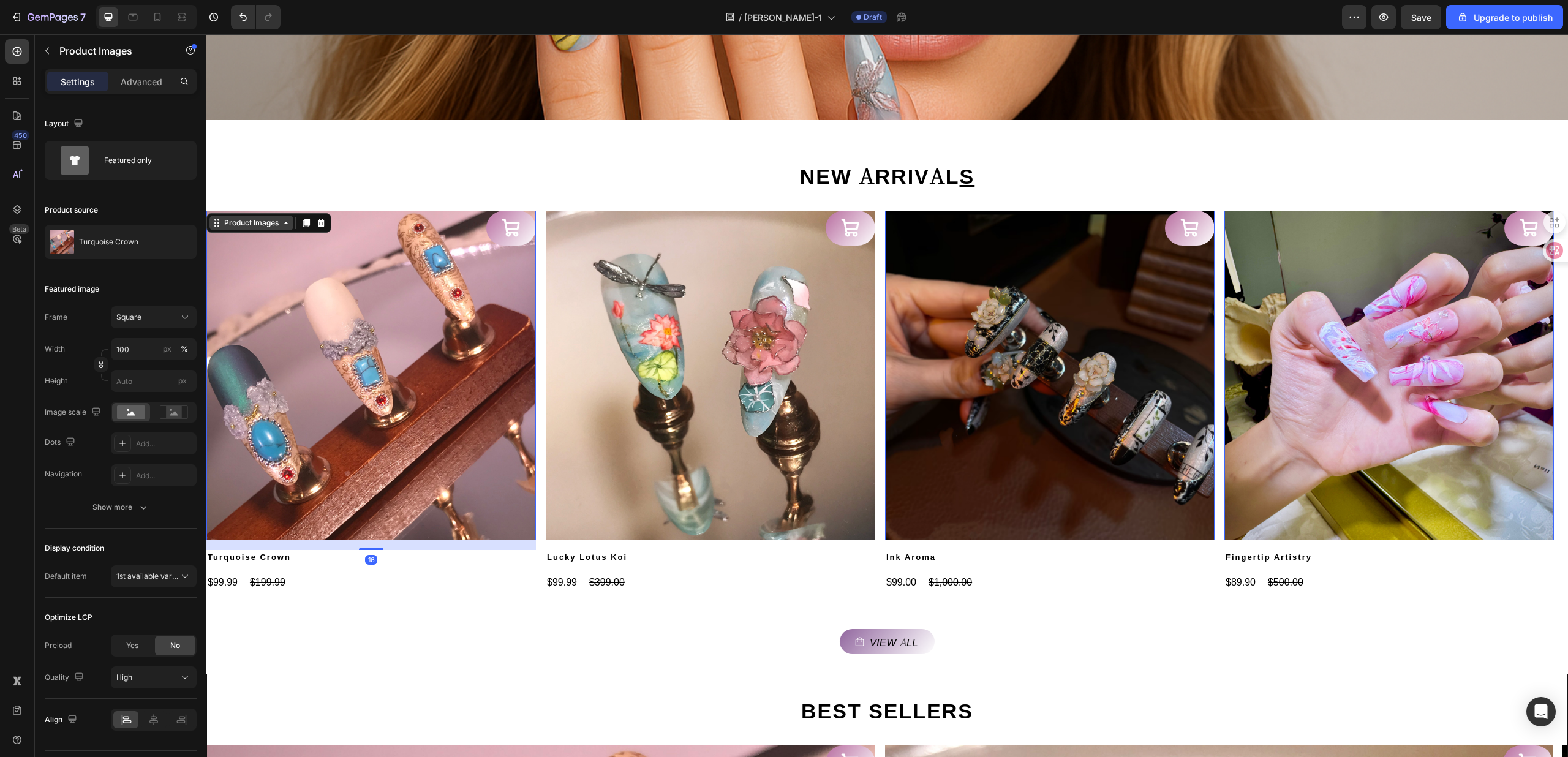
click at [248, 226] on div "Product Images" at bounding box center [251, 223] width 60 height 11
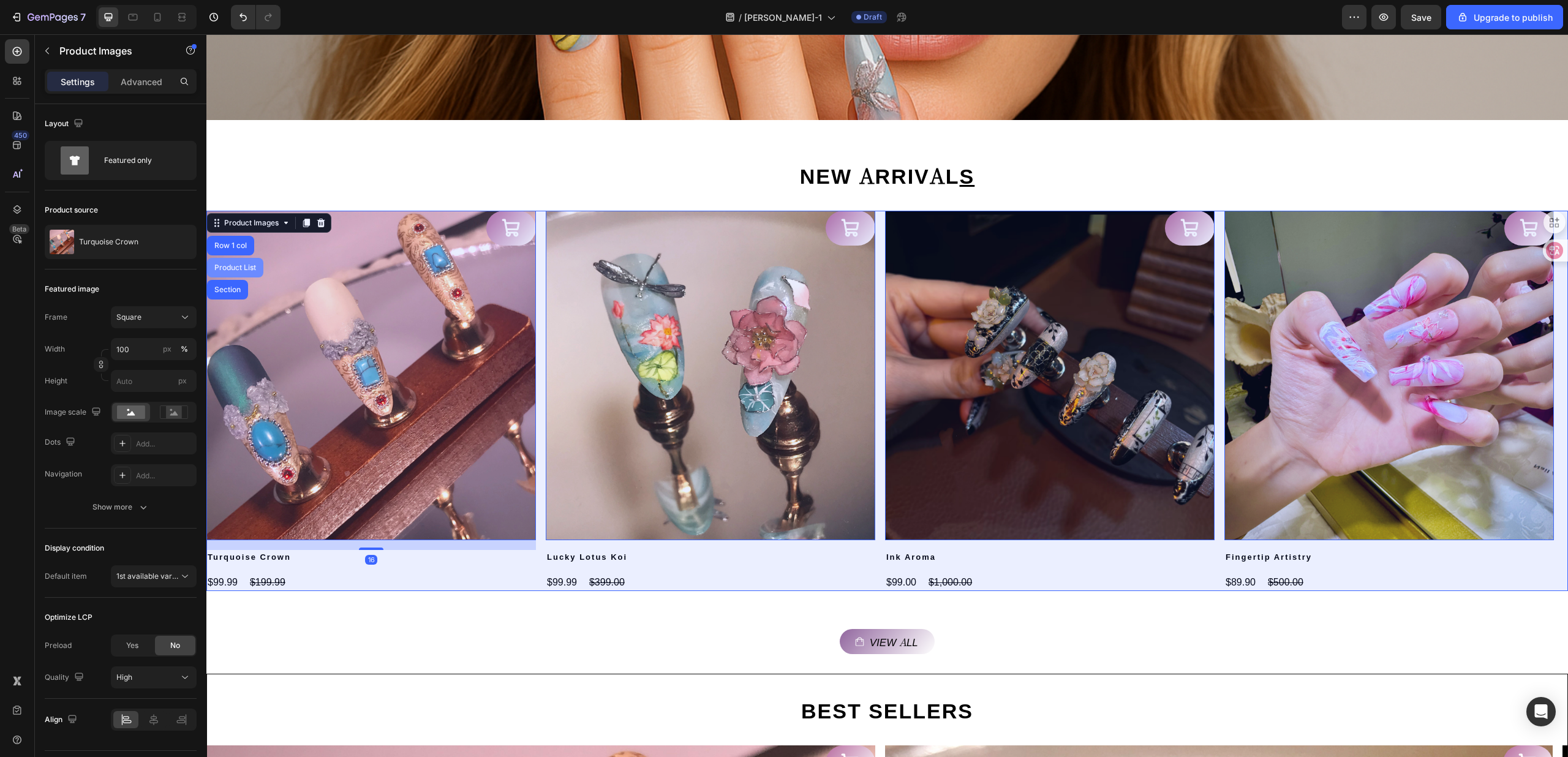
click at [233, 262] on div "Product List" at bounding box center [235, 268] width 57 height 20
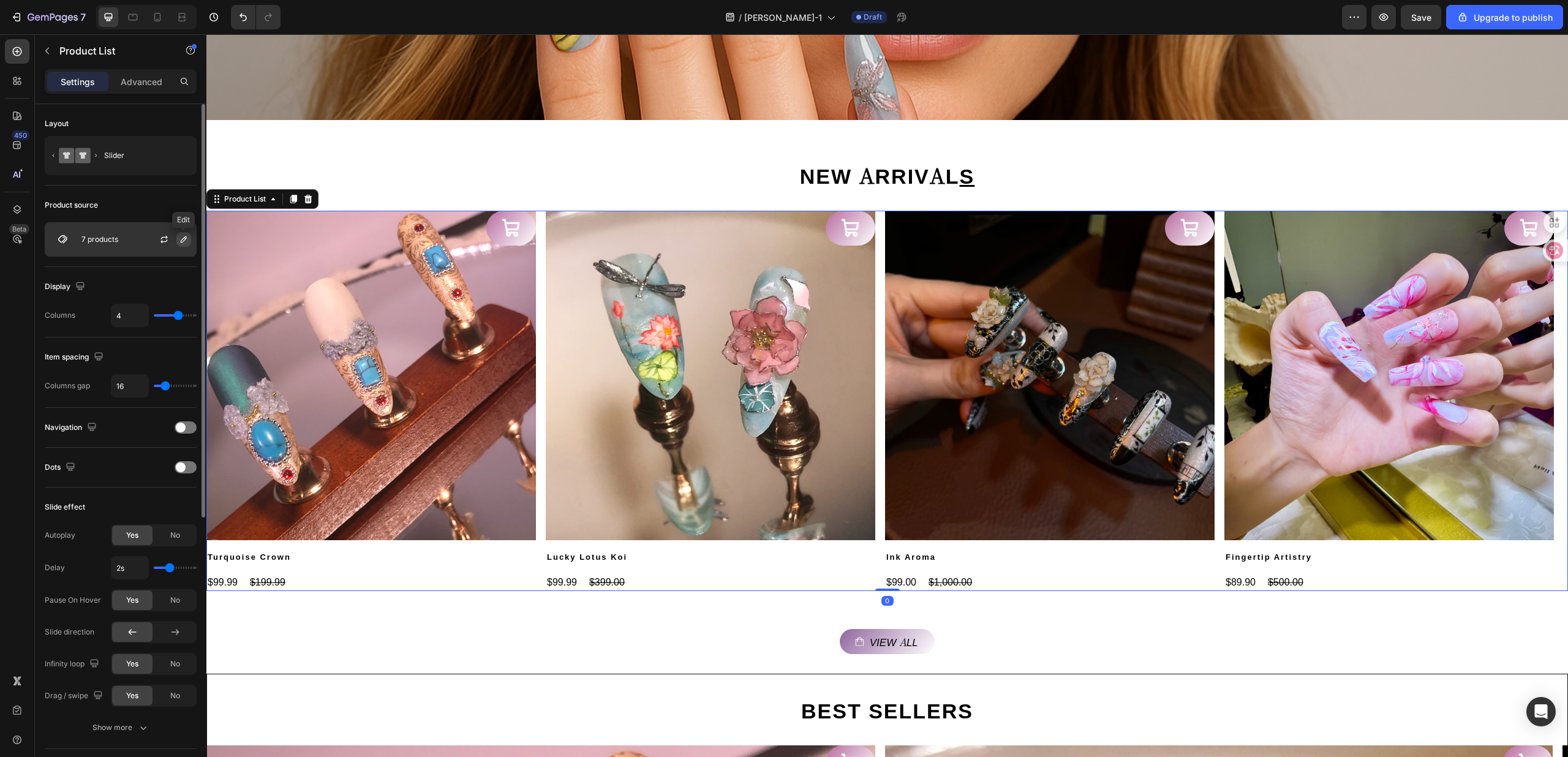
drag, startPoint x: 182, startPoint y: 239, endPoint x: 189, endPoint y: 240, distance: 7.1
click at [184, 239] on icon "button" at bounding box center [183, 239] width 10 height 10
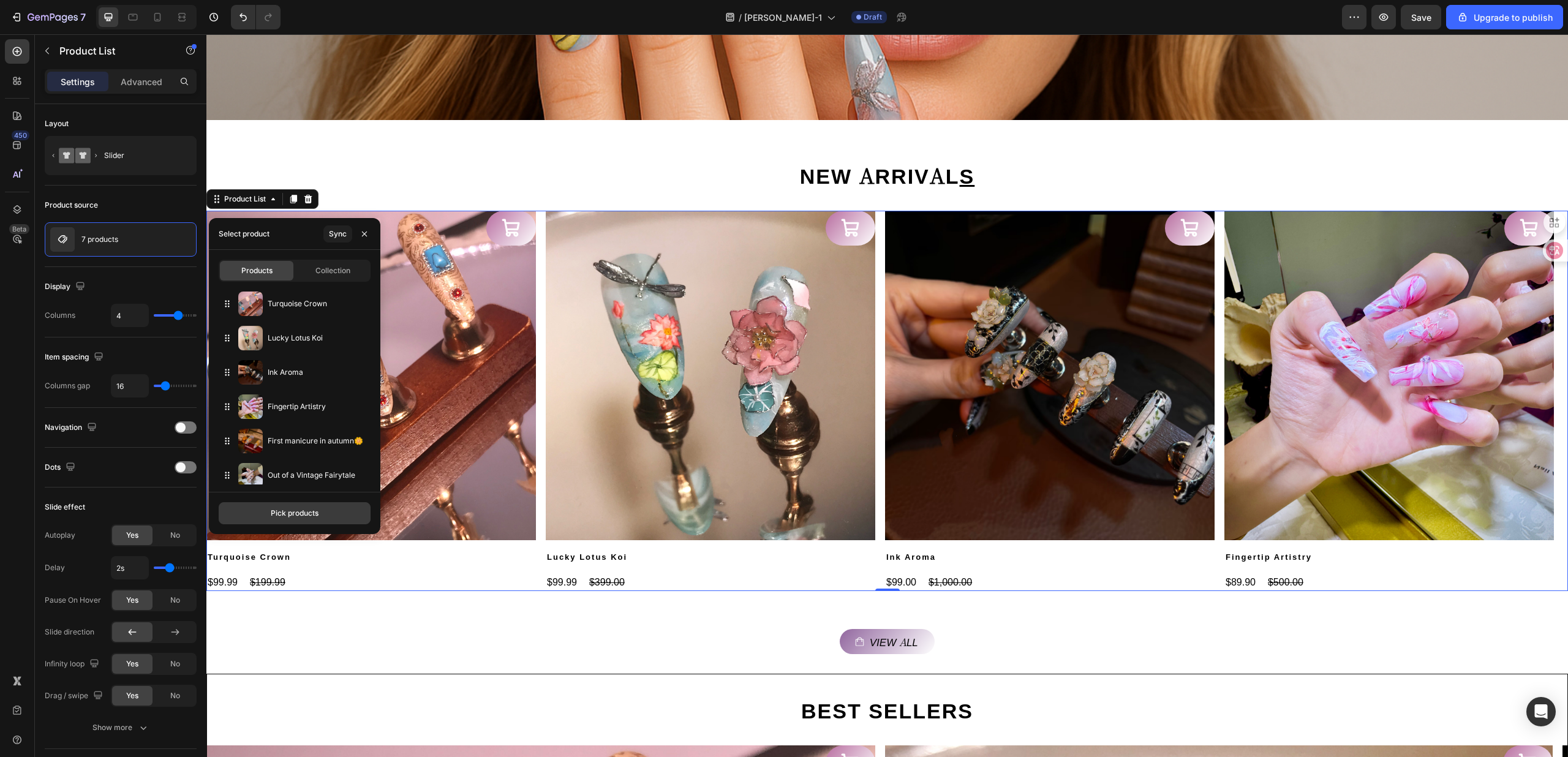
click at [282, 511] on div "Pick products" at bounding box center [294, 513] width 48 height 11
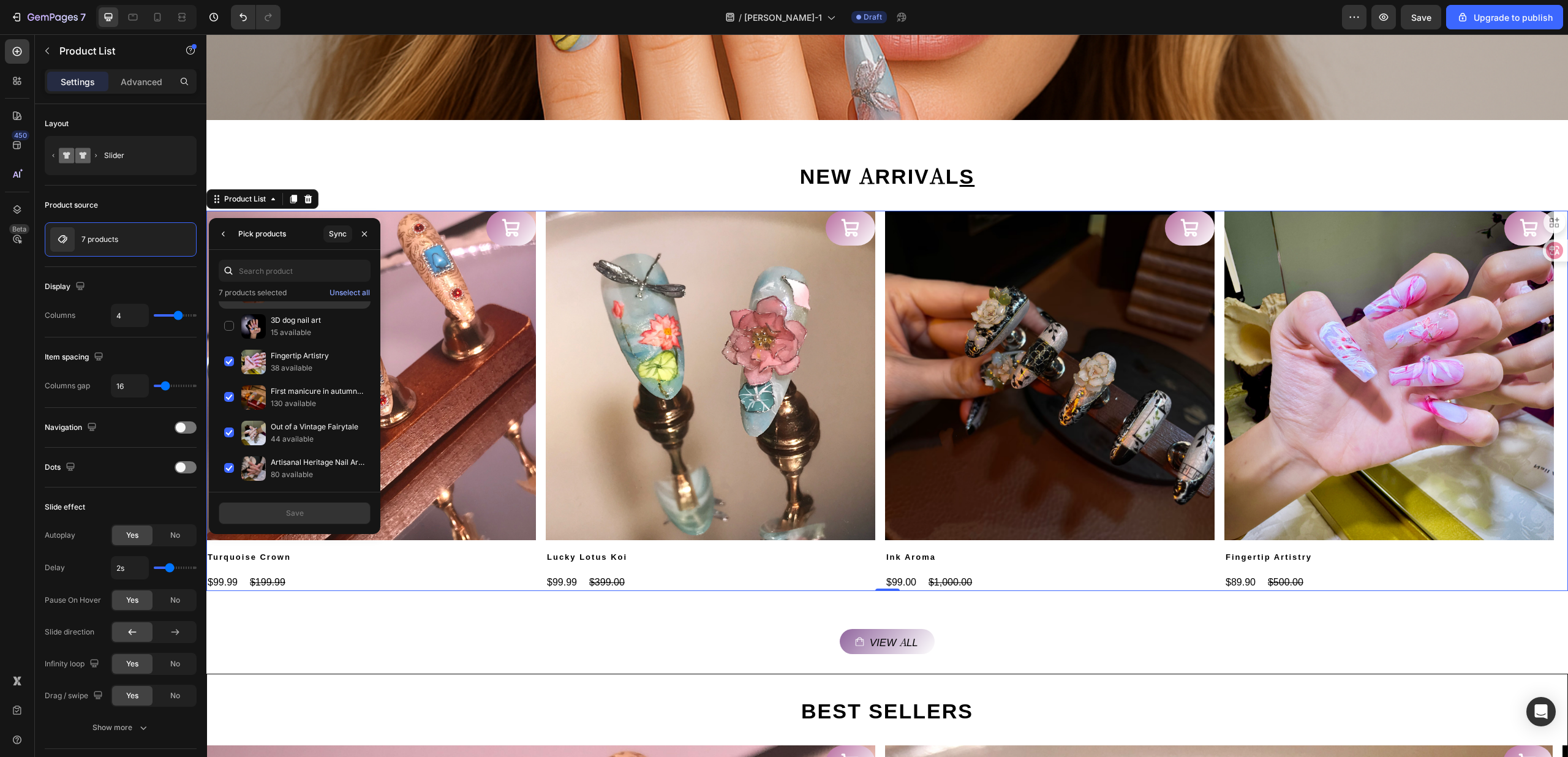
scroll to position [0, 0]
click at [366, 233] on icon "button" at bounding box center [364, 234] width 10 height 10
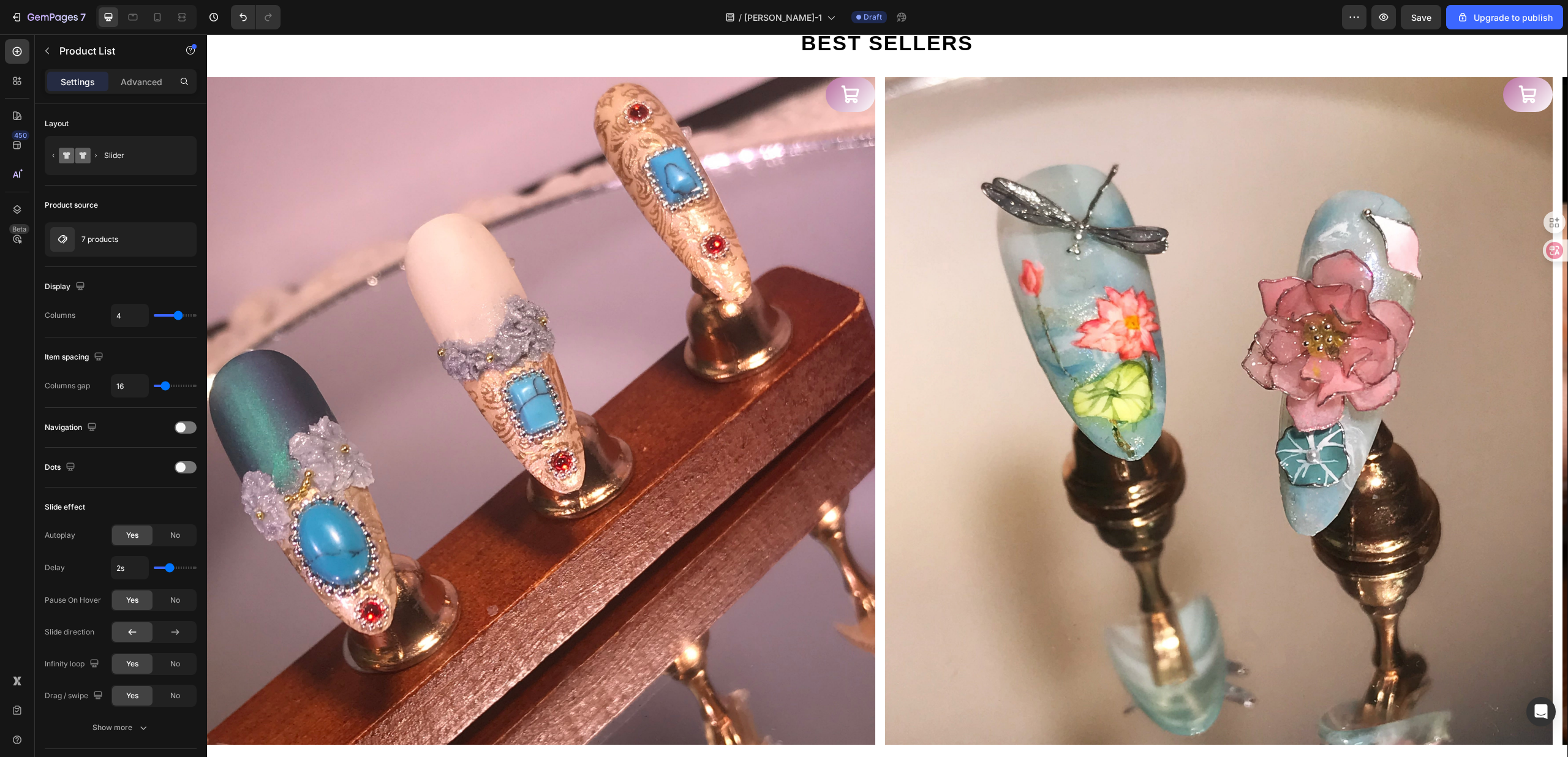
scroll to position [1222, 0]
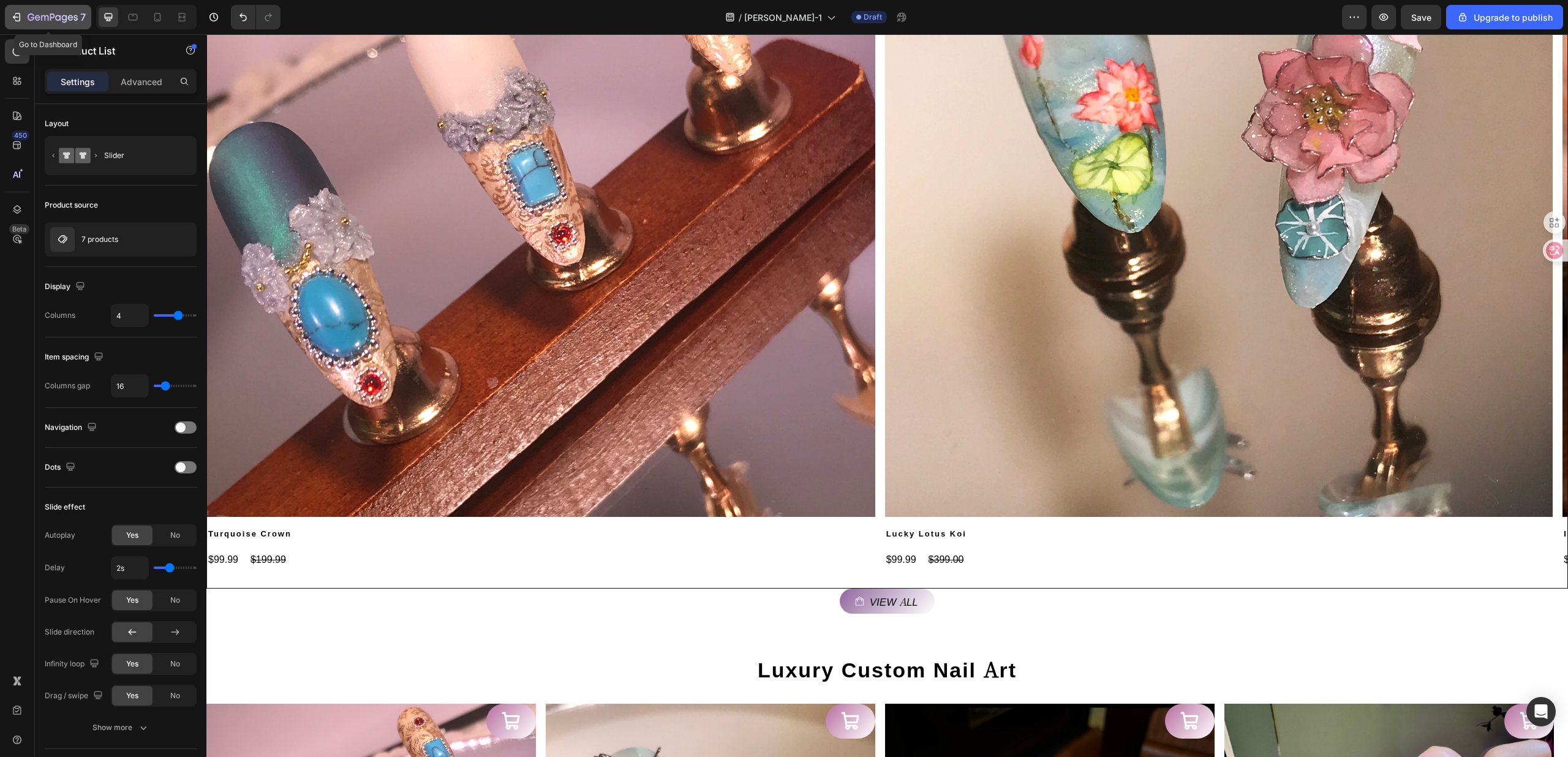
click at [46, 12] on icon "button" at bounding box center [52, 18] width 50 height 10
